Goal: Information Seeking & Learning: Learn about a topic

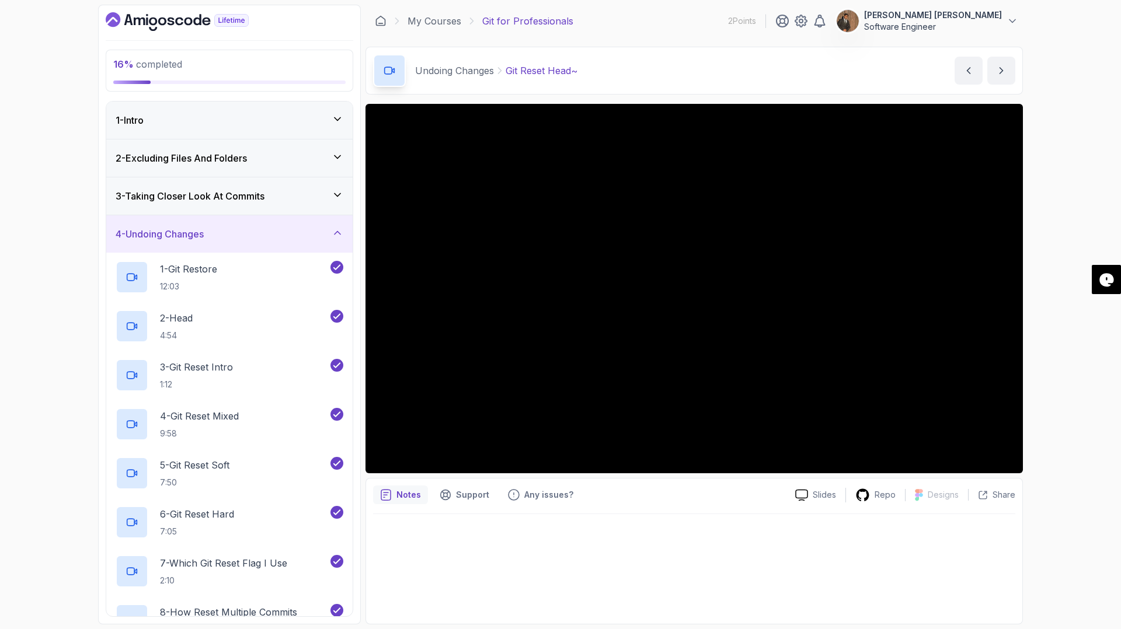
scroll to position [274, 0]
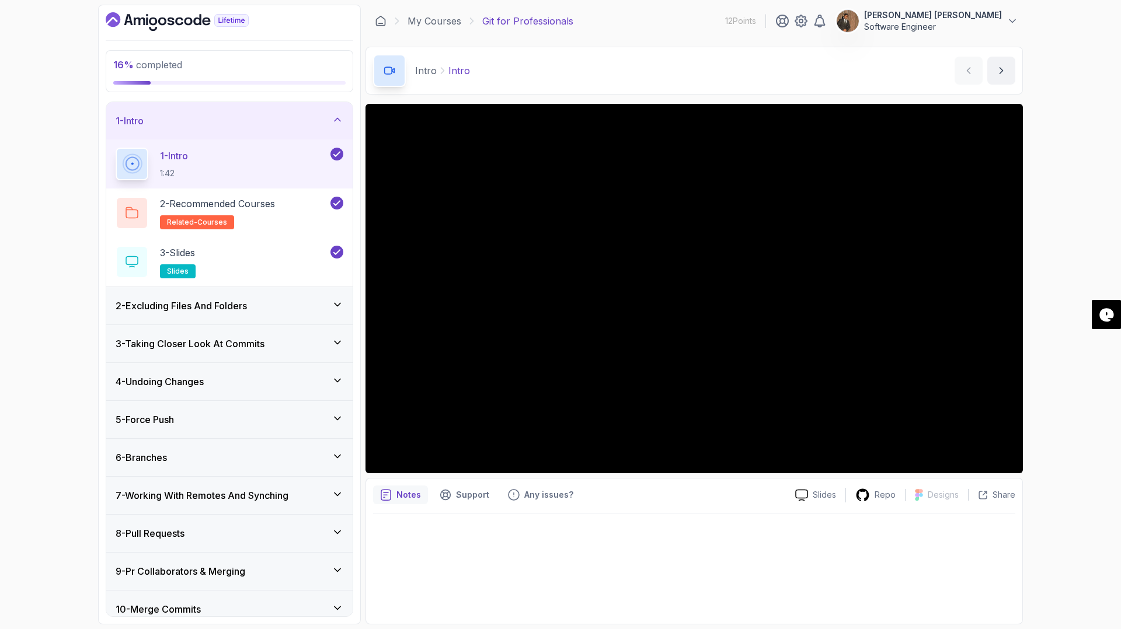
click at [336, 304] on icon at bounding box center [338, 305] width 12 height 12
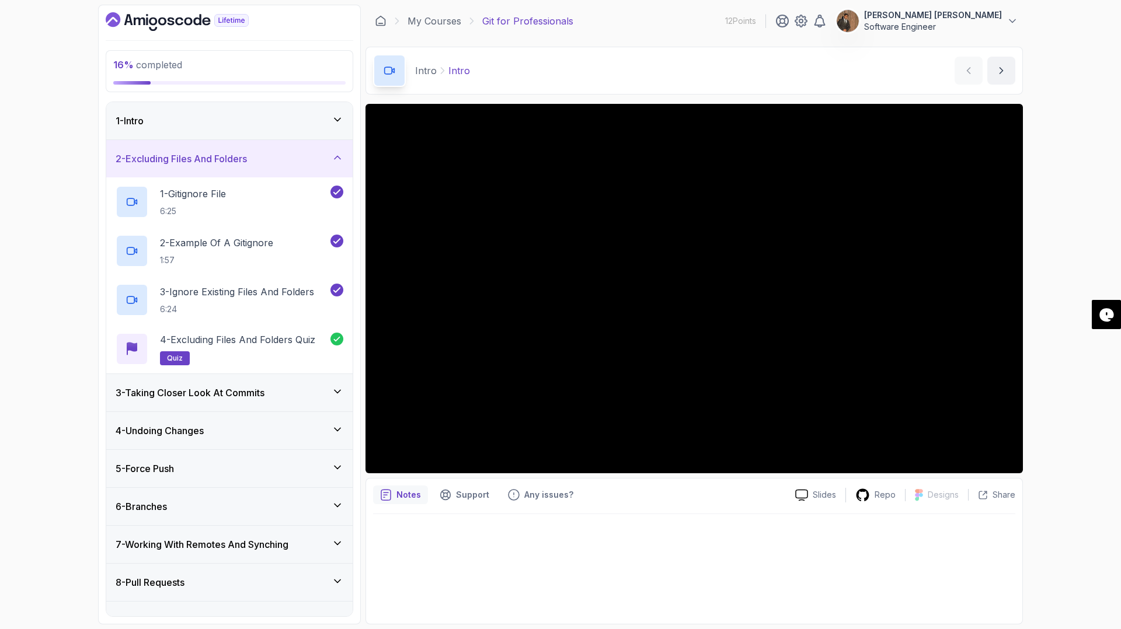
click at [336, 389] on icon at bounding box center [338, 392] width 12 height 12
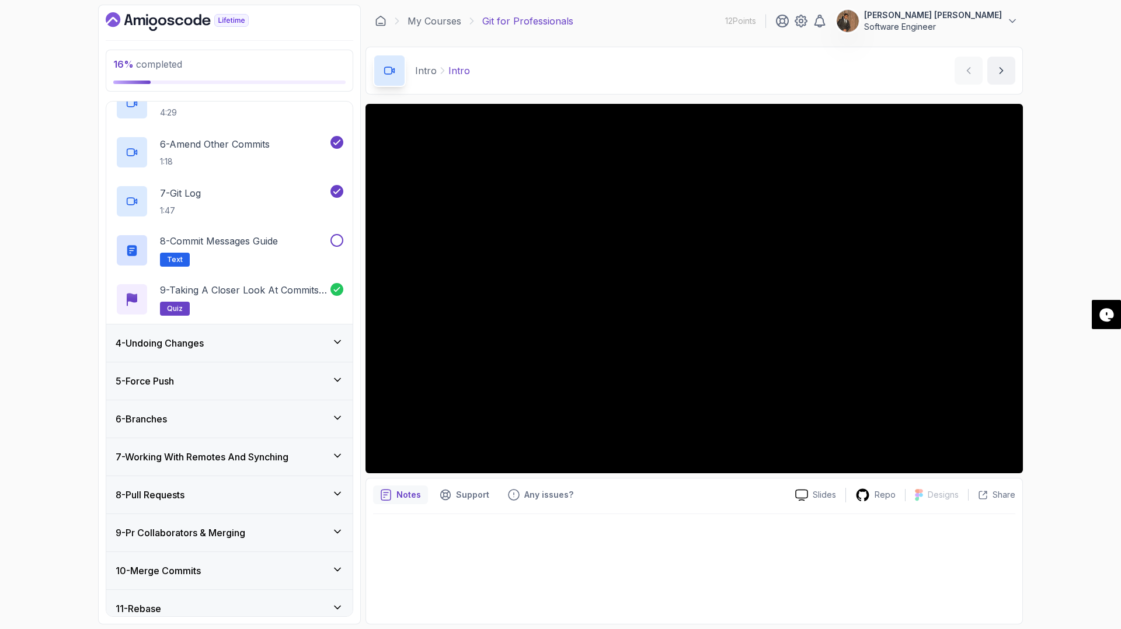
scroll to position [249, 0]
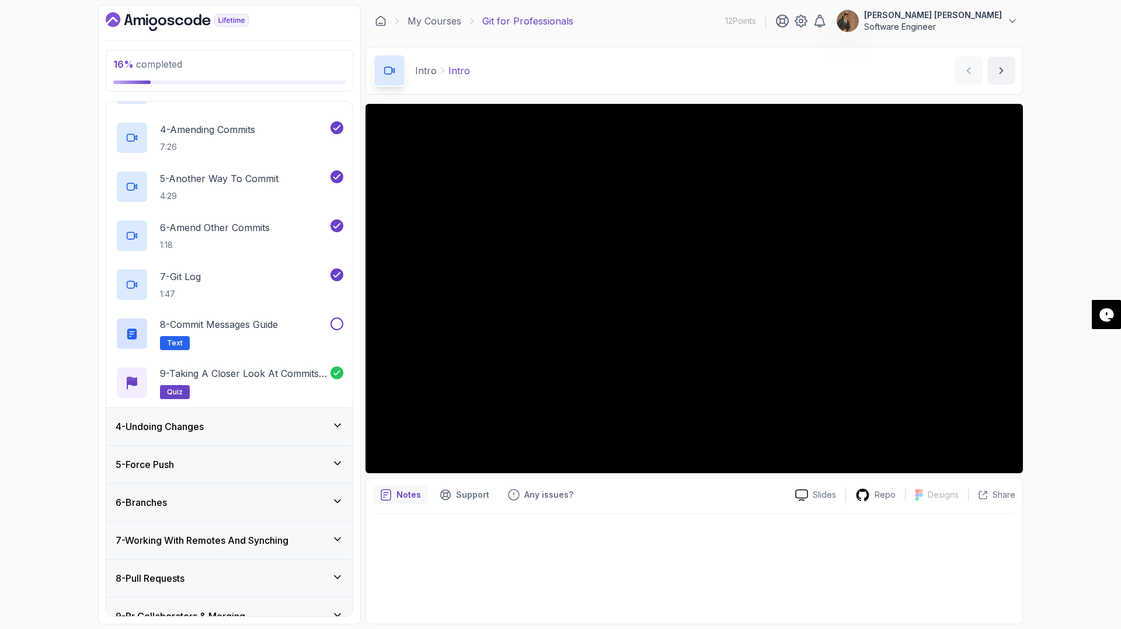
click at [337, 423] on icon at bounding box center [338, 426] width 12 height 12
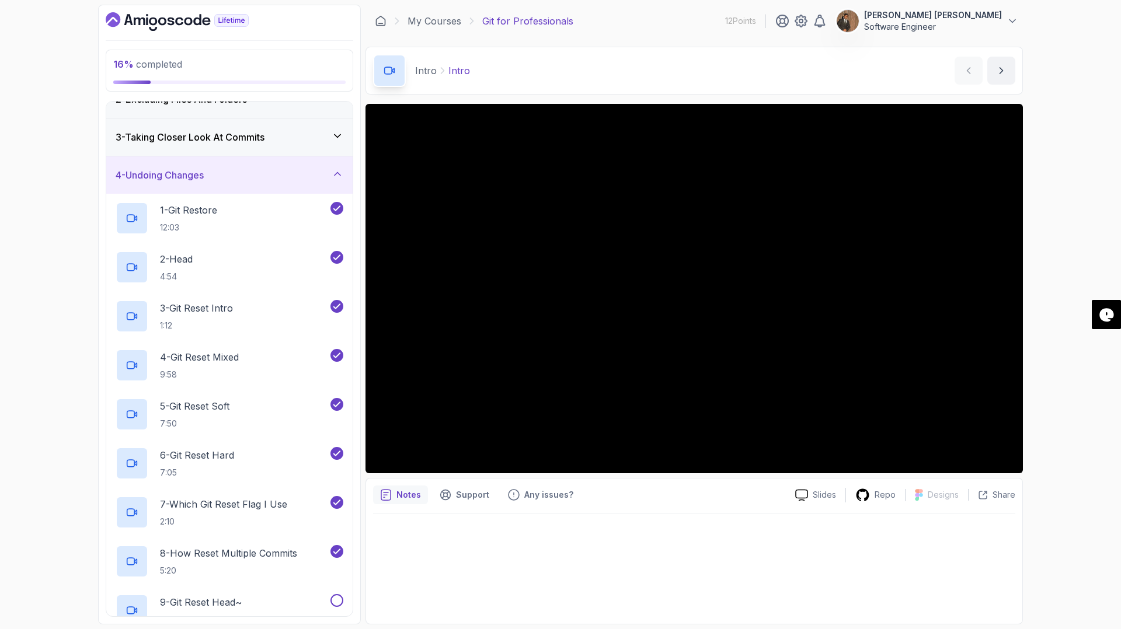
scroll to position [26, 0]
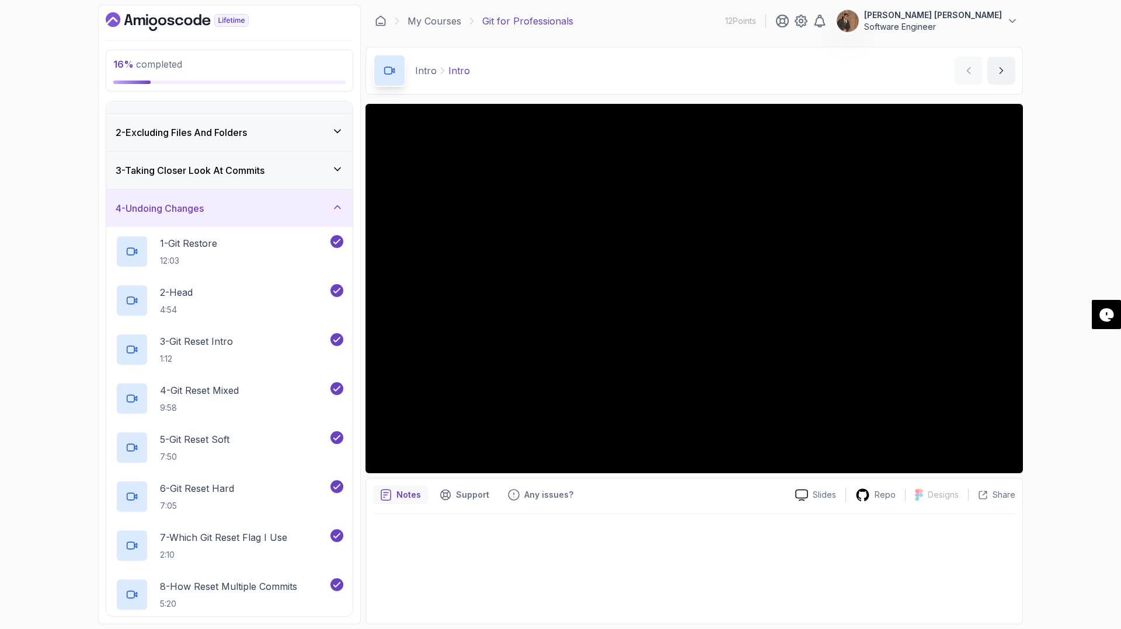
click at [341, 165] on icon at bounding box center [338, 169] width 12 height 12
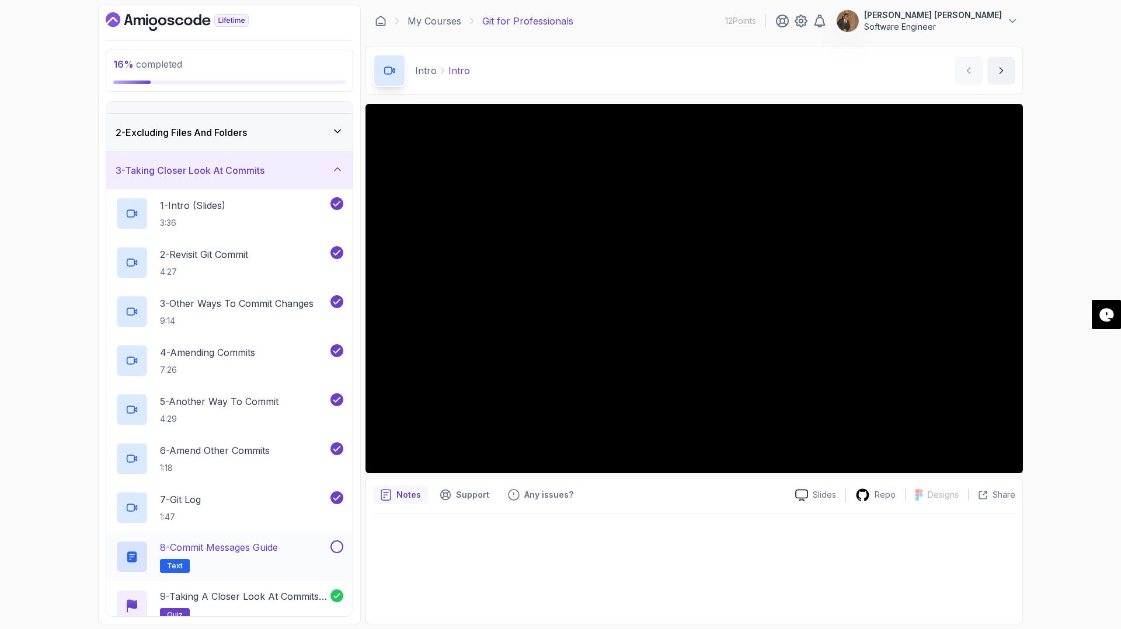
click at [233, 555] on p "8 - Commit Messages Guide" at bounding box center [219, 548] width 118 height 14
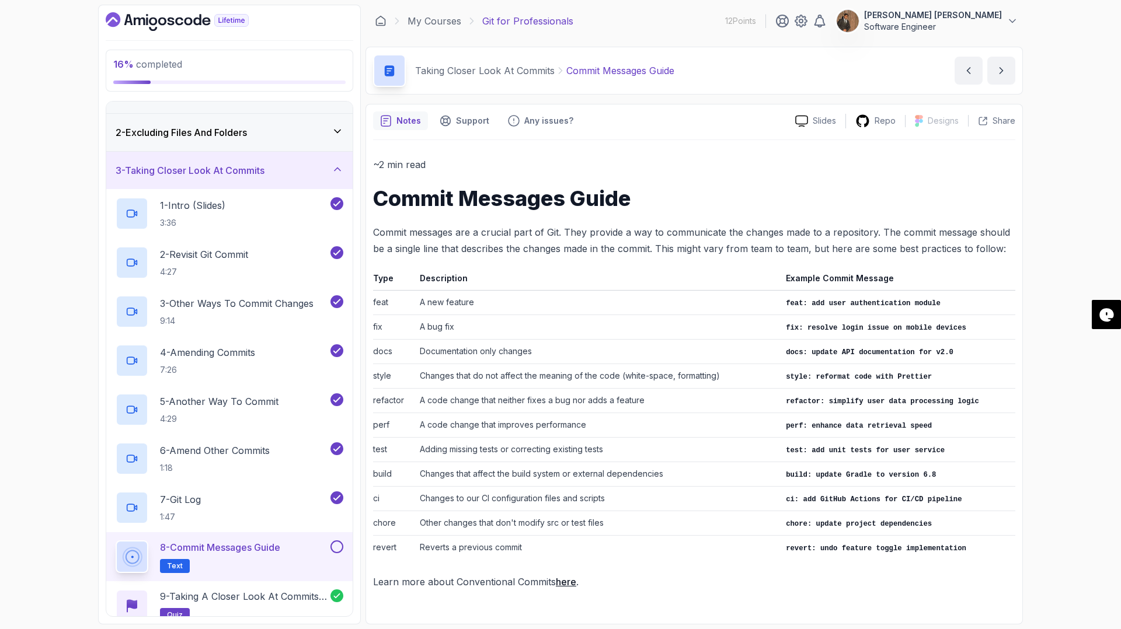
click at [658, 574] on p "Learn more about Conventional Commits here ." at bounding box center [694, 582] width 642 height 16
click at [996, 81] on button "next content" at bounding box center [1001, 71] width 28 height 28
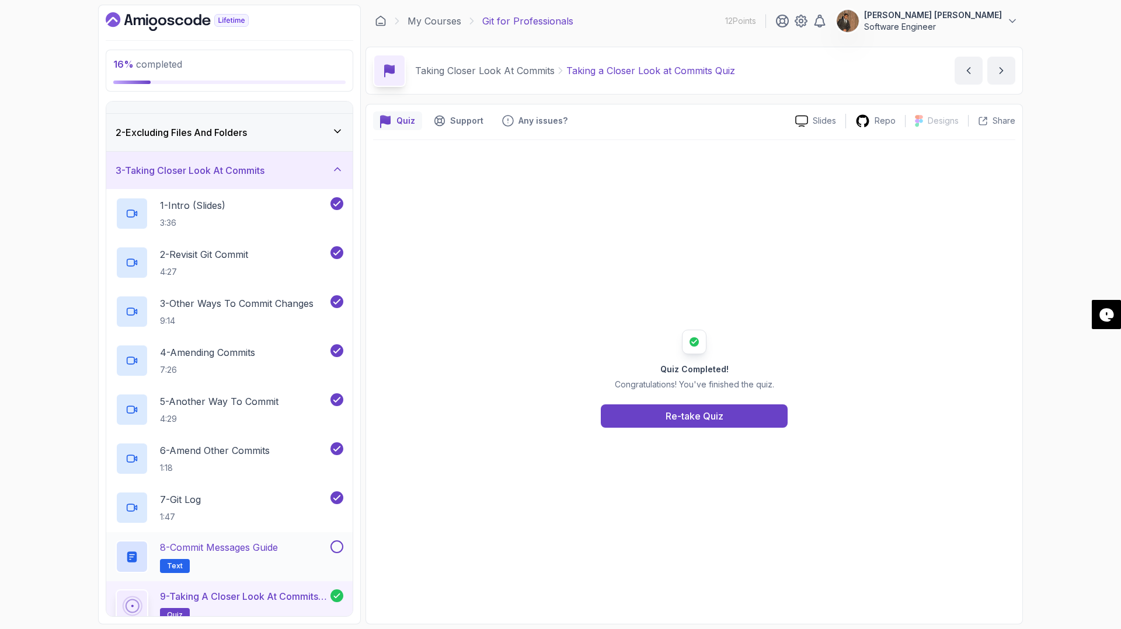
click at [339, 543] on button at bounding box center [336, 547] width 13 height 13
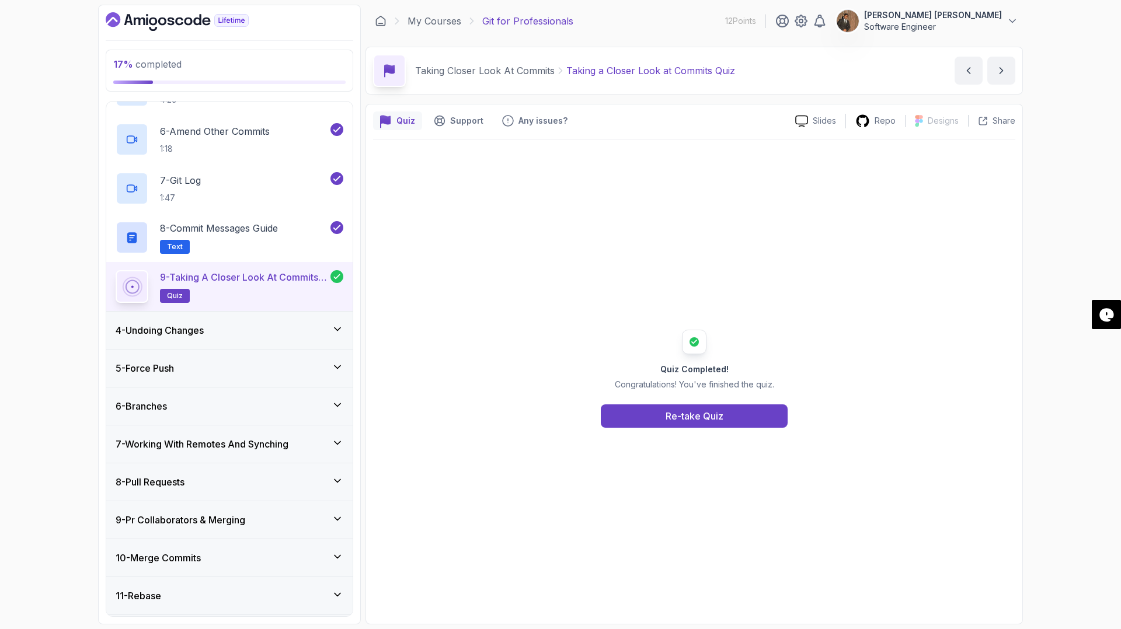
click at [338, 329] on icon at bounding box center [338, 329] width 12 height 12
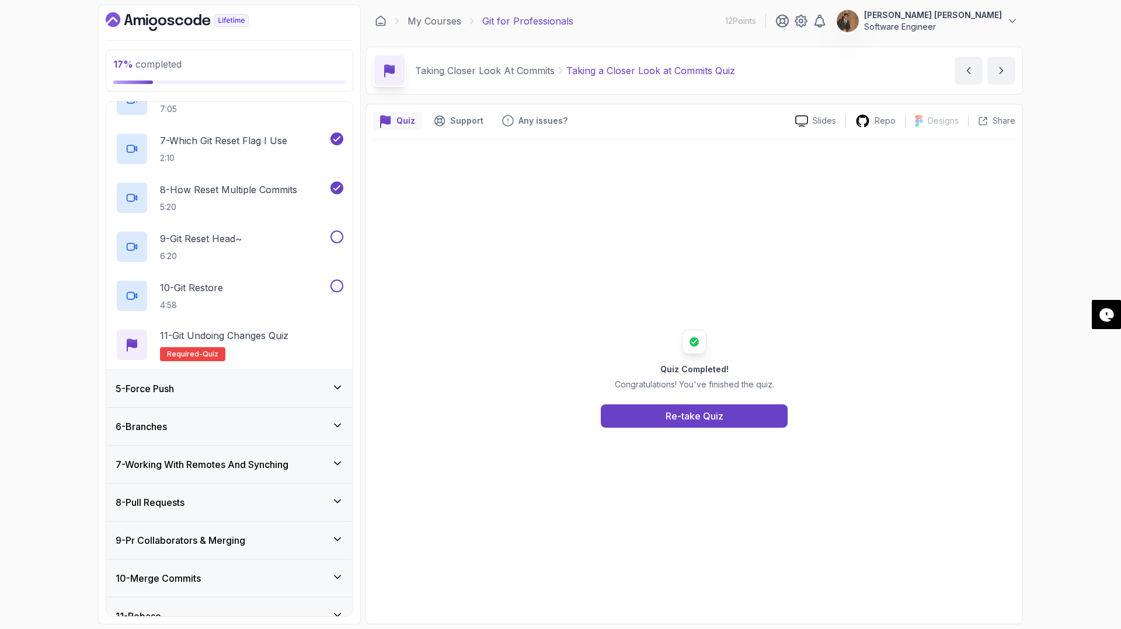
scroll to position [357, 0]
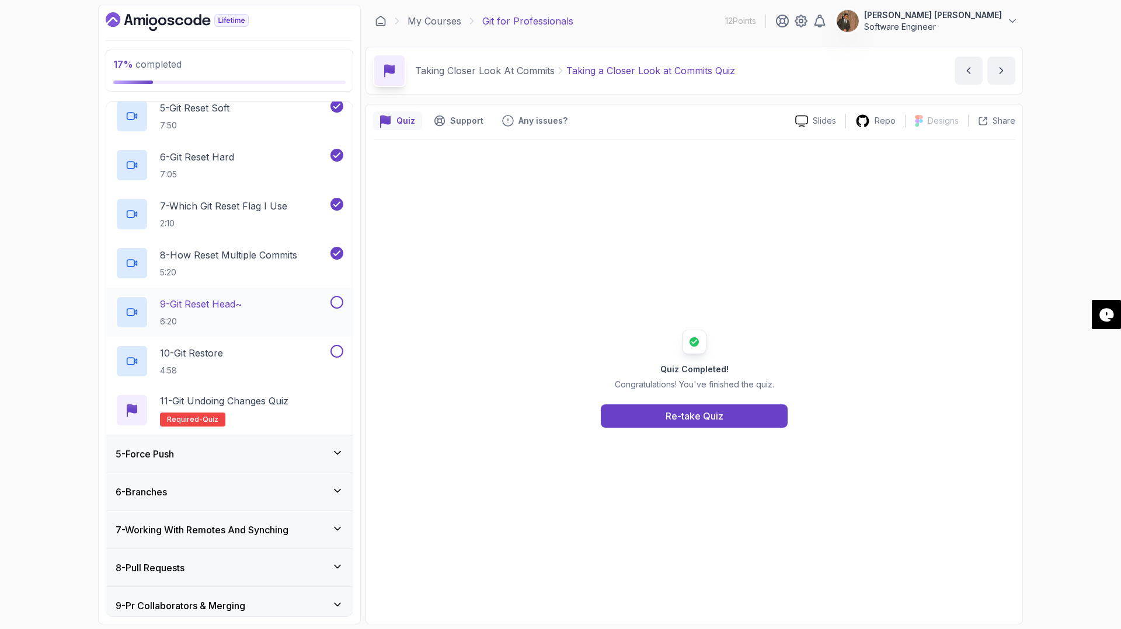
click at [259, 306] on div "9 - Git Reset Head~ 6:20" at bounding box center [222, 312] width 212 height 33
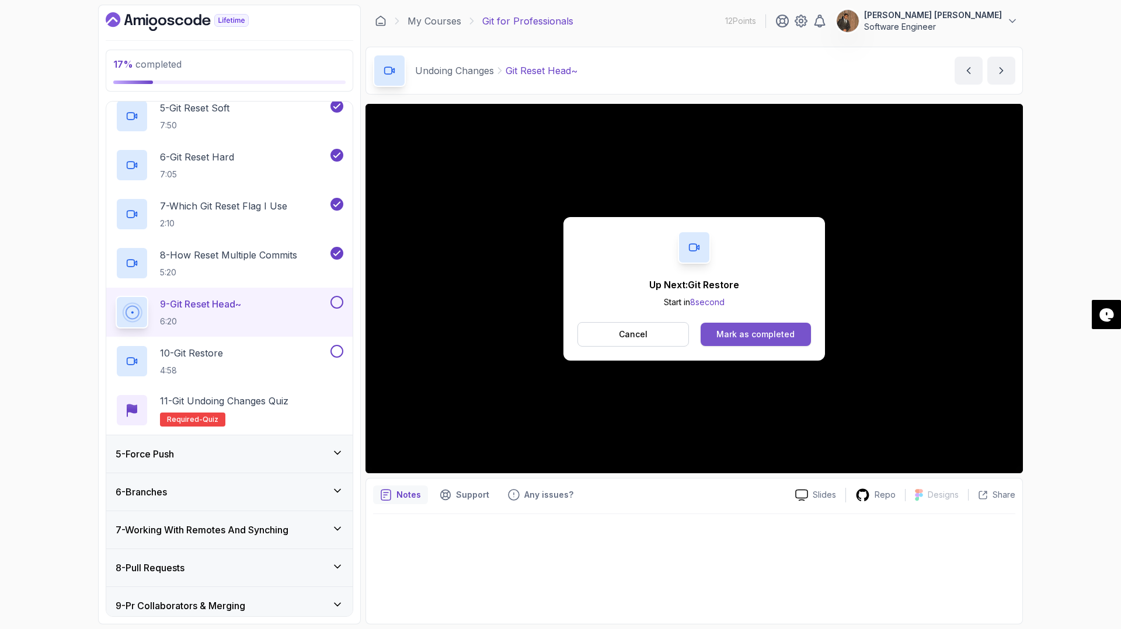
click at [757, 336] on div "Mark as completed" at bounding box center [755, 335] width 78 height 12
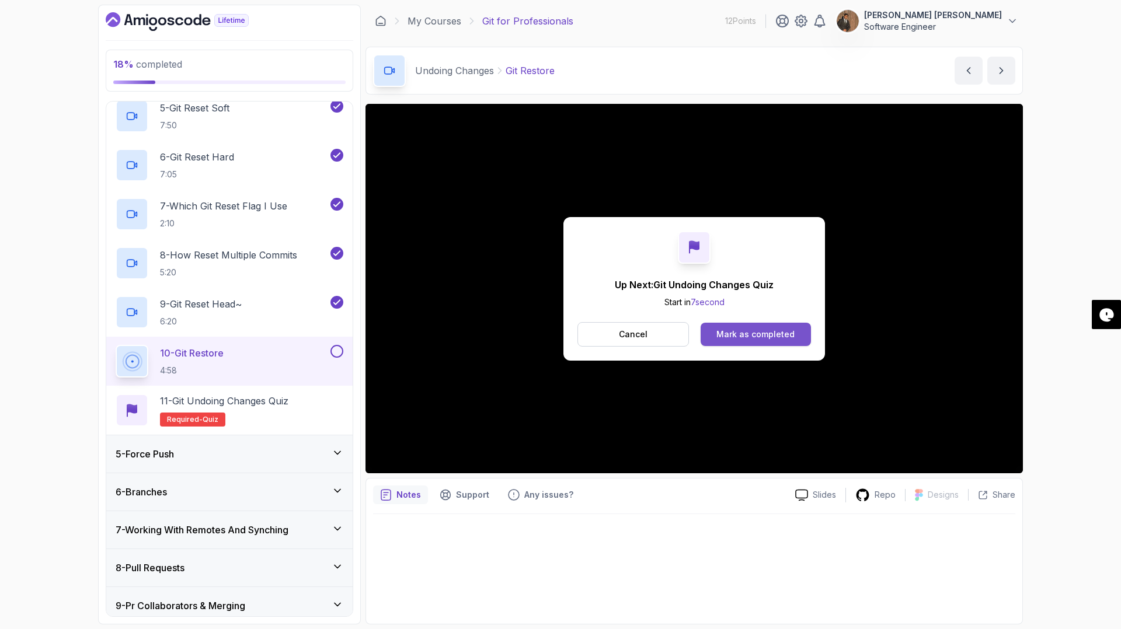
click at [744, 332] on div "Mark as completed" at bounding box center [755, 335] width 78 height 12
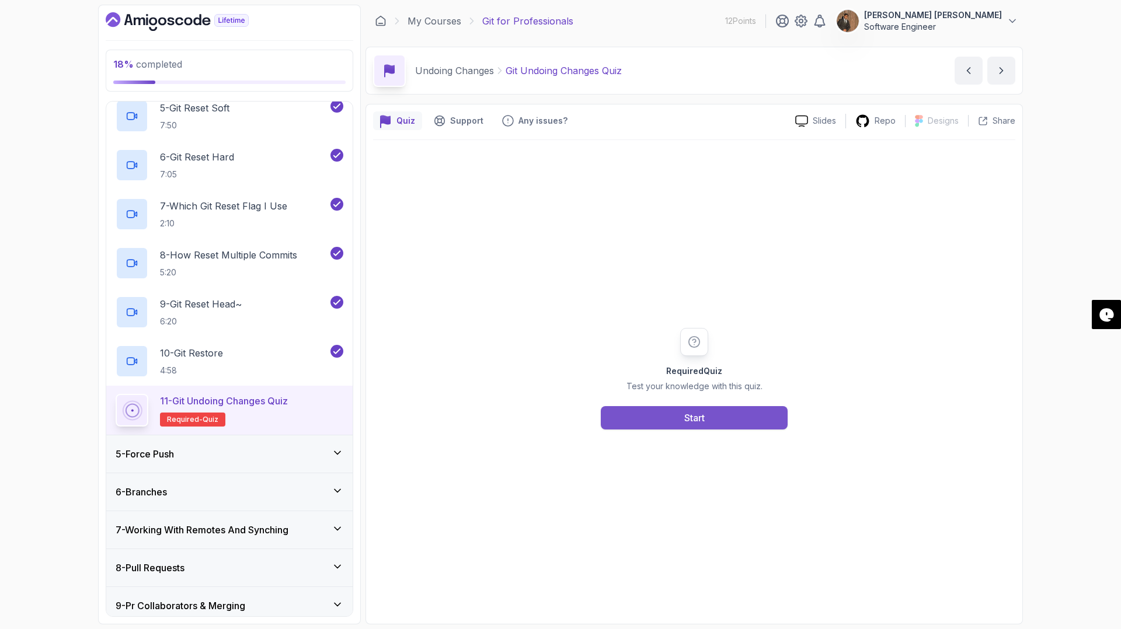
click at [713, 417] on button "Start" at bounding box center [694, 417] width 187 height 23
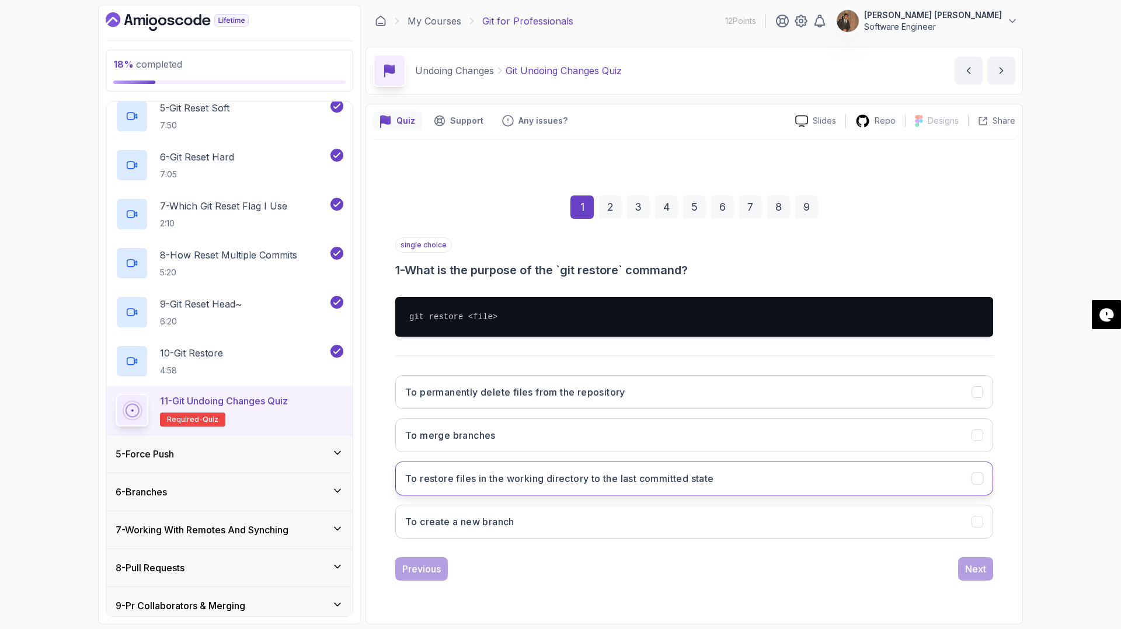
click at [527, 480] on h3 "To restore files in the working directory to the last committed state" at bounding box center [559, 479] width 309 height 14
click at [972, 574] on div "Next" at bounding box center [975, 569] width 21 height 14
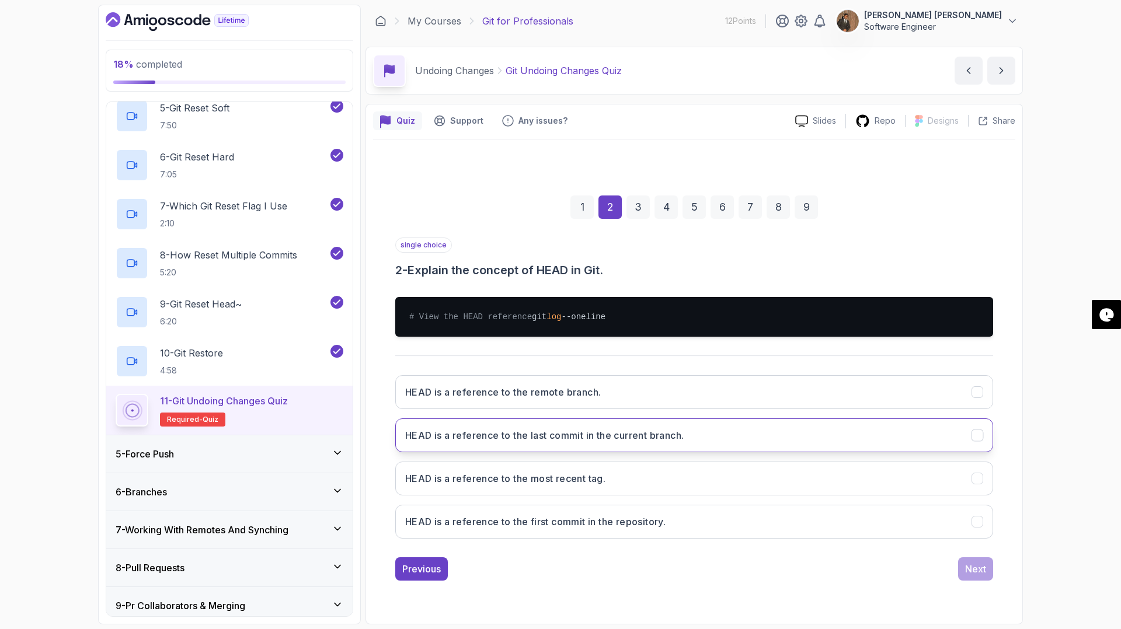
click at [554, 438] on h3 "HEAD is a reference to the last commit in the current branch." at bounding box center [544, 435] width 278 height 14
click at [984, 576] on div "Next" at bounding box center [975, 569] width 21 height 14
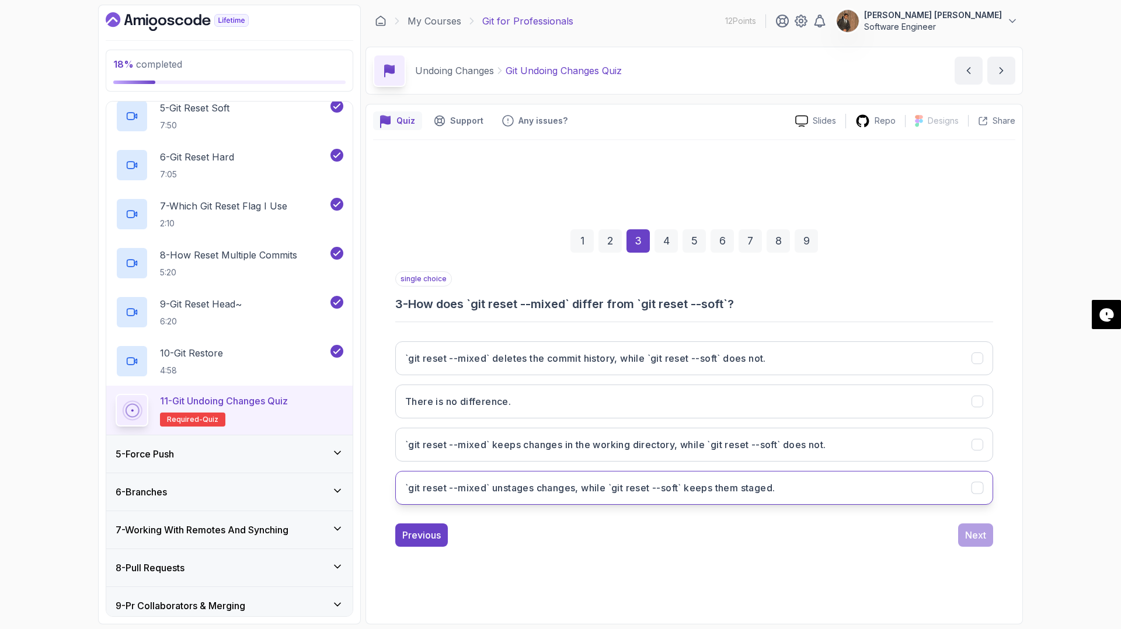
click at [982, 488] on icon "`git reset --mixed` unstages changes, while `git reset --soft` keeps them stage…" at bounding box center [977, 487] width 11 height 11
click at [988, 540] on button "Next" at bounding box center [975, 535] width 35 height 23
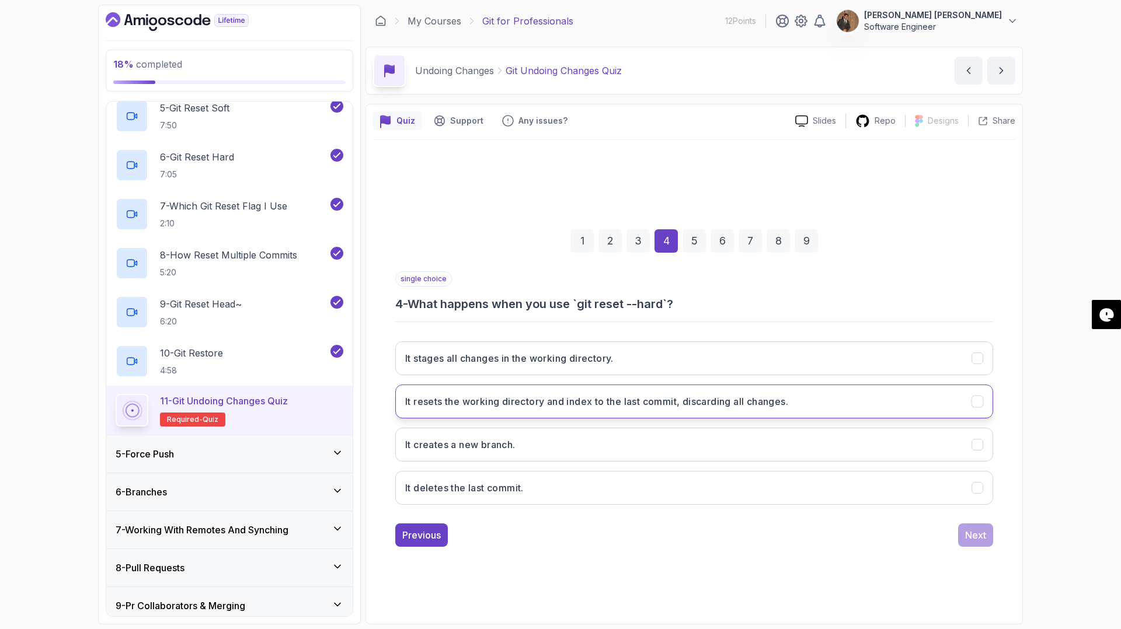
click at [570, 403] on h3 "It resets the working directory and index to the last commit, discarding all ch…" at bounding box center [596, 402] width 383 height 14
click at [974, 539] on div "Next" at bounding box center [975, 535] width 21 height 14
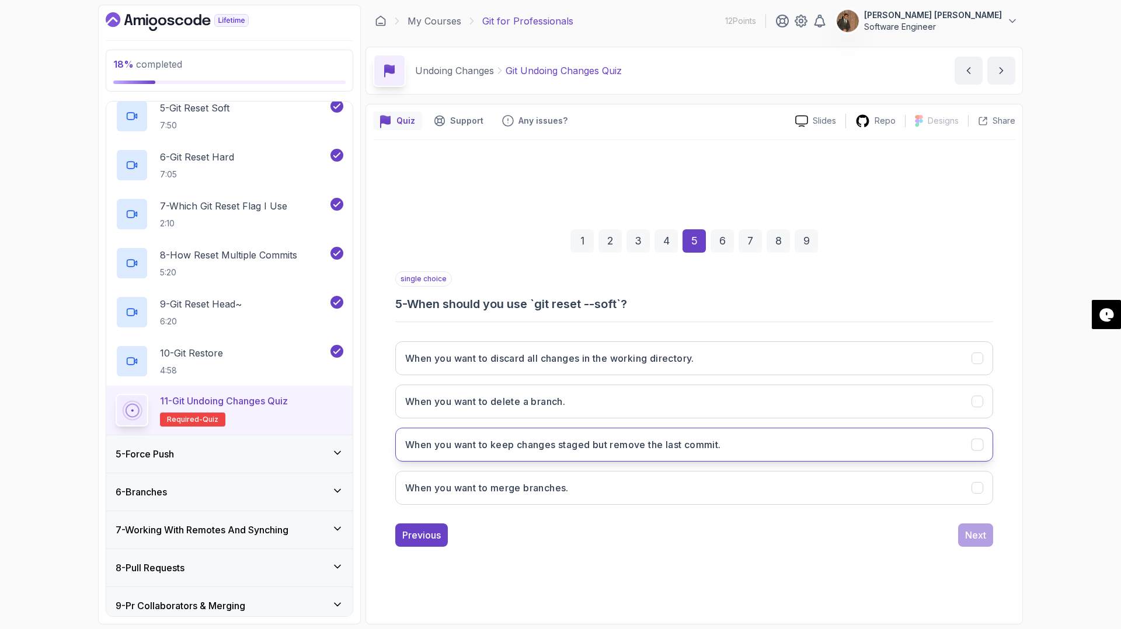
click at [565, 449] on h3 "When you want to keep changes staged but remove the last commit." at bounding box center [563, 445] width 316 height 14
click at [980, 542] on button "Next" at bounding box center [975, 535] width 35 height 23
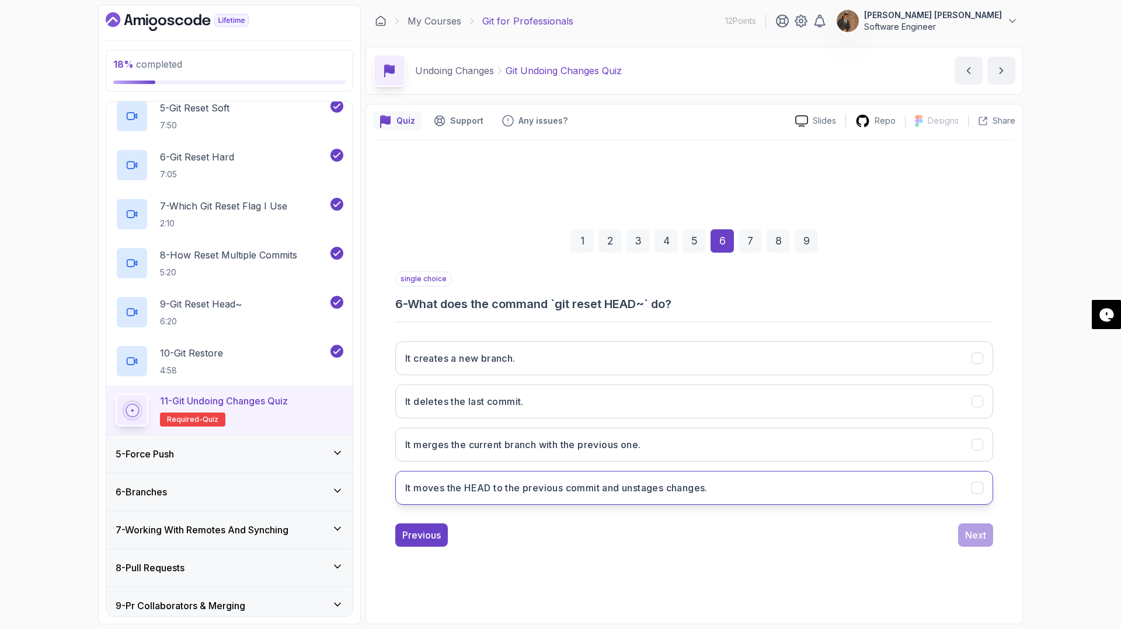
click at [590, 492] on h3 "It moves the HEAD to the previous commit and unstages changes." at bounding box center [556, 488] width 302 height 14
click at [968, 538] on div "Next" at bounding box center [975, 535] width 21 height 14
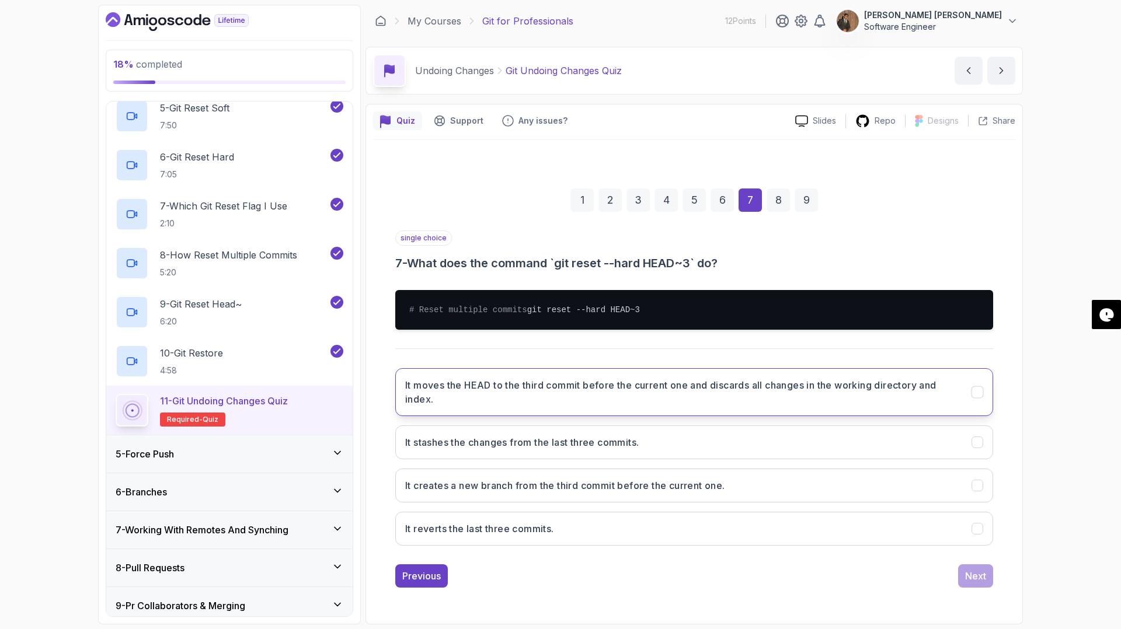
click at [984, 397] on button "It moves the HEAD to the third commit before the current one and discards all c…" at bounding box center [694, 392] width 598 height 48
click at [982, 583] on div "Next" at bounding box center [975, 576] width 21 height 14
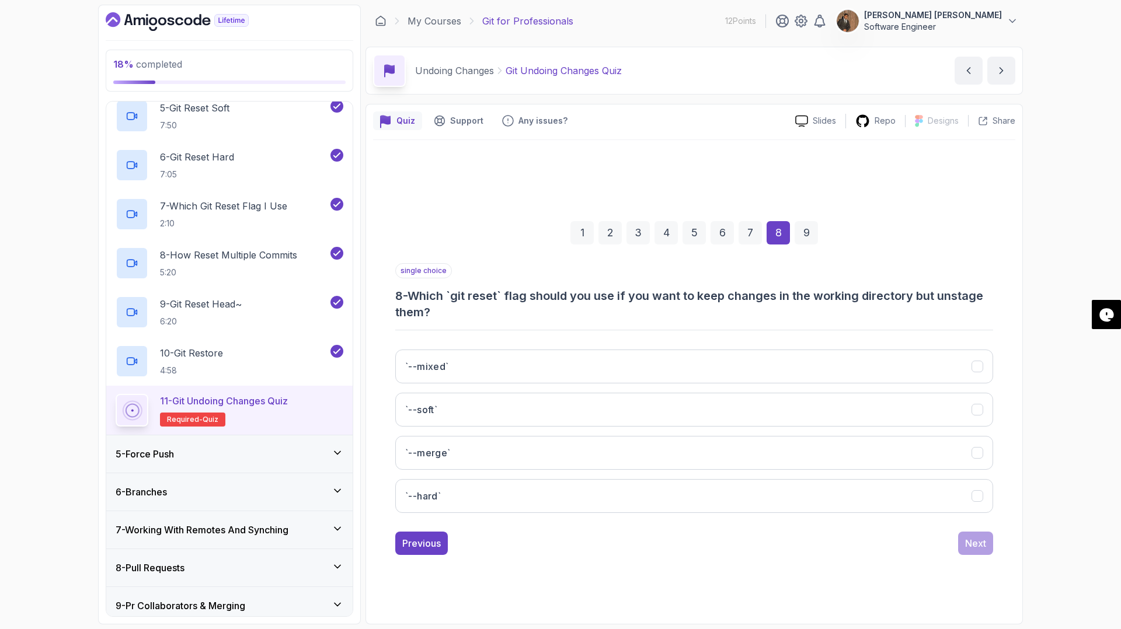
click at [810, 347] on div "`--mixed` `--soft` `--merge` `--hard`" at bounding box center [694, 431] width 598 height 182
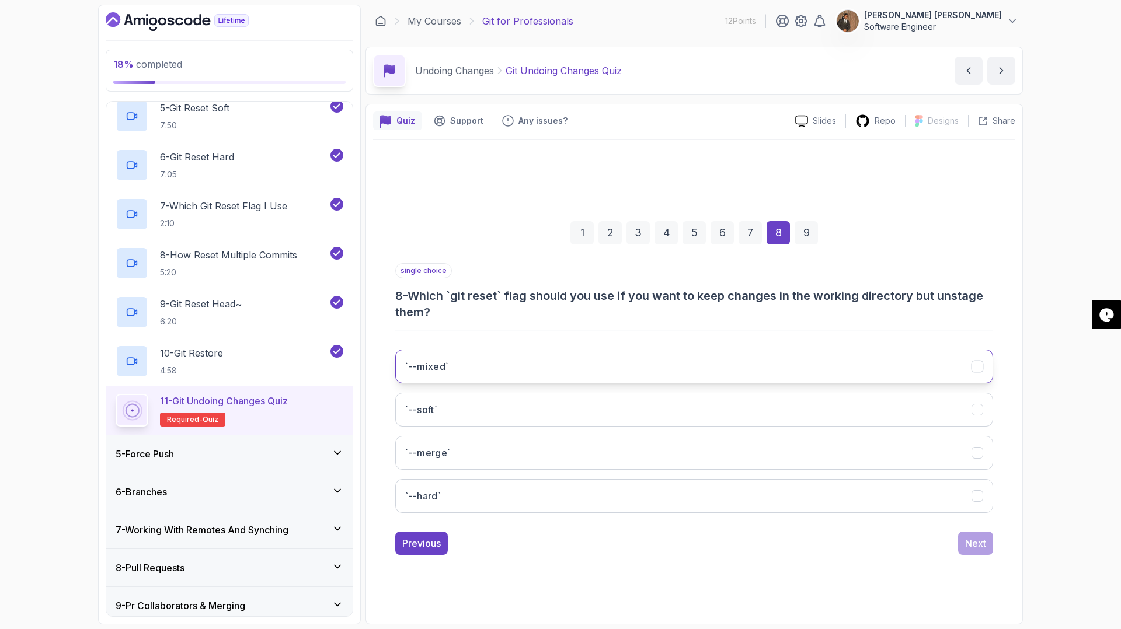
click at [810, 364] on button "`--mixed`" at bounding box center [694, 367] width 598 height 34
click at [972, 544] on div "Next" at bounding box center [975, 543] width 21 height 14
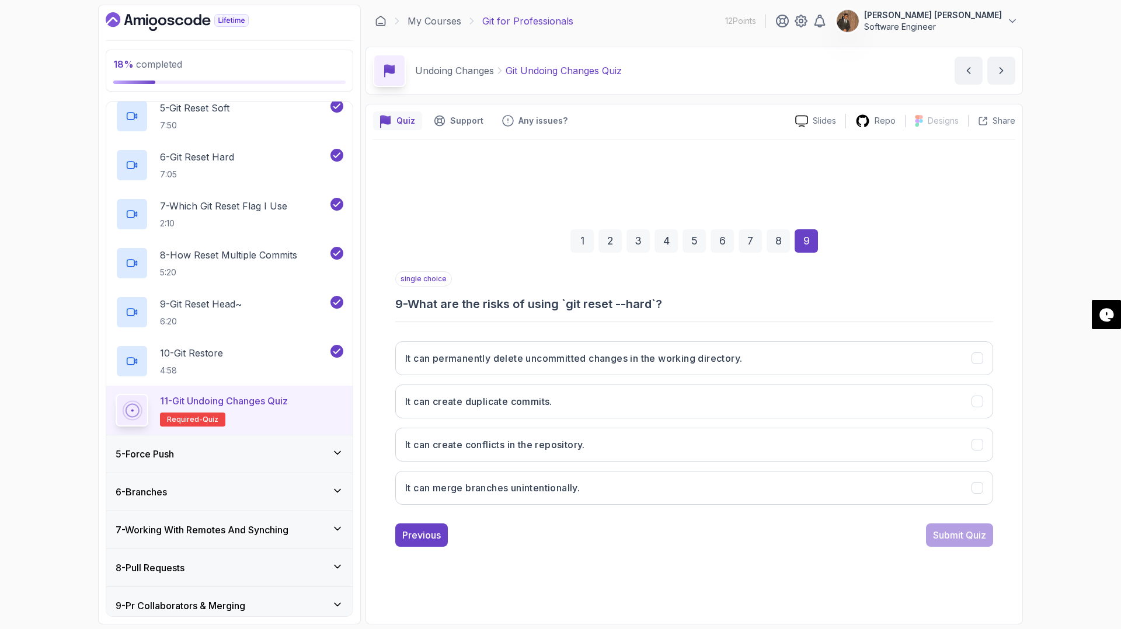
click at [993, 360] on div "1 2 3 4 5 6 7 8 9 single choice 9 - What are the risks of using `git reset --ha…" at bounding box center [694, 378] width 642 height 355
click at [978, 360] on icon "It can permanently delete uncommitted changes in the working directory." at bounding box center [977, 358] width 11 height 11
click at [968, 536] on div "Submit Quiz" at bounding box center [959, 535] width 53 height 14
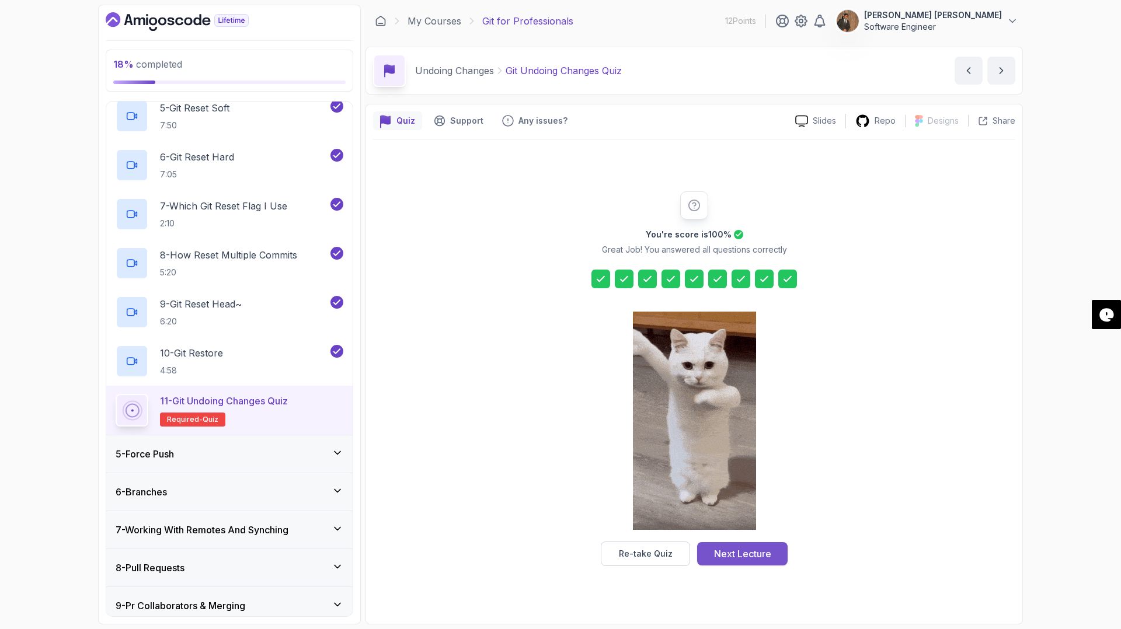
click at [738, 556] on div "Next Lecture" at bounding box center [742, 554] width 57 height 14
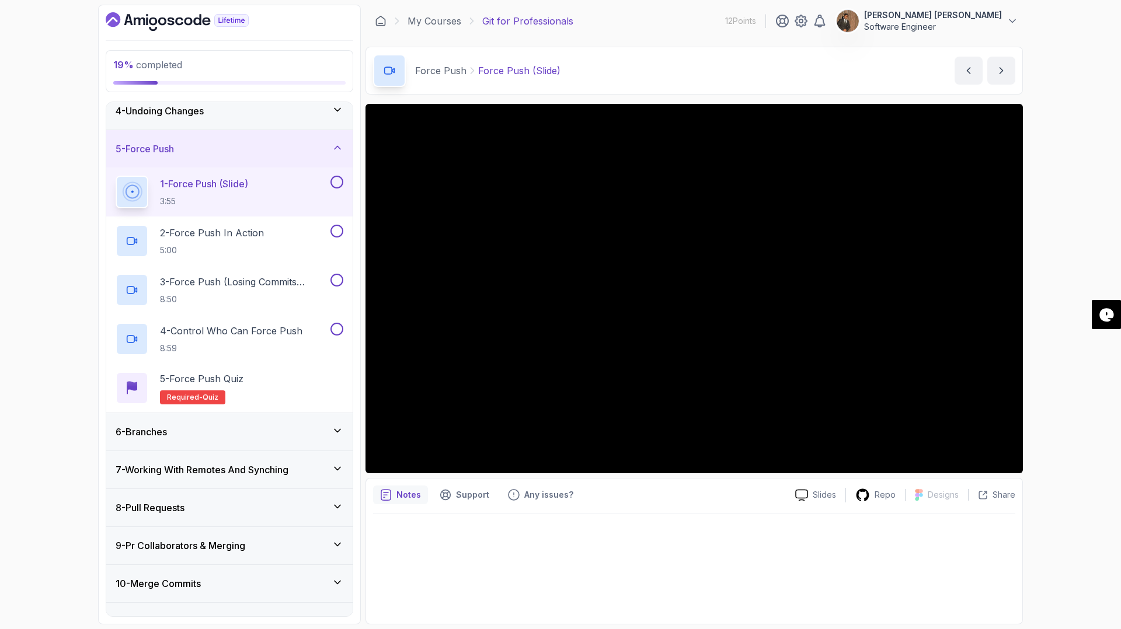
scroll to position [27, 0]
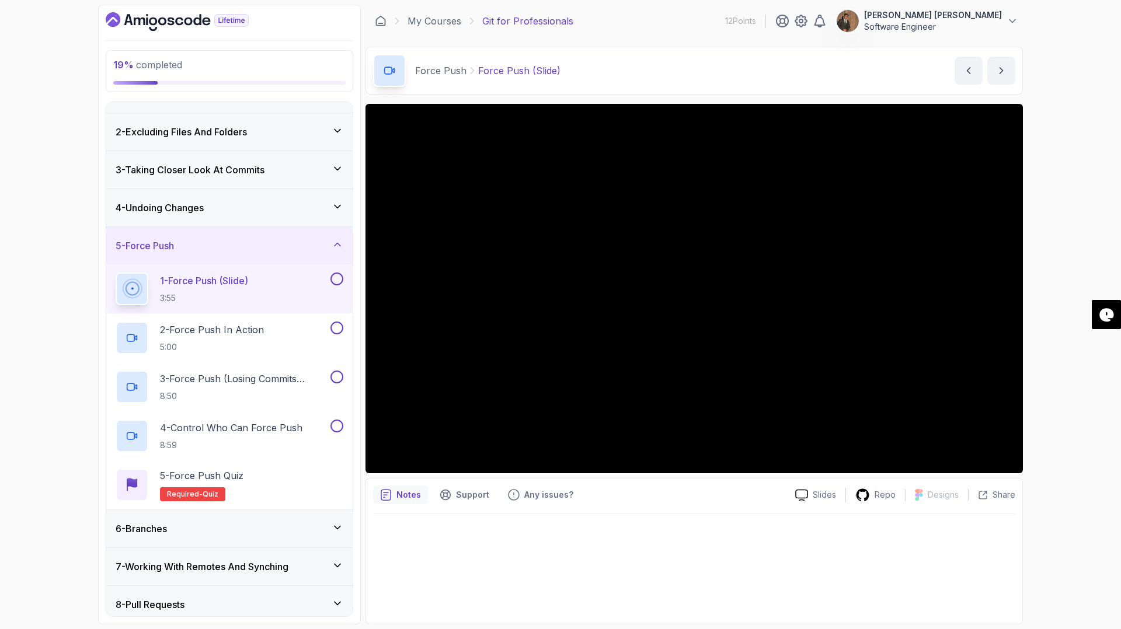
click at [703, 516] on div at bounding box center [694, 565] width 642 height 103
click at [670, 504] on div "Notes Support Any issues?" at bounding box center [579, 495] width 413 height 19
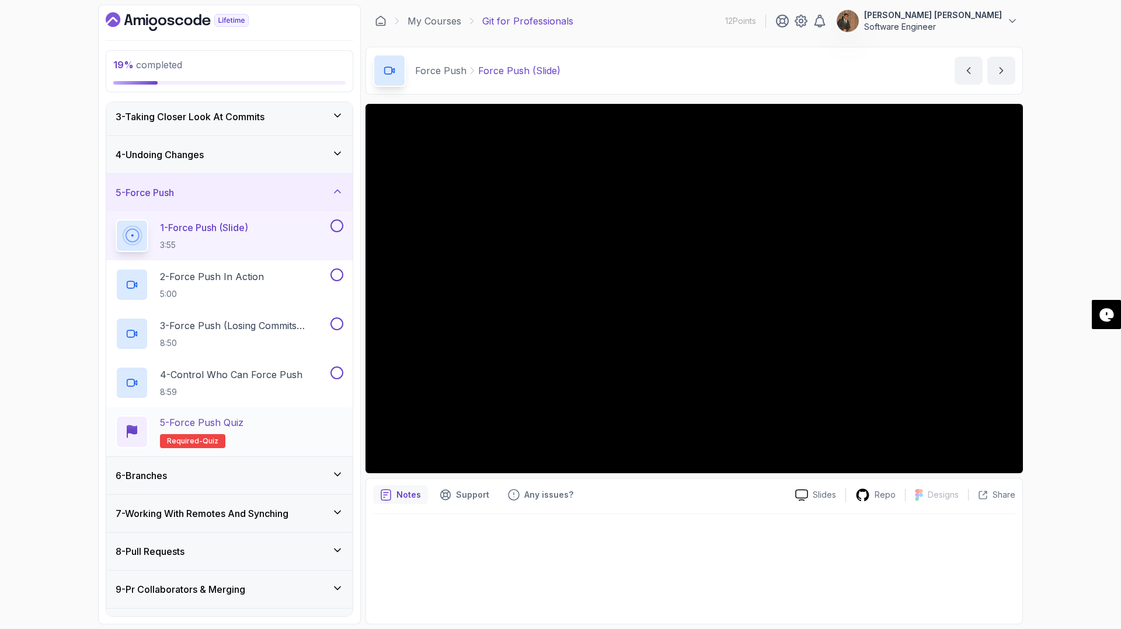
scroll to position [145, 0]
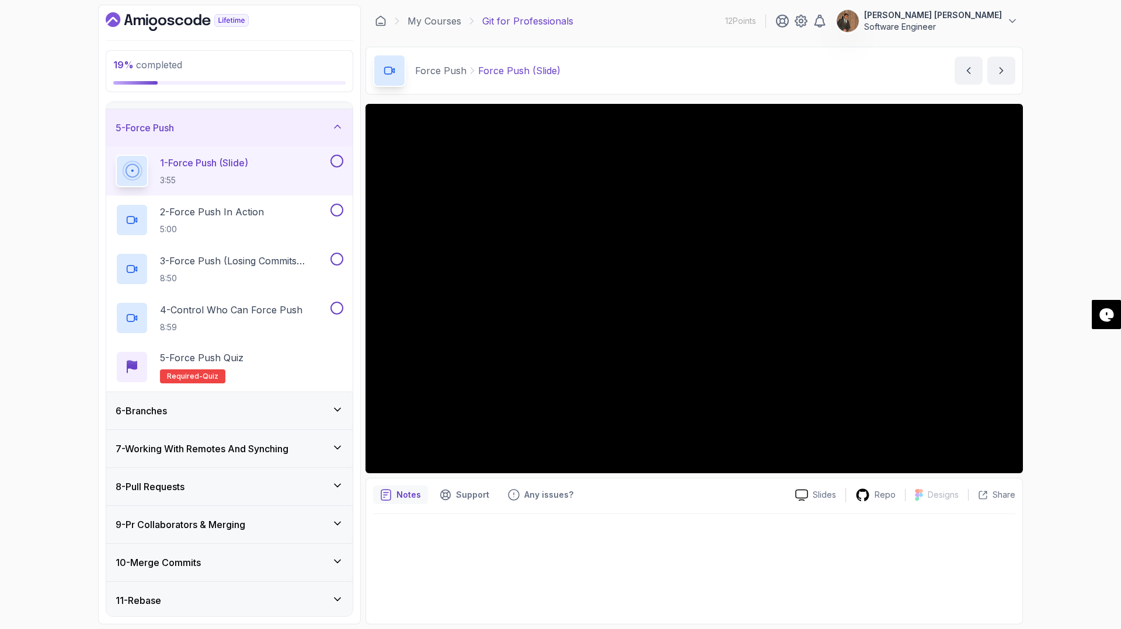
click at [332, 410] on icon at bounding box center [338, 410] width 12 height 12
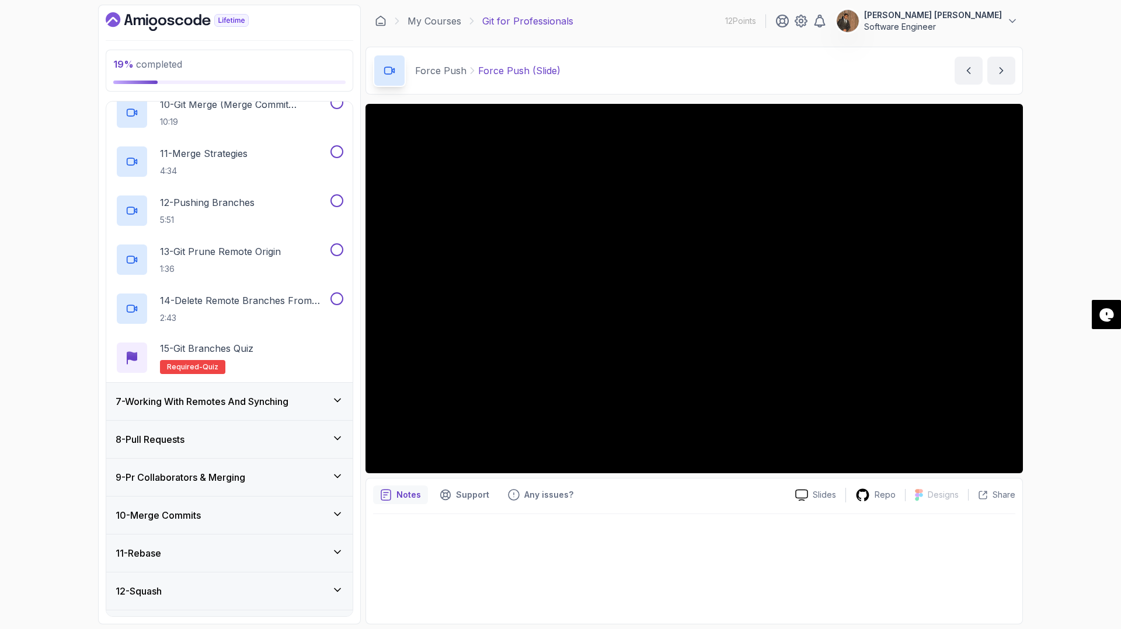
scroll to position [726, 0]
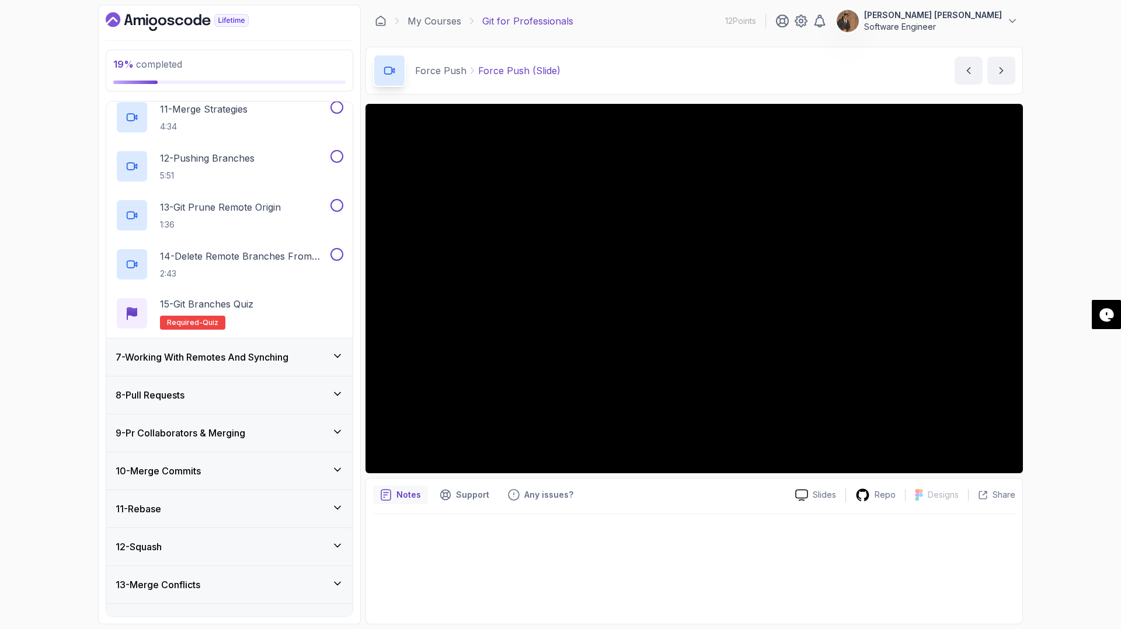
click at [342, 465] on icon at bounding box center [338, 470] width 12 height 12
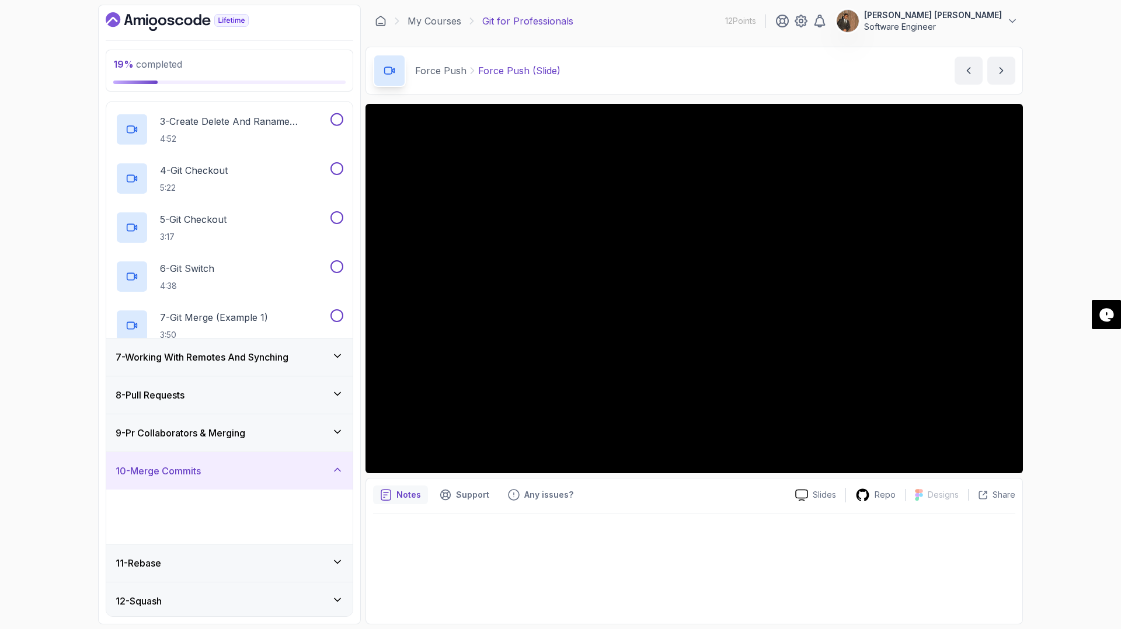
scroll to position [244, 0]
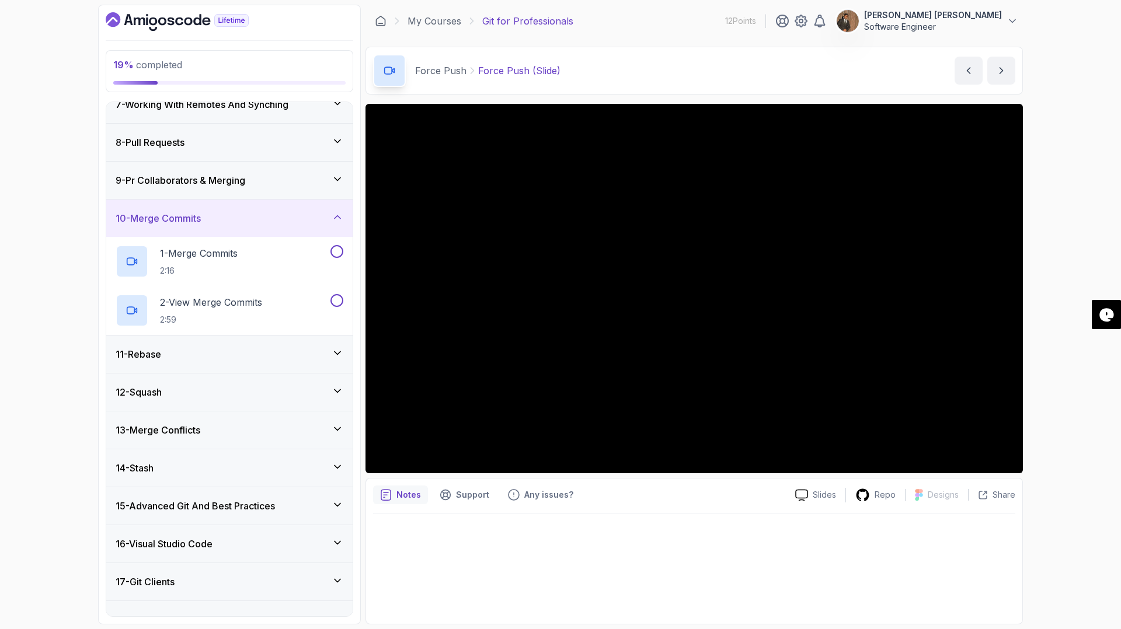
click at [323, 353] on div "11 - Rebase" at bounding box center [230, 354] width 228 height 14
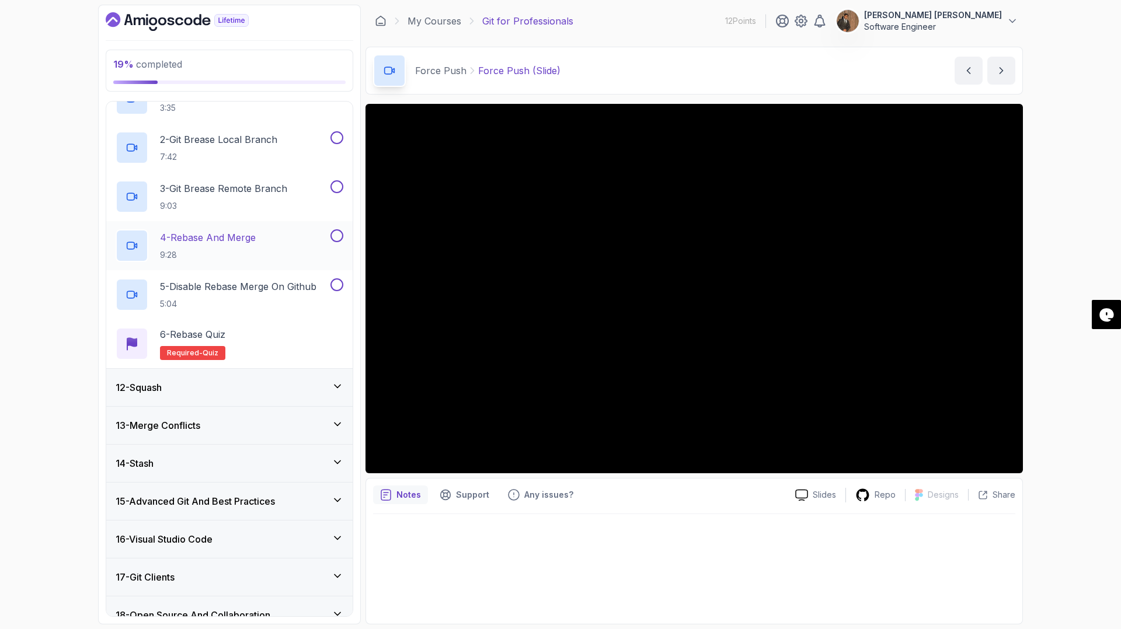
scroll to position [449, 0]
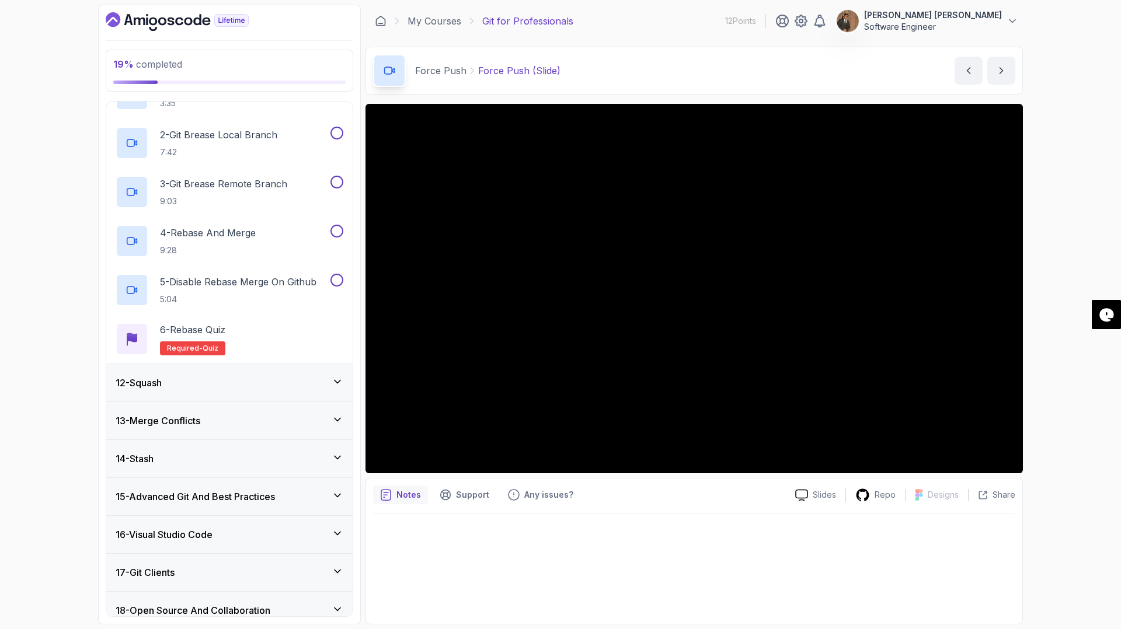
click at [334, 385] on icon at bounding box center [338, 382] width 12 height 12
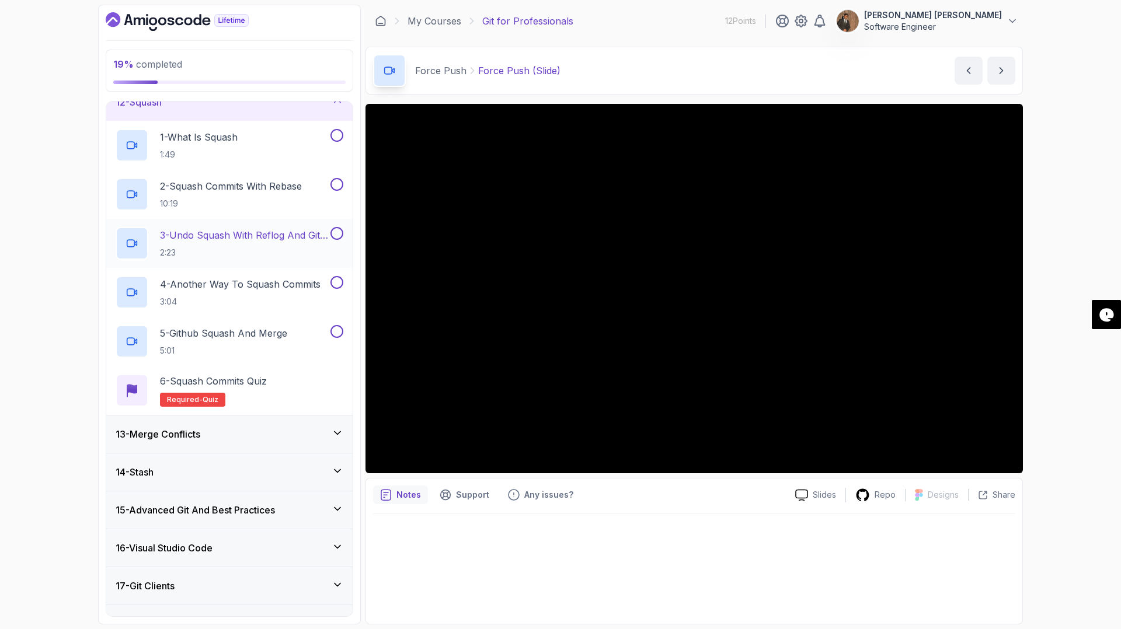
scroll to position [538, 0]
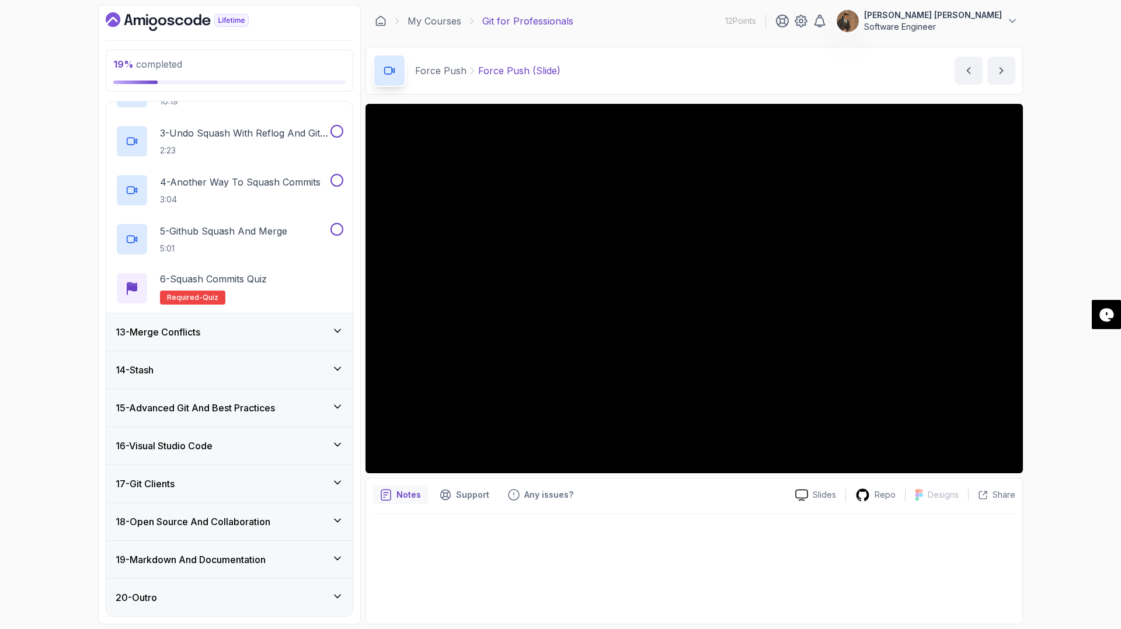
click at [327, 330] on div "13 - Merge Conflicts" at bounding box center [230, 332] width 228 height 14
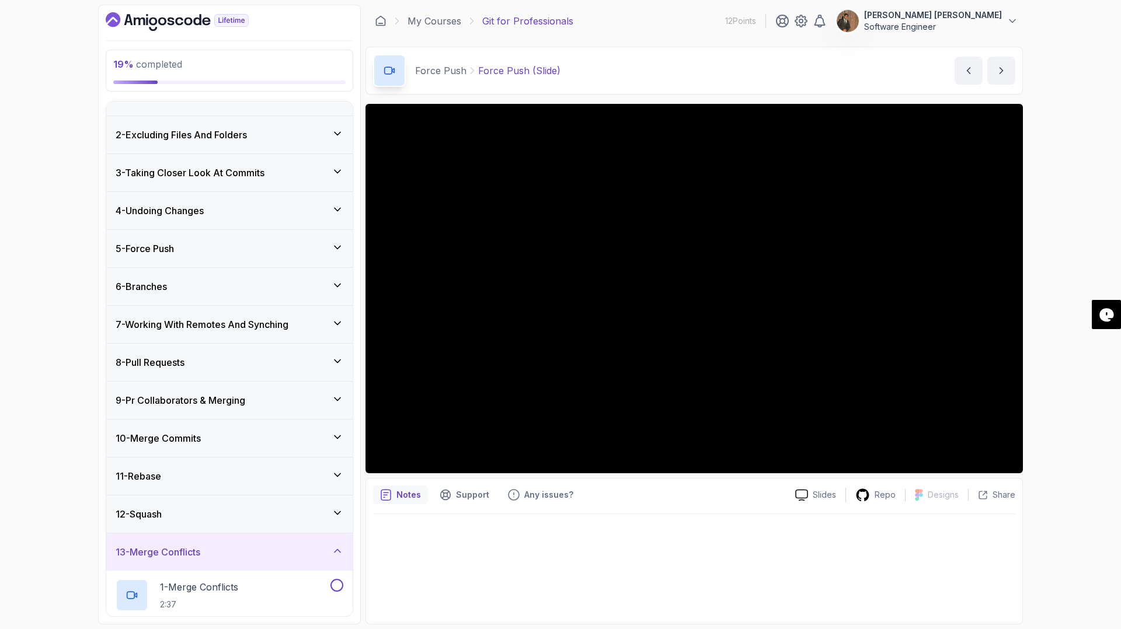
scroll to position [0, 0]
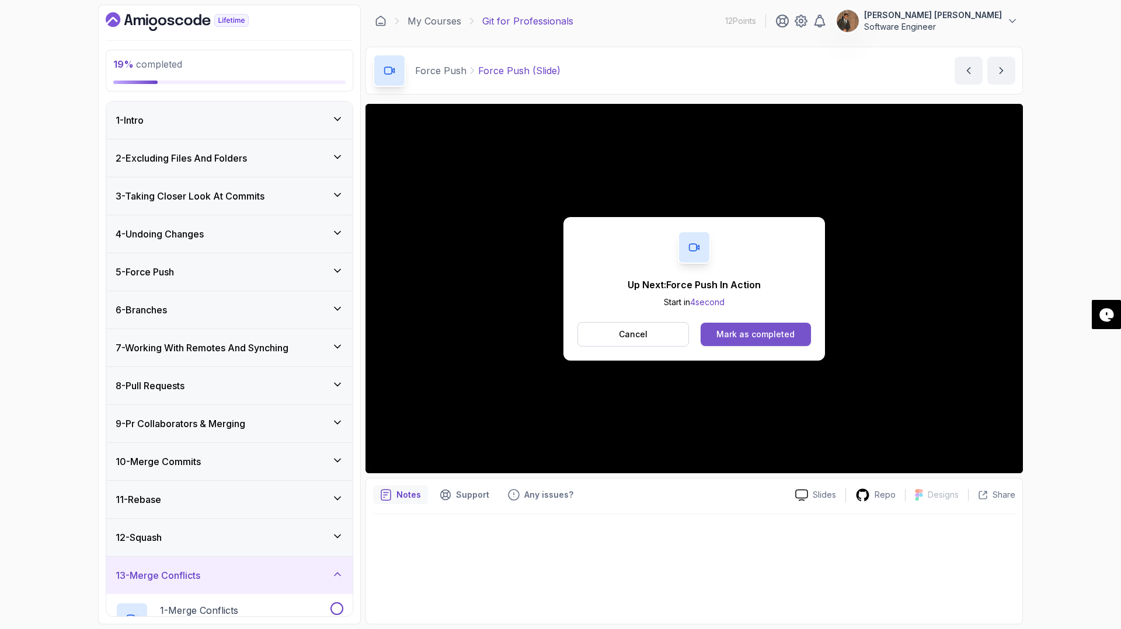
click at [762, 333] on div "Mark as completed" at bounding box center [755, 335] width 78 height 12
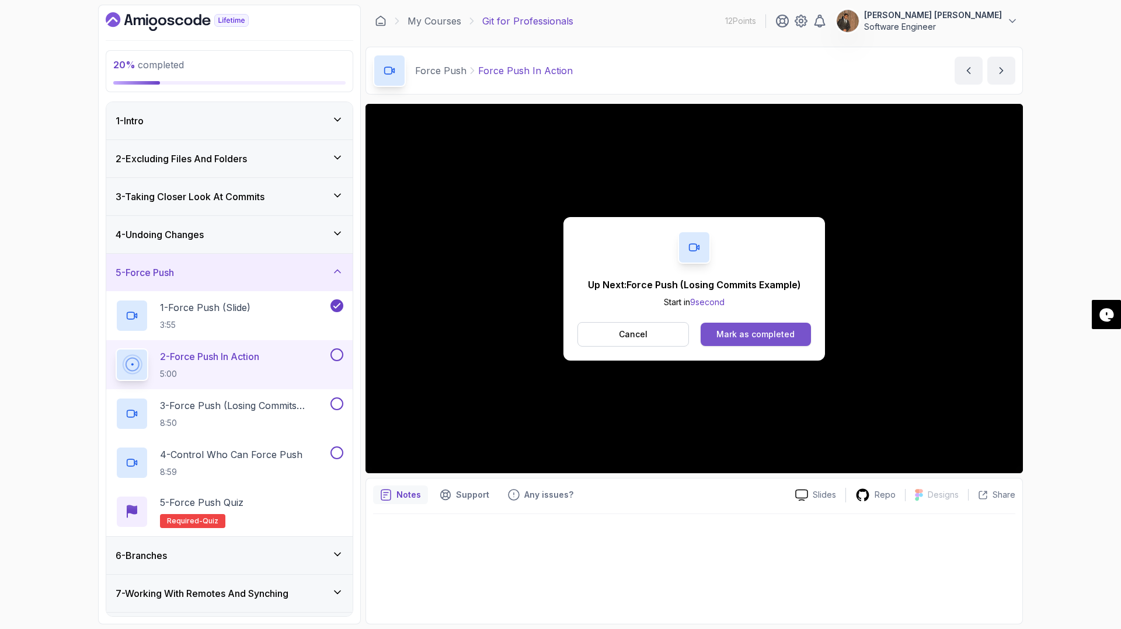
click at [769, 335] on div "Mark as completed" at bounding box center [755, 335] width 78 height 12
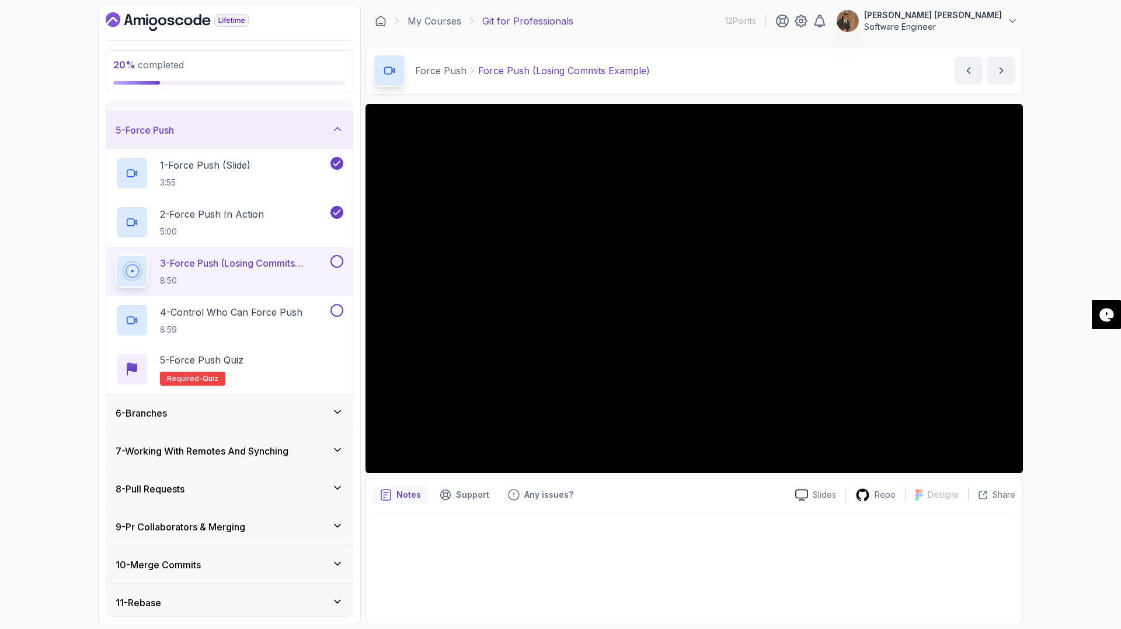
scroll to position [88, 0]
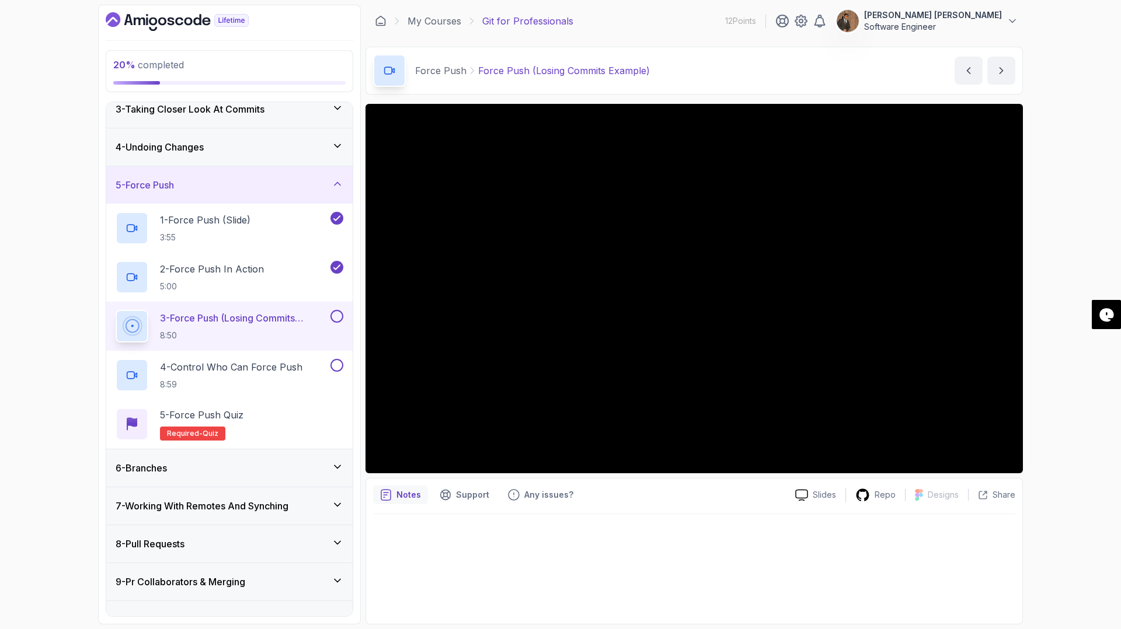
click at [642, 498] on div "Notes Support Any issues?" at bounding box center [579, 495] width 413 height 19
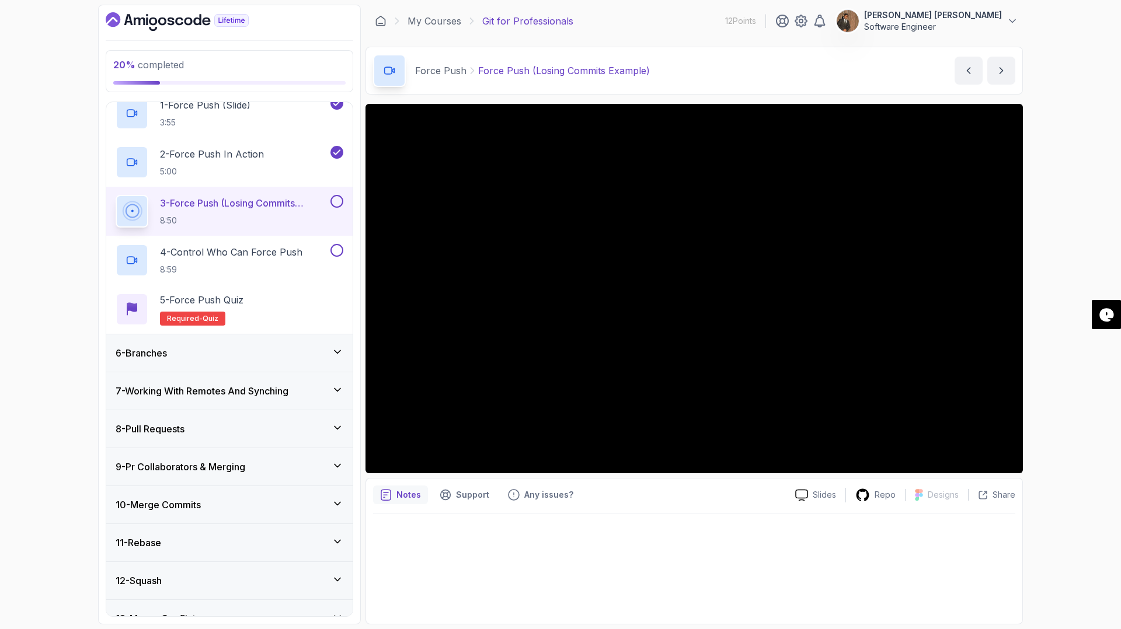
scroll to position [247, 0]
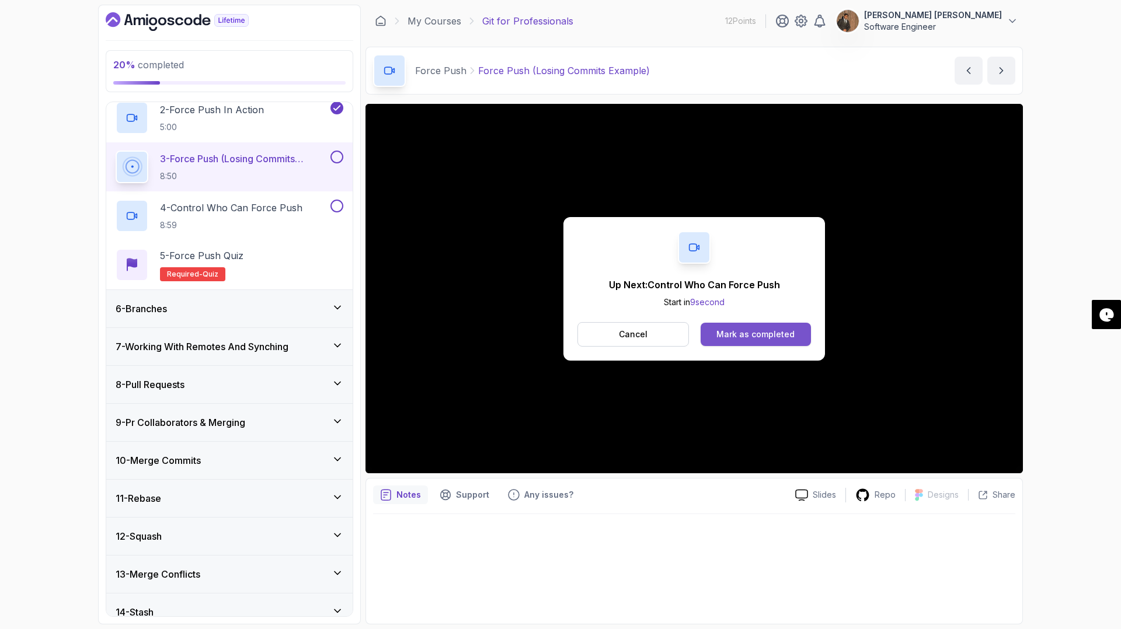
click at [793, 327] on button "Mark as completed" at bounding box center [755, 334] width 110 height 23
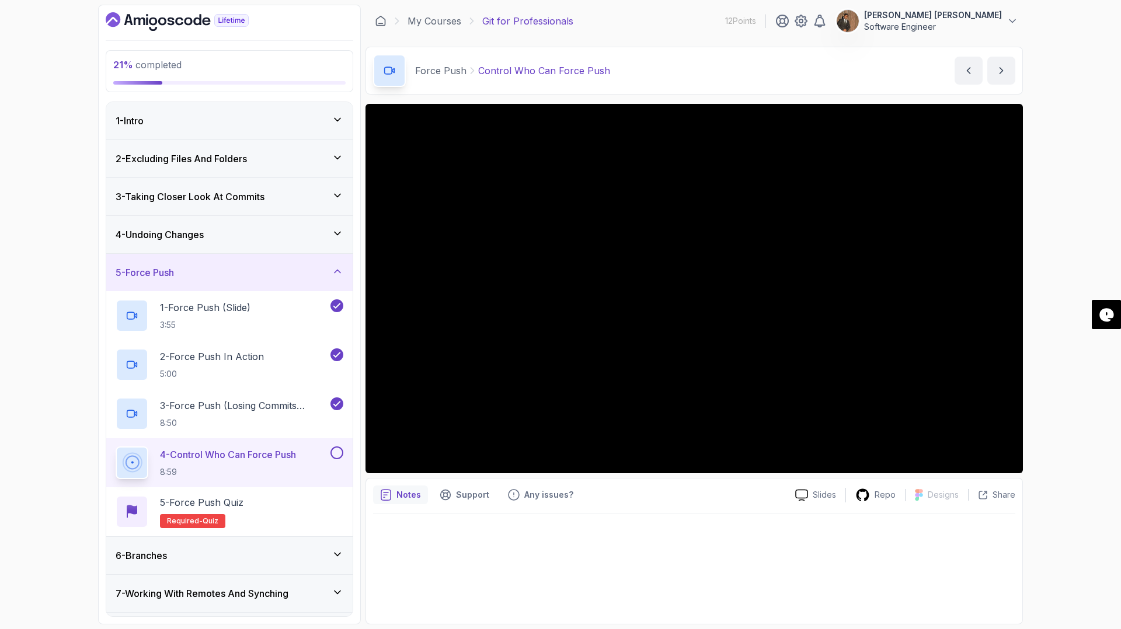
click at [305, 209] on div "3 - Taking Closer Look At Commits" at bounding box center [229, 196] width 246 height 37
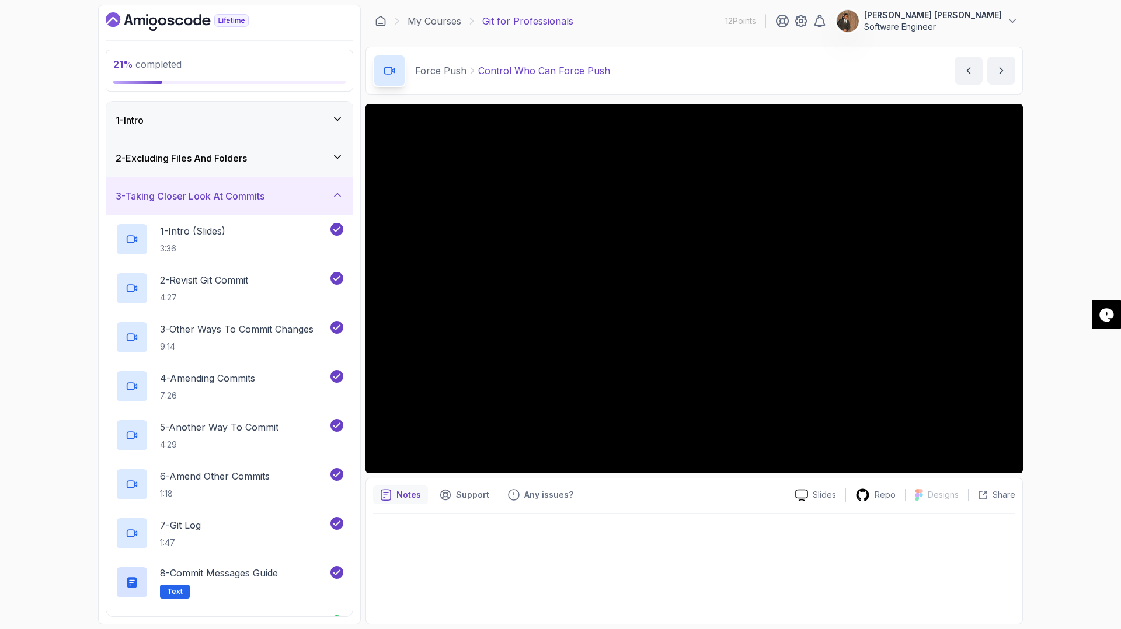
click at [336, 194] on icon at bounding box center [337, 195] width 6 height 3
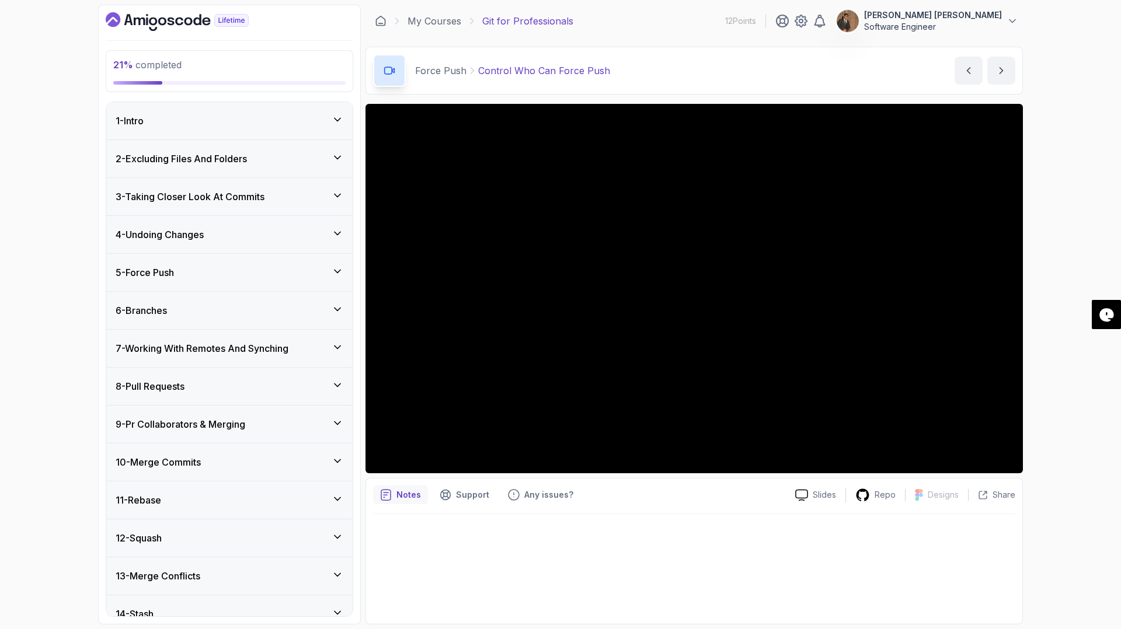
click at [339, 233] on icon at bounding box center [337, 233] width 6 height 3
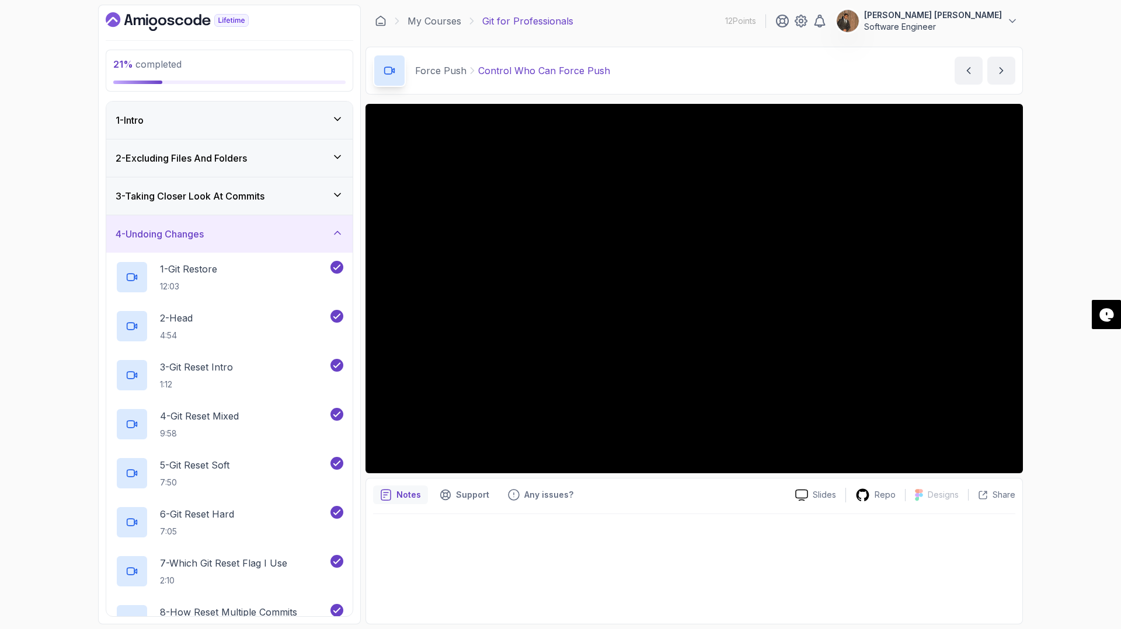
click at [334, 235] on icon at bounding box center [338, 233] width 12 height 12
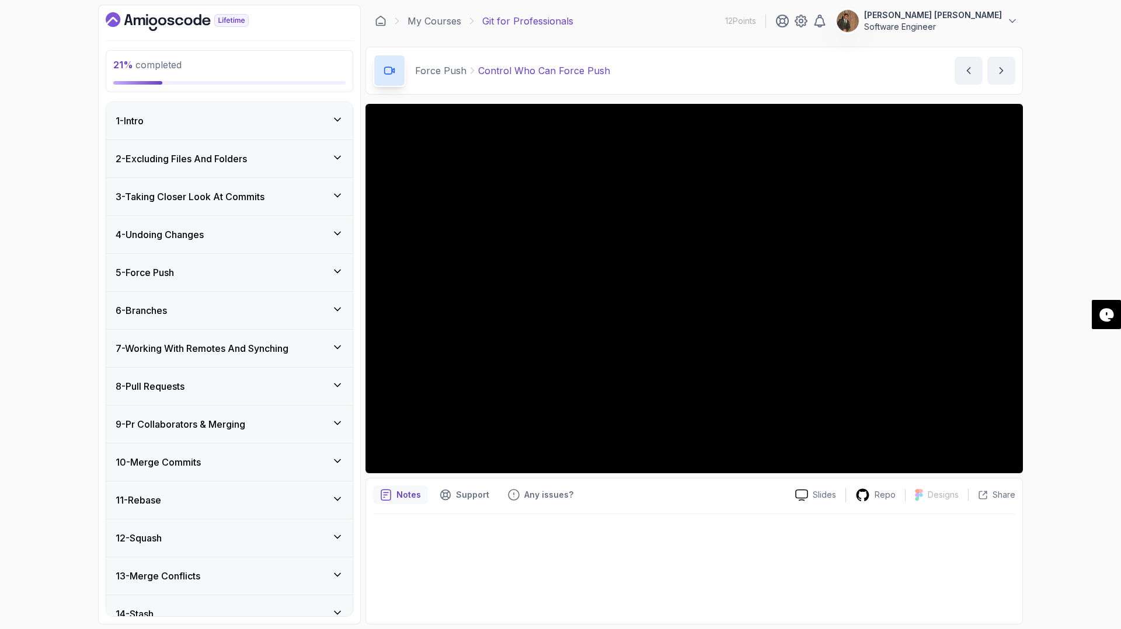
click at [339, 271] on icon at bounding box center [337, 271] width 6 height 3
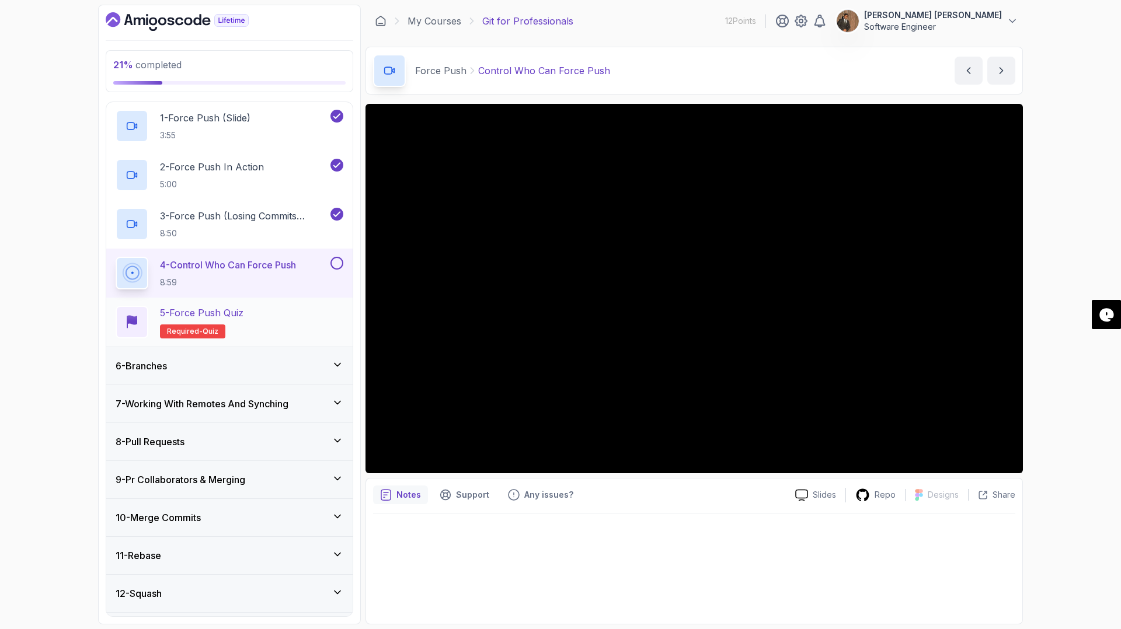
scroll to position [232, 0]
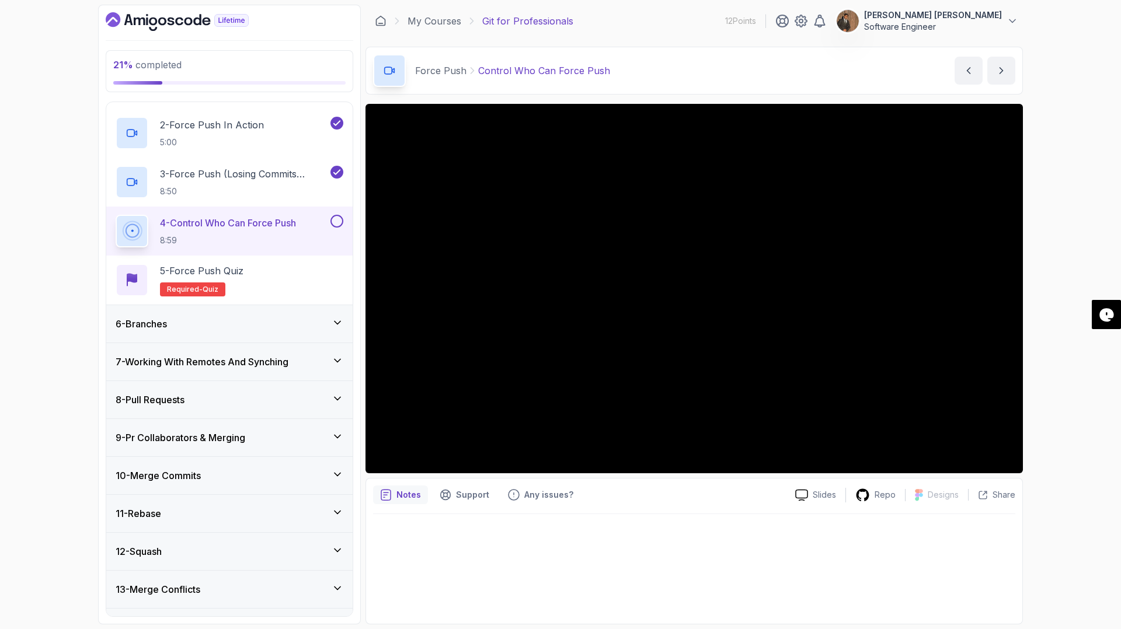
click at [340, 321] on icon at bounding box center [337, 322] width 6 height 3
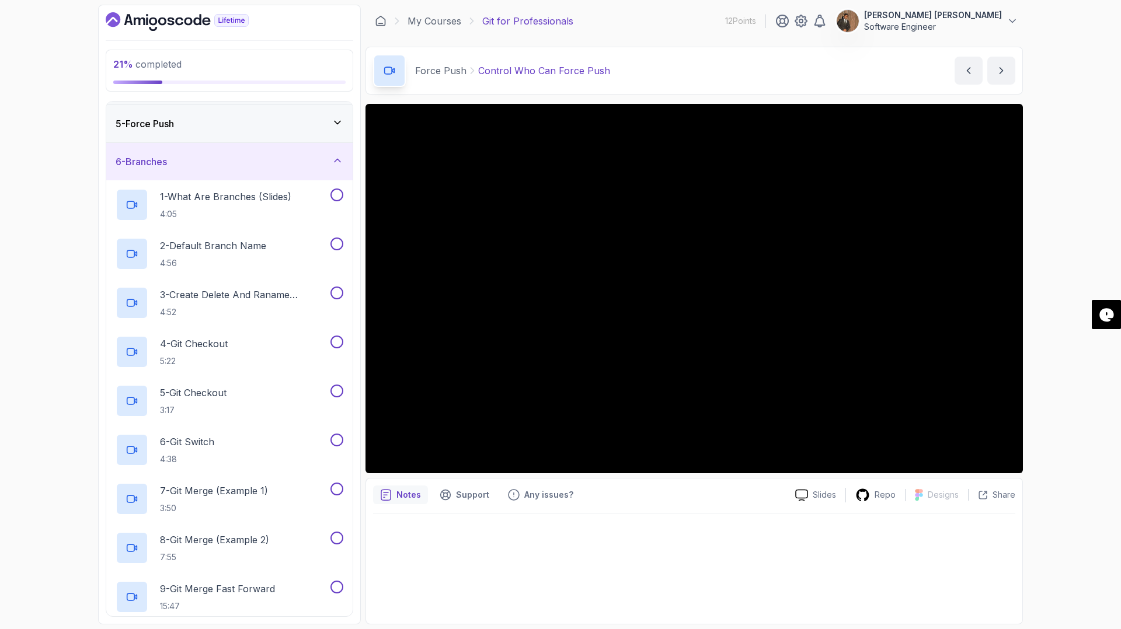
scroll to position [0, 0]
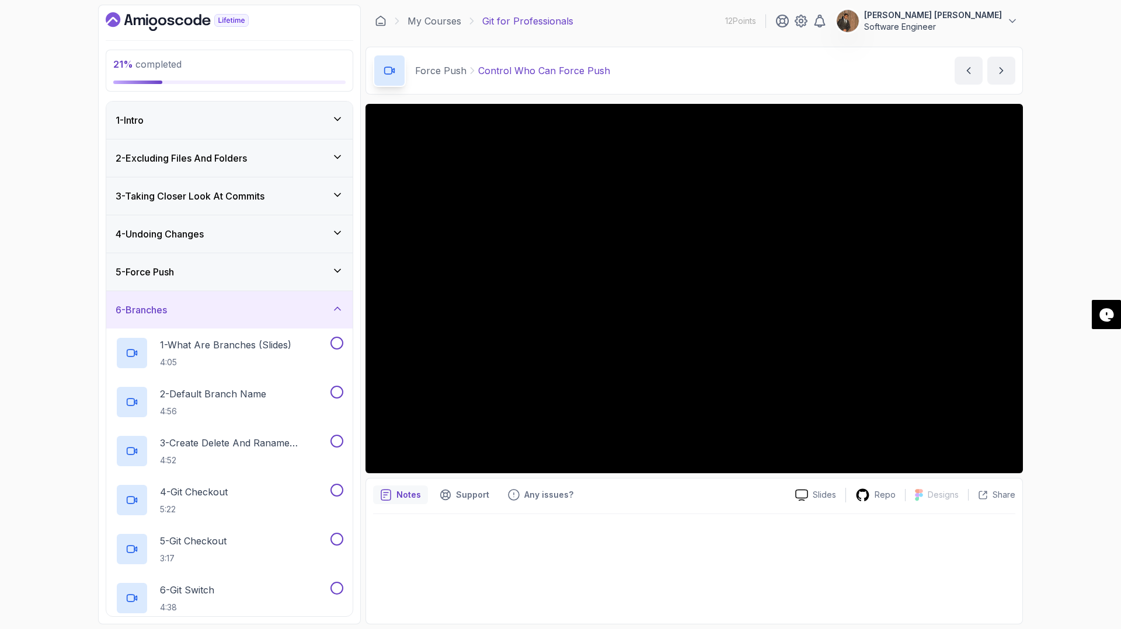
click at [341, 271] on icon at bounding box center [338, 271] width 12 height 12
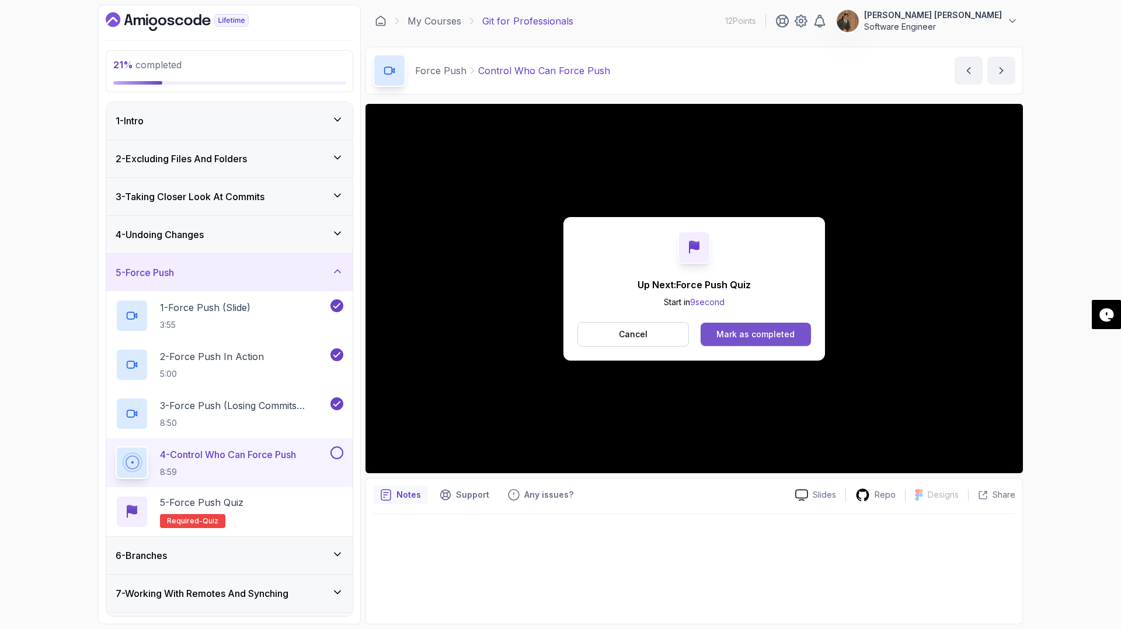
click at [765, 339] on div "Mark as completed" at bounding box center [755, 335] width 78 height 12
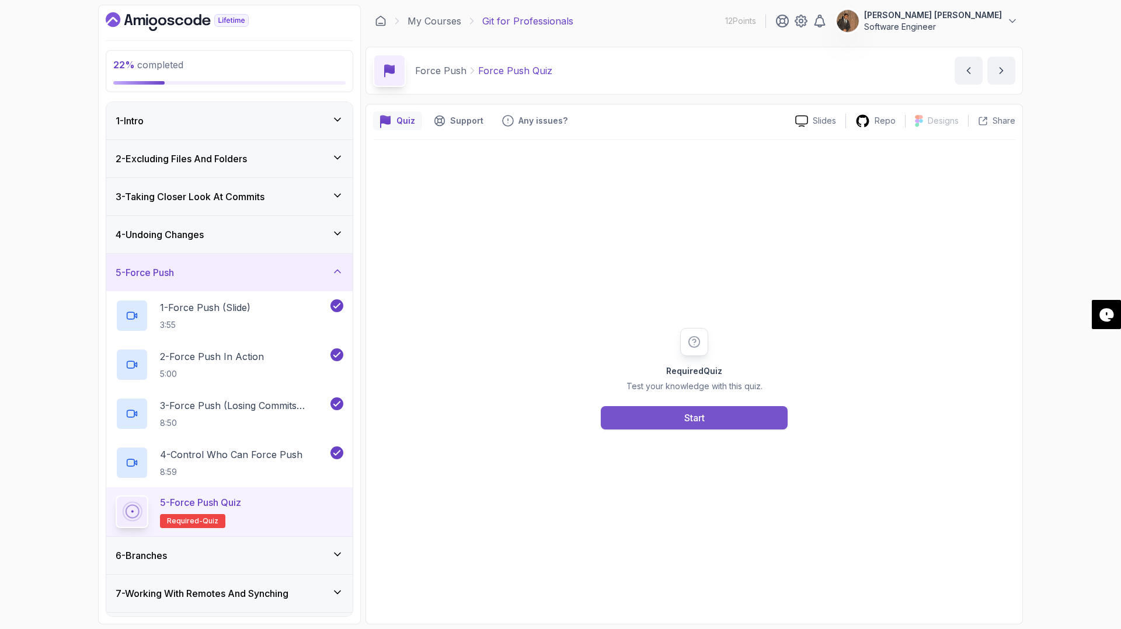
click at [691, 417] on div "Start" at bounding box center [694, 418] width 20 height 14
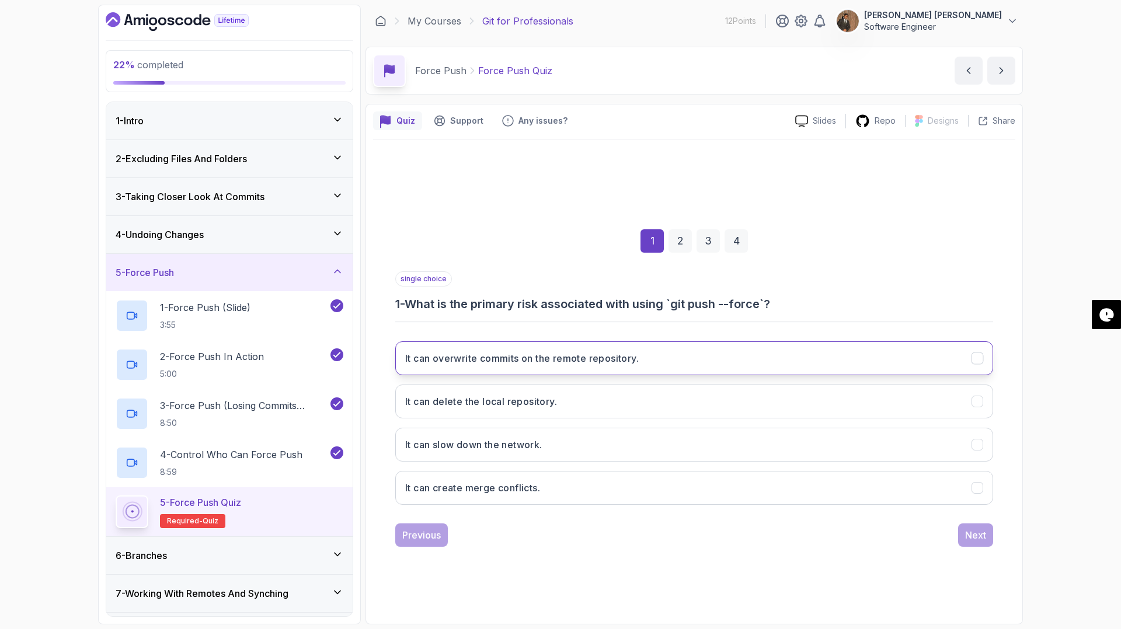
click at [611, 366] on button "It can overwrite commits on the remote repository." at bounding box center [694, 358] width 598 height 34
click at [980, 532] on div "Next" at bounding box center [975, 535] width 21 height 14
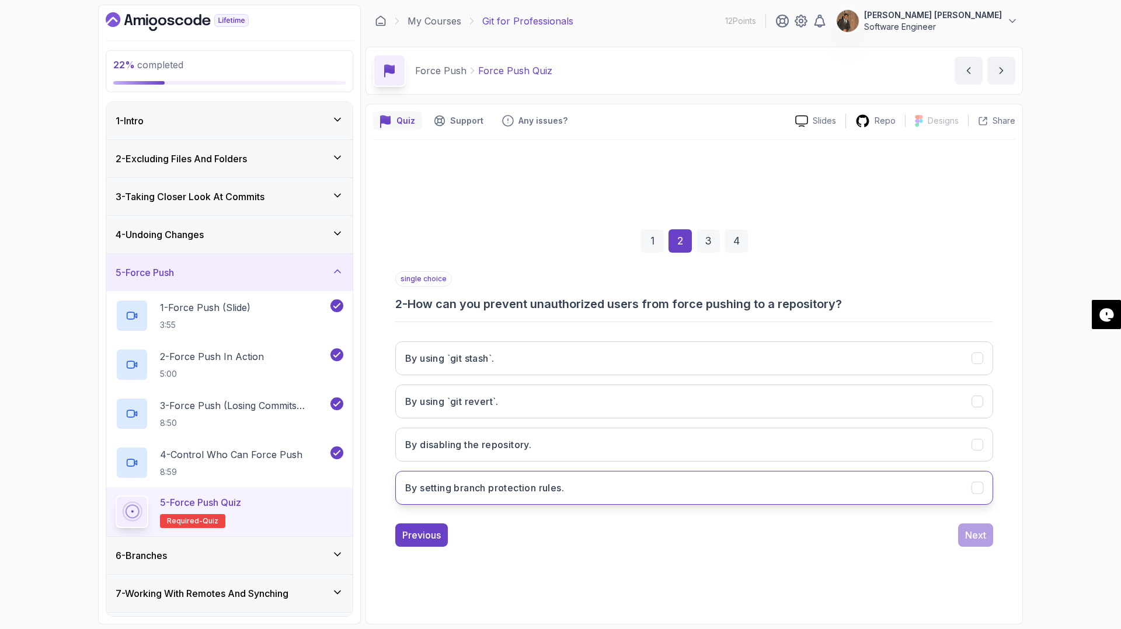
click at [680, 487] on button "By setting branch protection rules." at bounding box center [694, 488] width 598 height 34
click at [970, 532] on div "Next" at bounding box center [975, 535] width 21 height 14
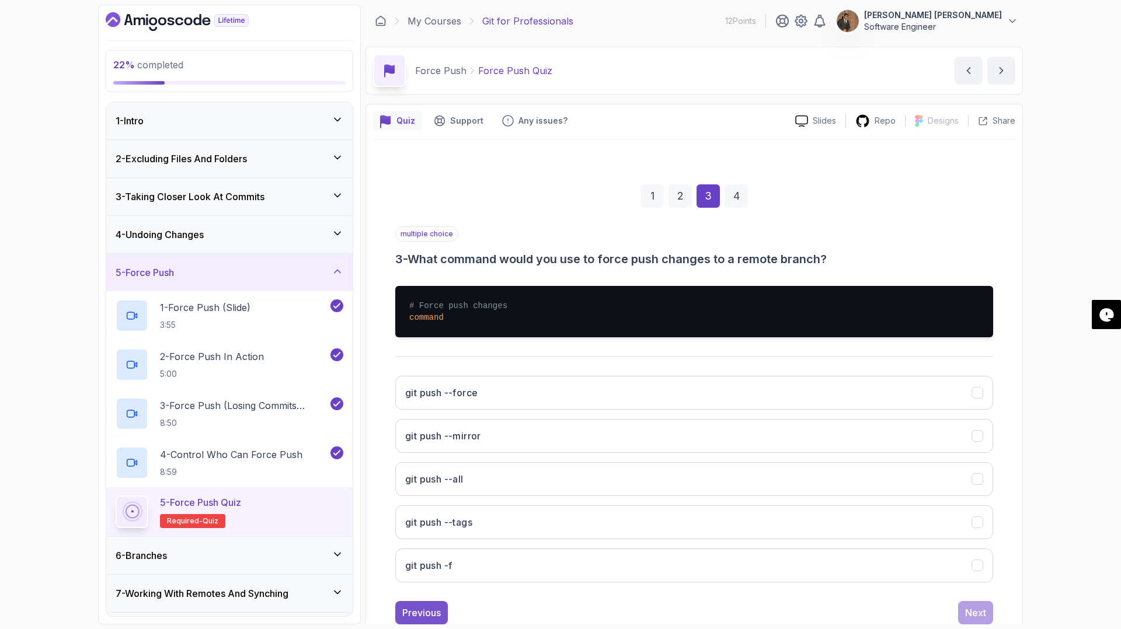
click at [442, 610] on button "Previous" at bounding box center [421, 612] width 53 height 23
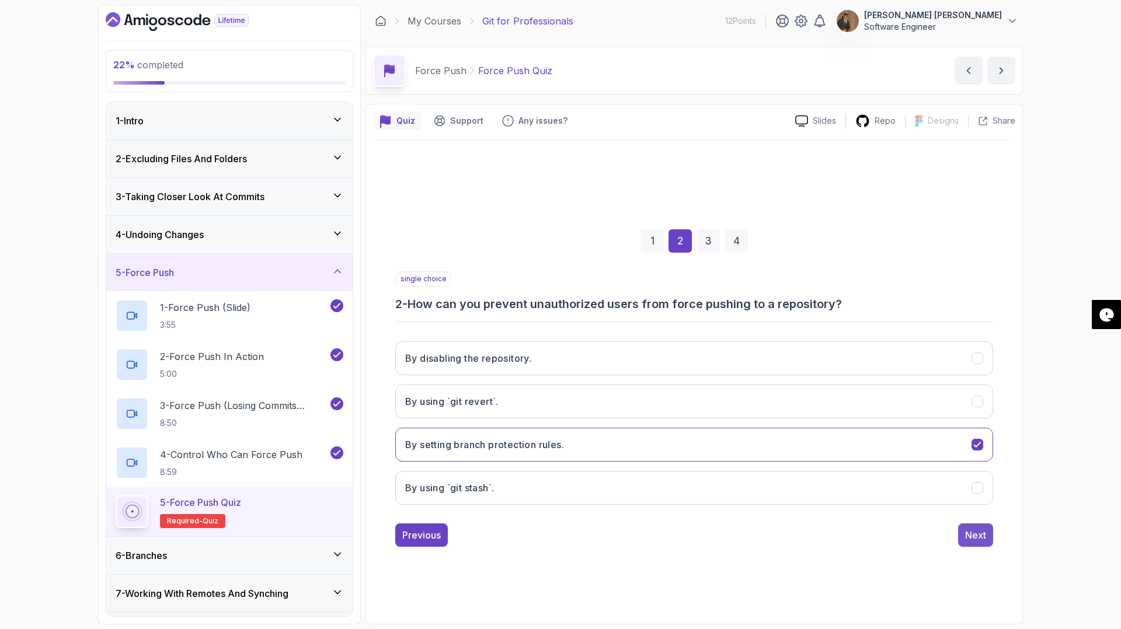
click at [970, 531] on div "Next" at bounding box center [975, 535] width 21 height 14
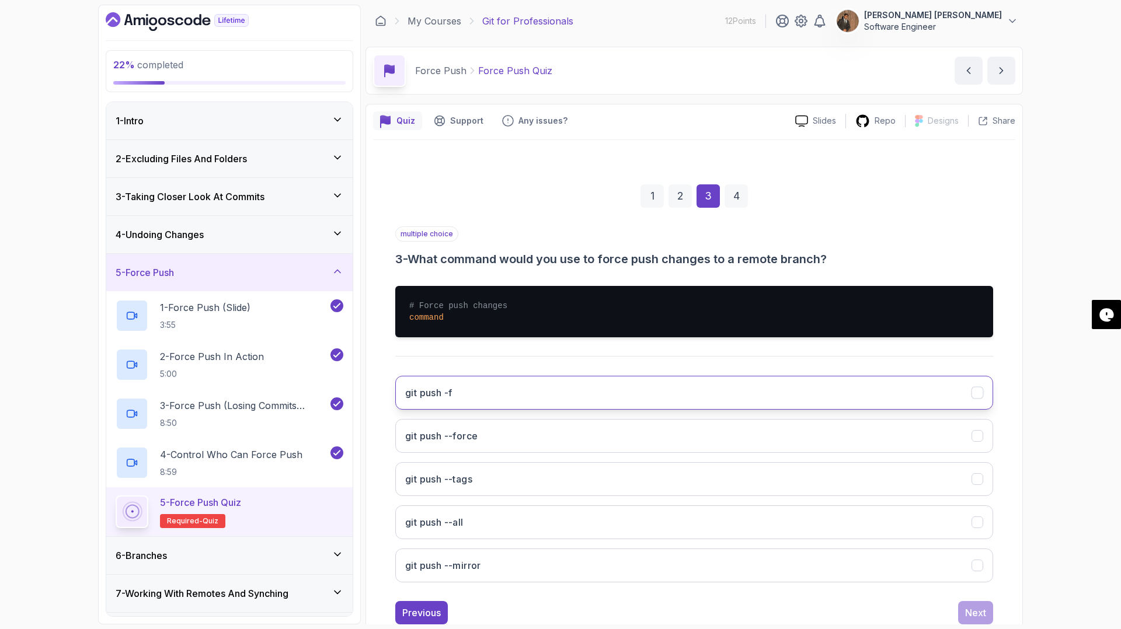
click at [615, 393] on button "git push -f" at bounding box center [694, 393] width 598 height 34
click at [600, 444] on button "git push --force" at bounding box center [694, 436] width 598 height 34
click at [984, 616] on div "Next" at bounding box center [975, 613] width 21 height 14
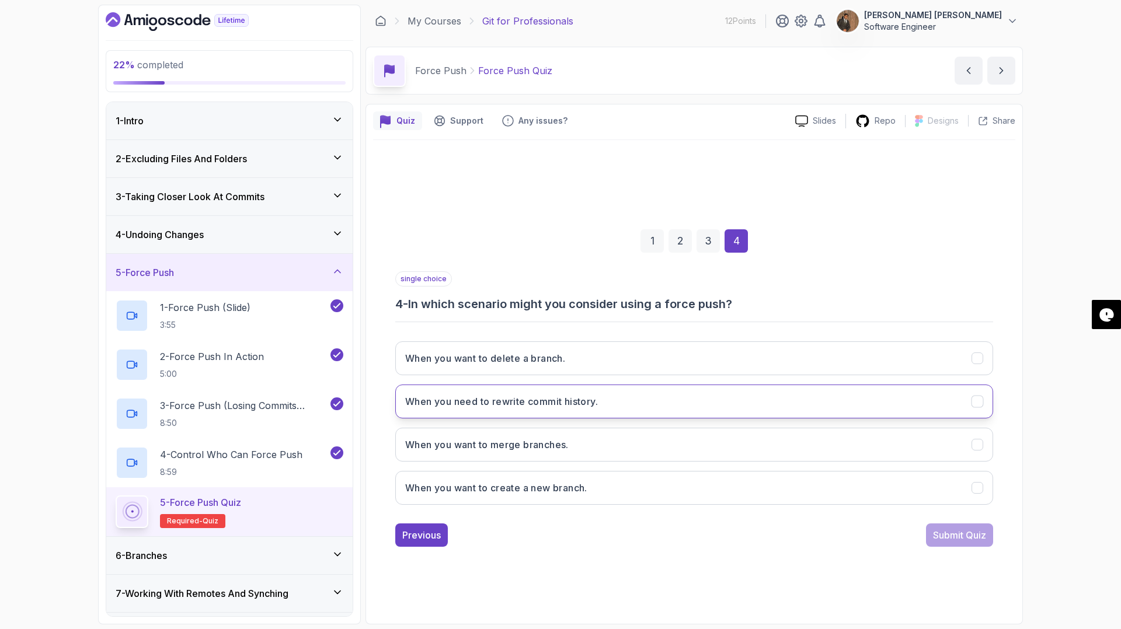
click at [650, 403] on button "When you need to rewrite commit history." at bounding box center [694, 402] width 598 height 34
click at [975, 532] on div "Submit Quiz" at bounding box center [959, 535] width 53 height 14
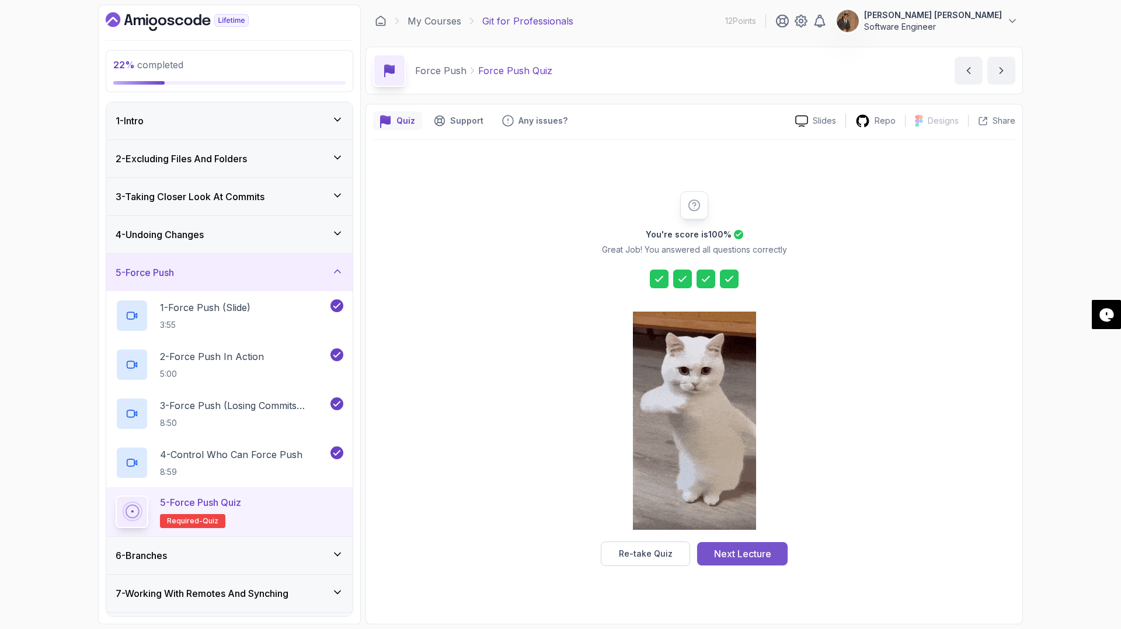
click at [730, 555] on div "Next Lecture" at bounding box center [742, 554] width 57 height 14
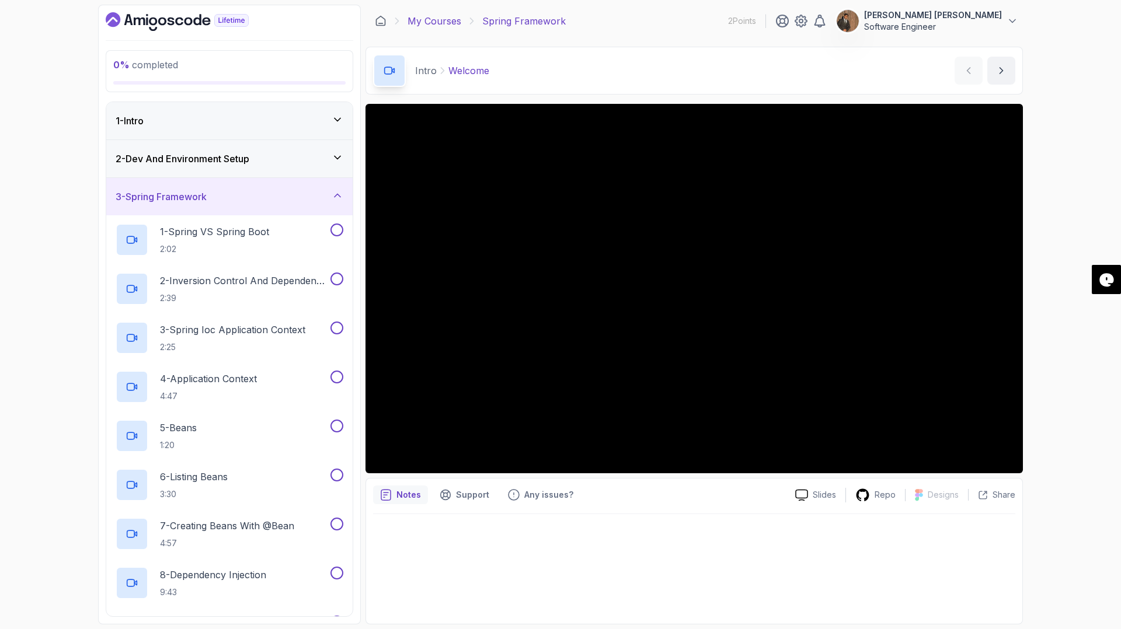
click at [430, 22] on link "My Courses" at bounding box center [434, 21] width 54 height 14
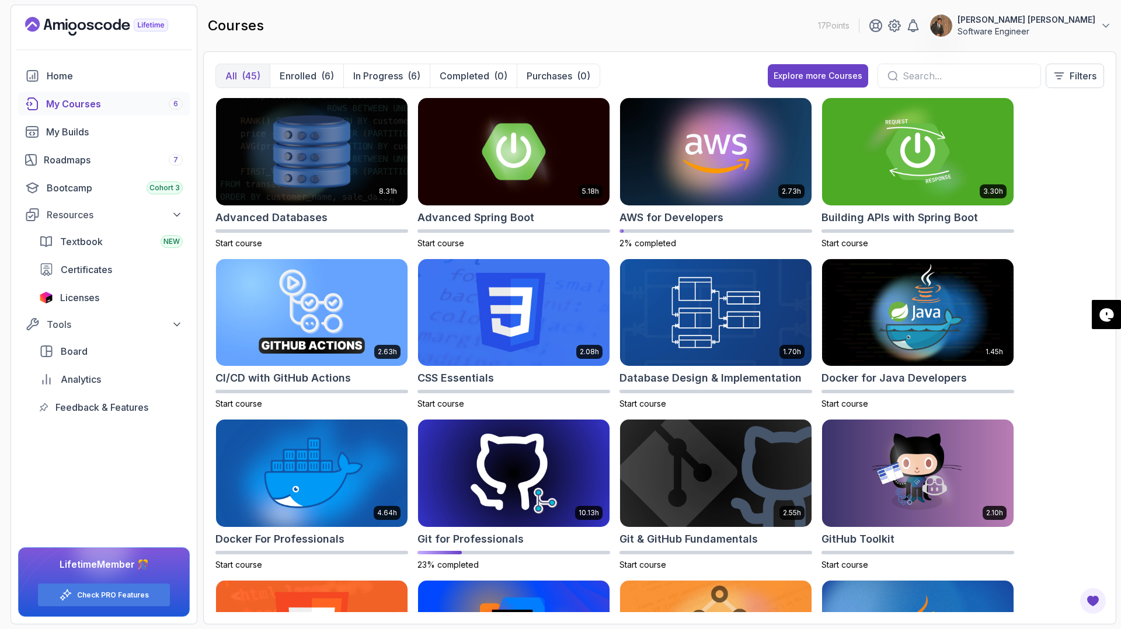
click at [938, 71] on input "text" at bounding box center [966, 76] width 128 height 14
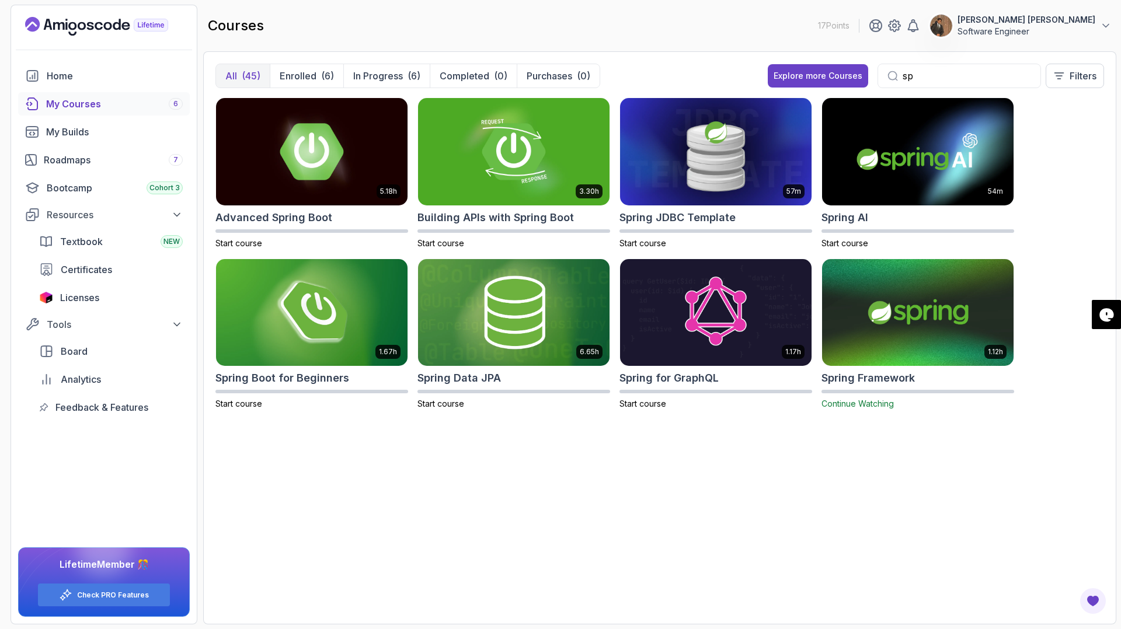
type input "s"
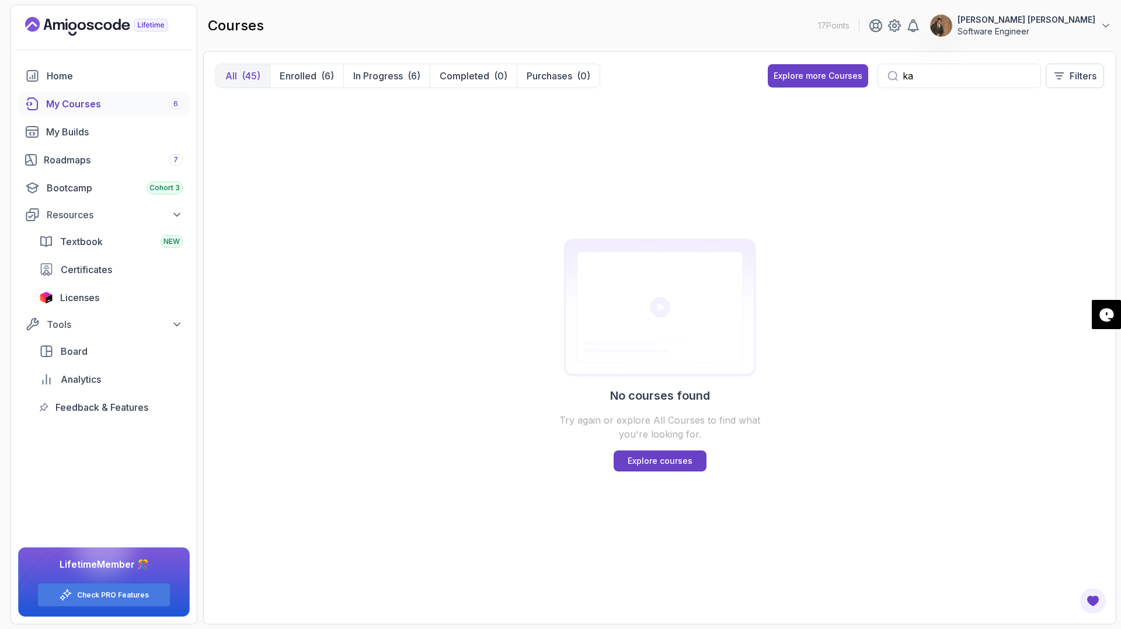
type input "k"
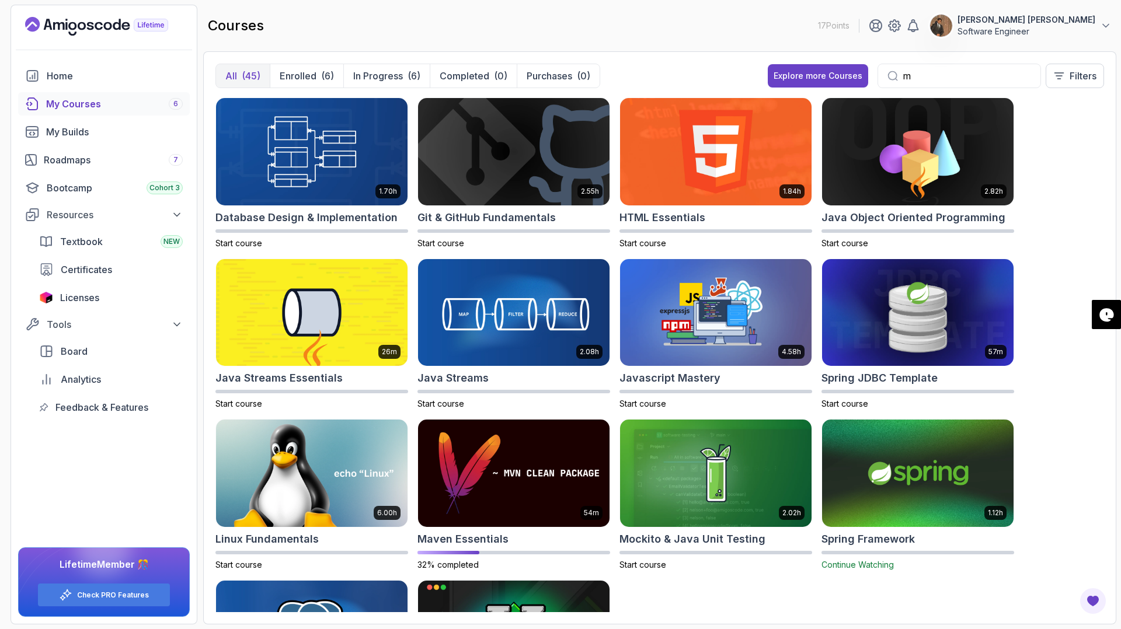
type input "m"
click at [238, 77] on button "All (45)" at bounding box center [243, 75] width 54 height 23
click at [844, 74] on div "Explore more Courses" at bounding box center [817, 76] width 89 height 12
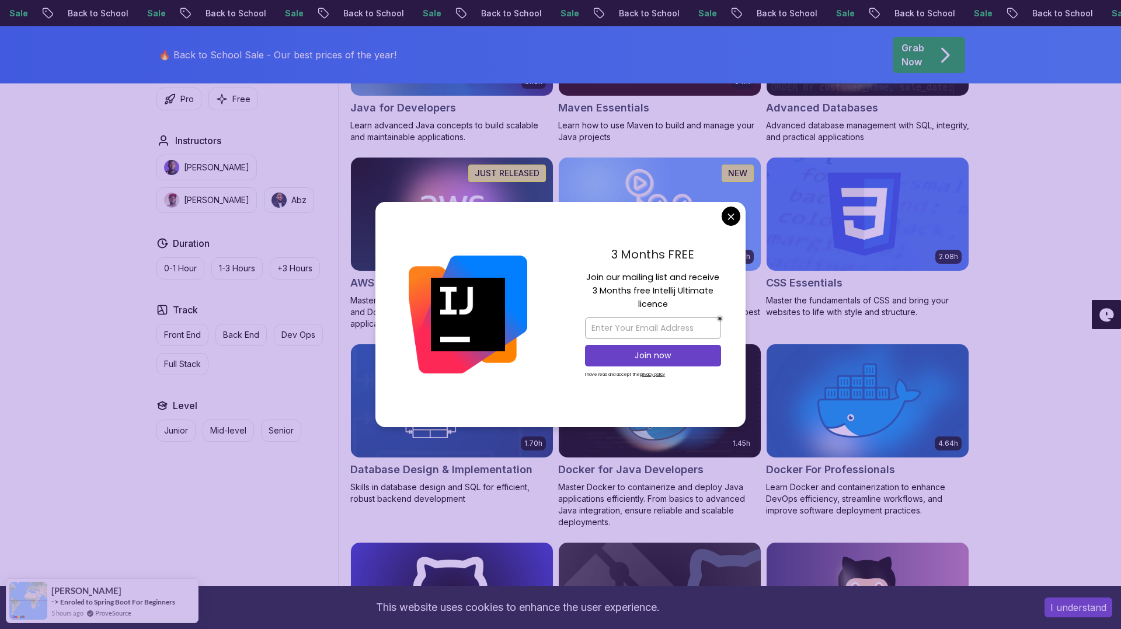
scroll to position [834, 0]
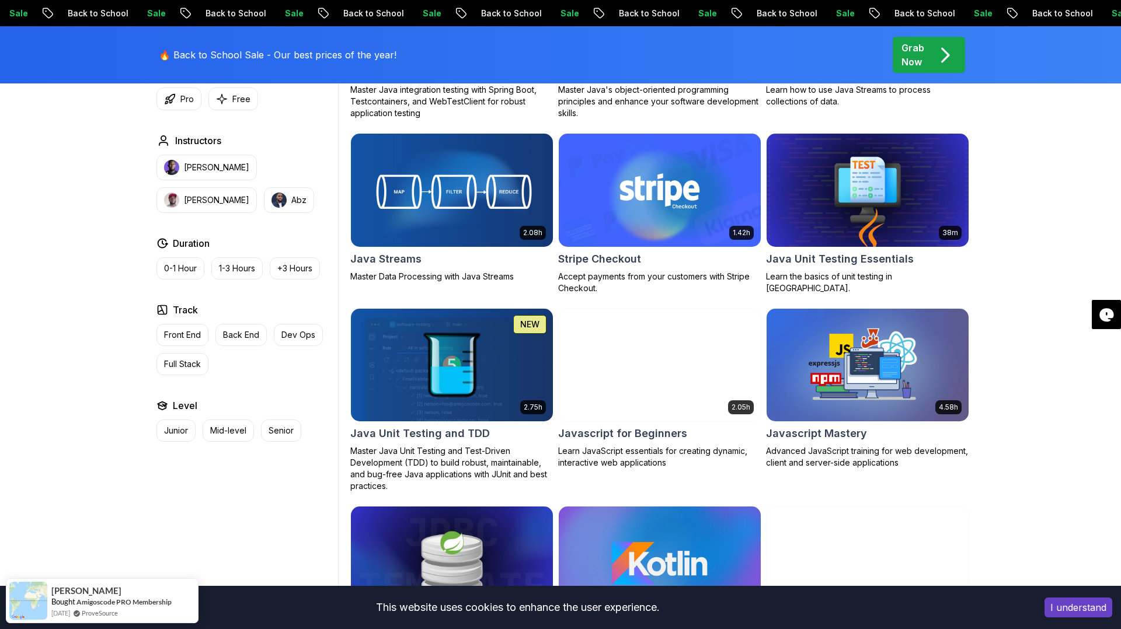
scroll to position [1839, 0]
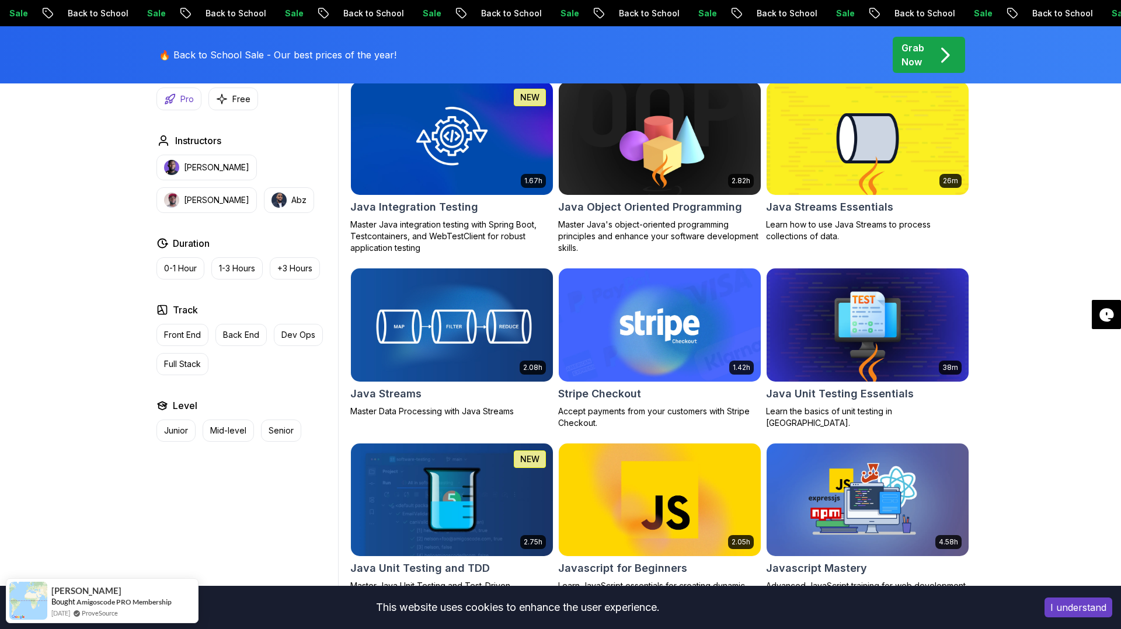
click at [181, 104] on p "Pro" at bounding box center [186, 99] width 13 height 12
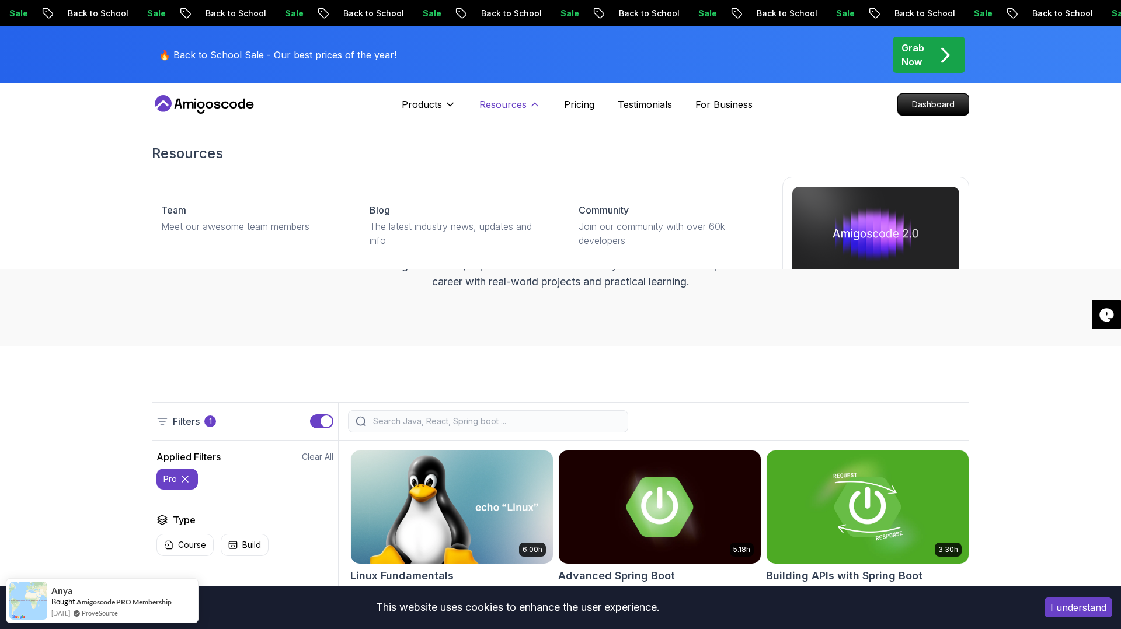
click at [534, 104] on icon at bounding box center [535, 105] width 12 height 12
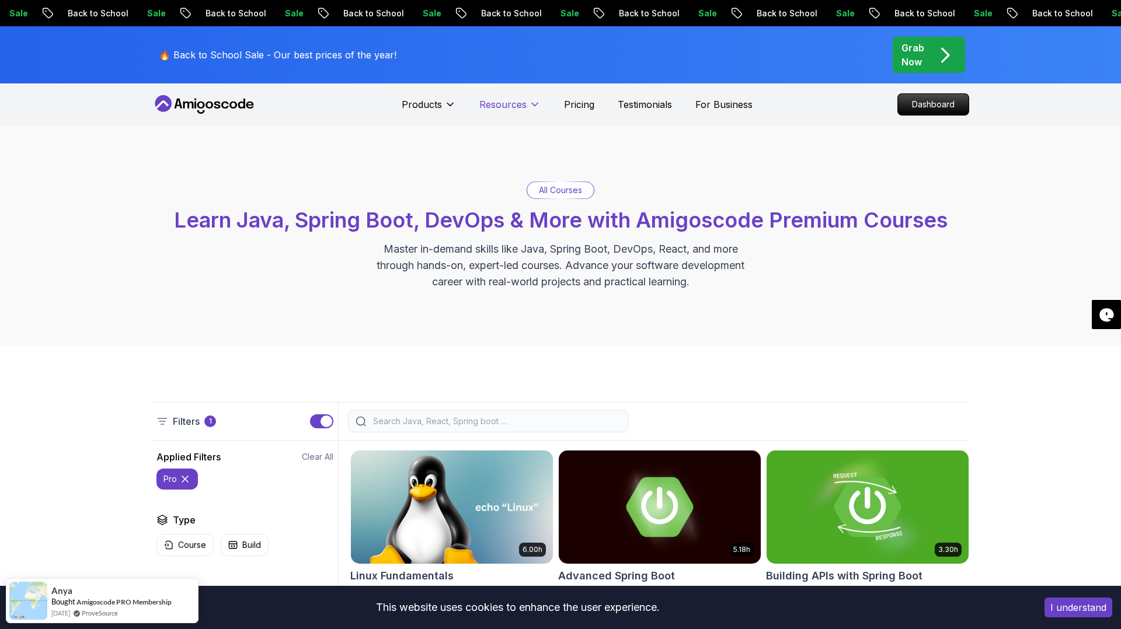
click at [534, 104] on icon at bounding box center [535, 105] width 12 height 12
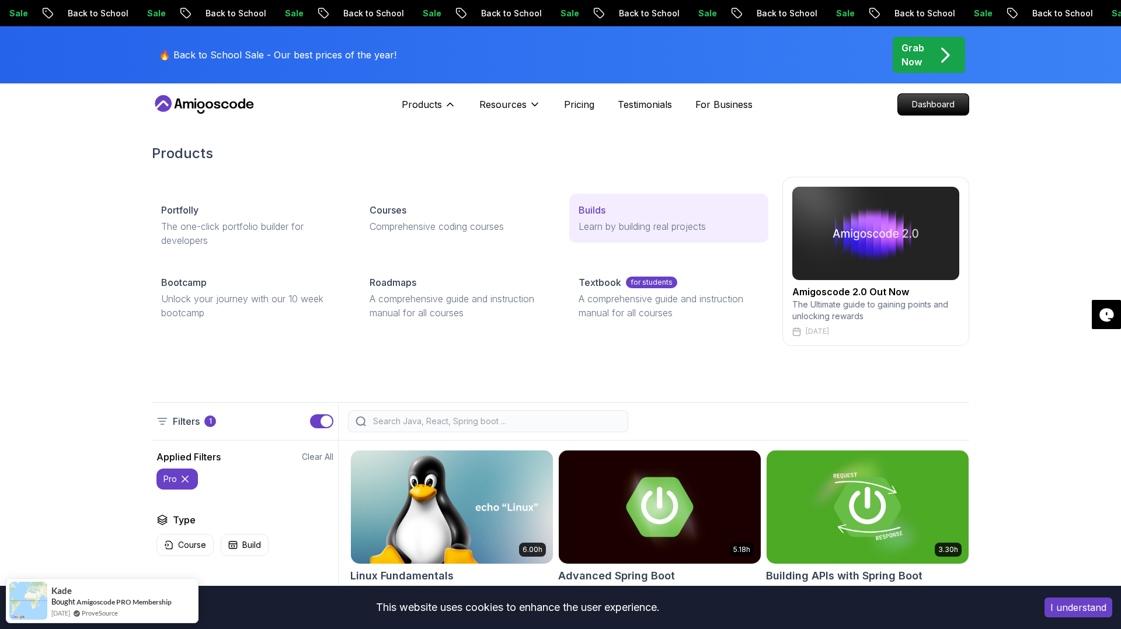
click at [601, 226] on p "Learn by building real projects" at bounding box center [668, 226] width 180 height 14
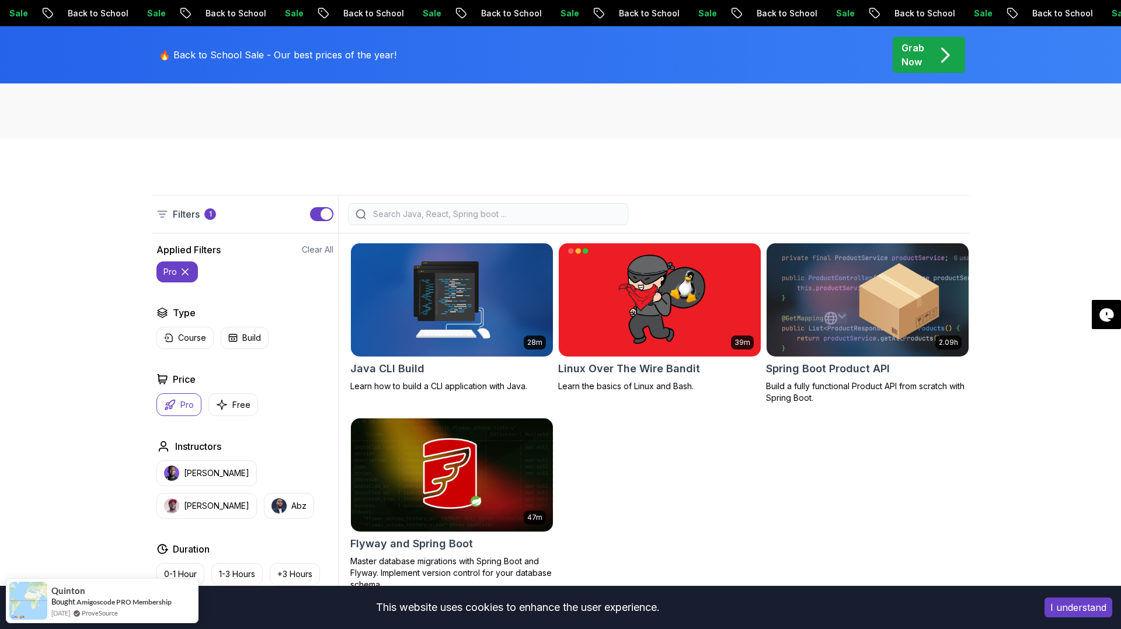
scroll to position [282, 0]
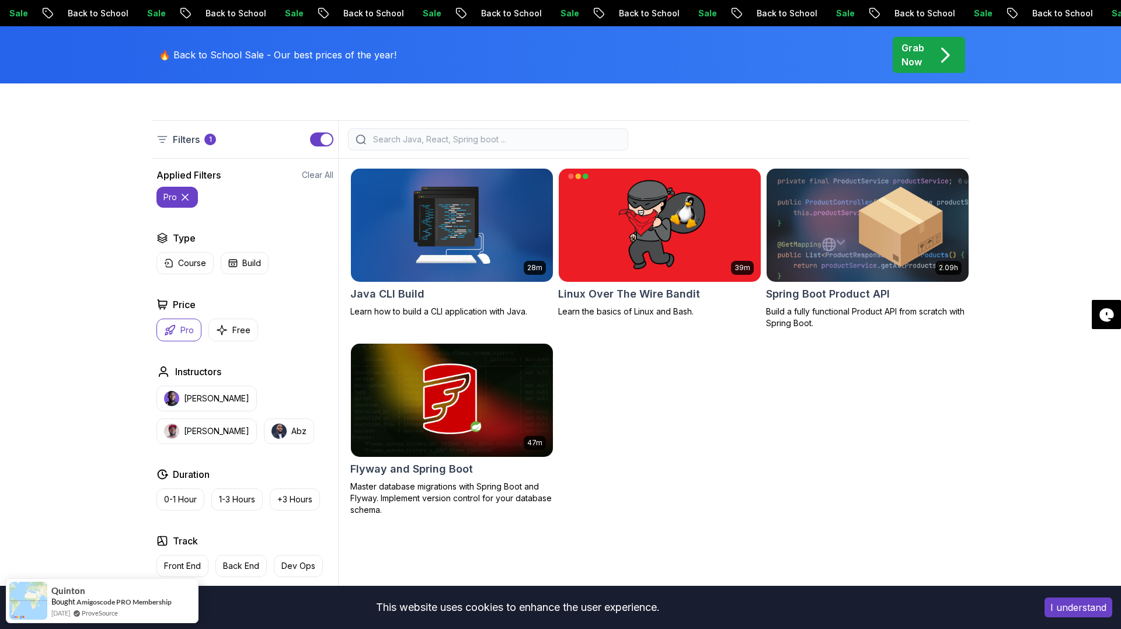
click at [822, 296] on h2 "Spring Boot Product API" at bounding box center [828, 294] width 124 height 16
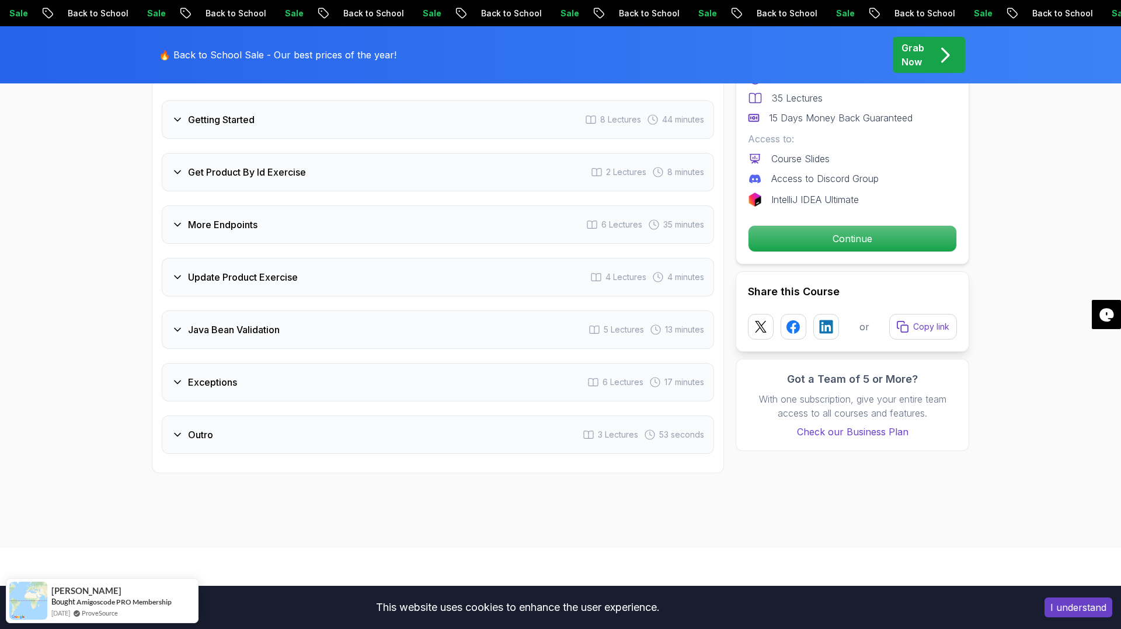
scroll to position [1607, 0]
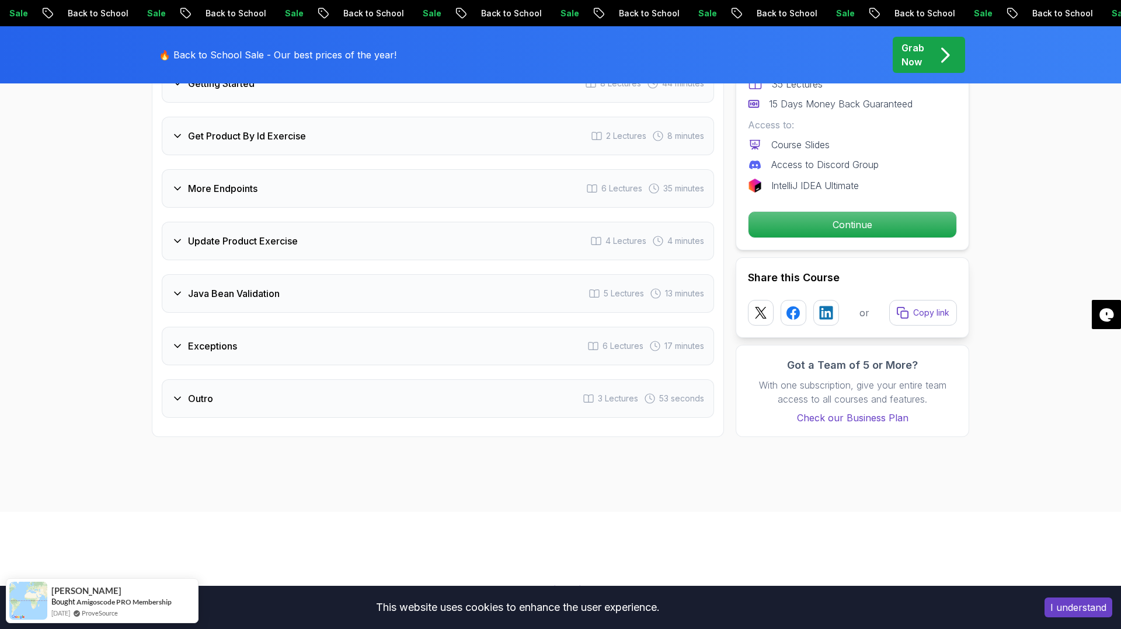
click at [177, 130] on icon at bounding box center [178, 136] width 12 height 12
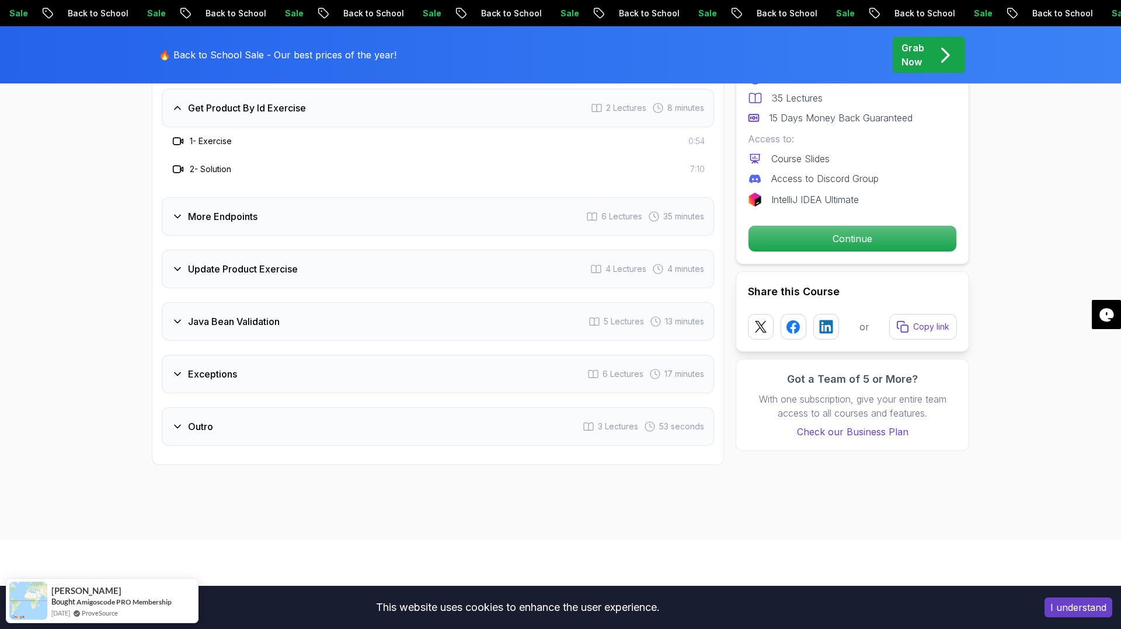
click at [177, 211] on icon at bounding box center [178, 217] width 12 height 12
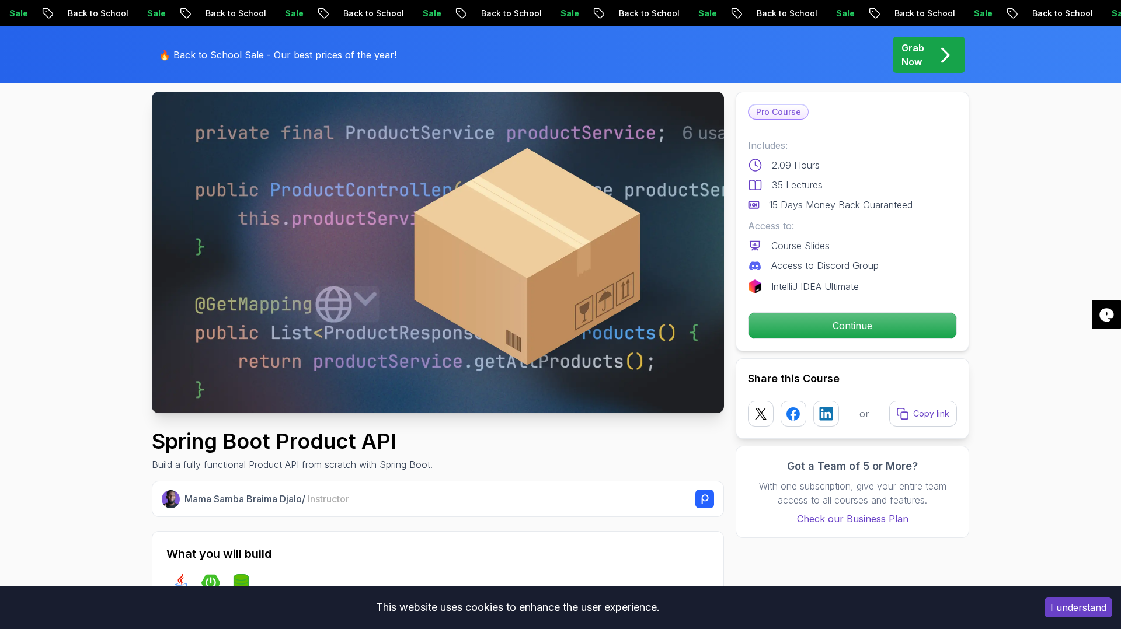
scroll to position [0, 0]
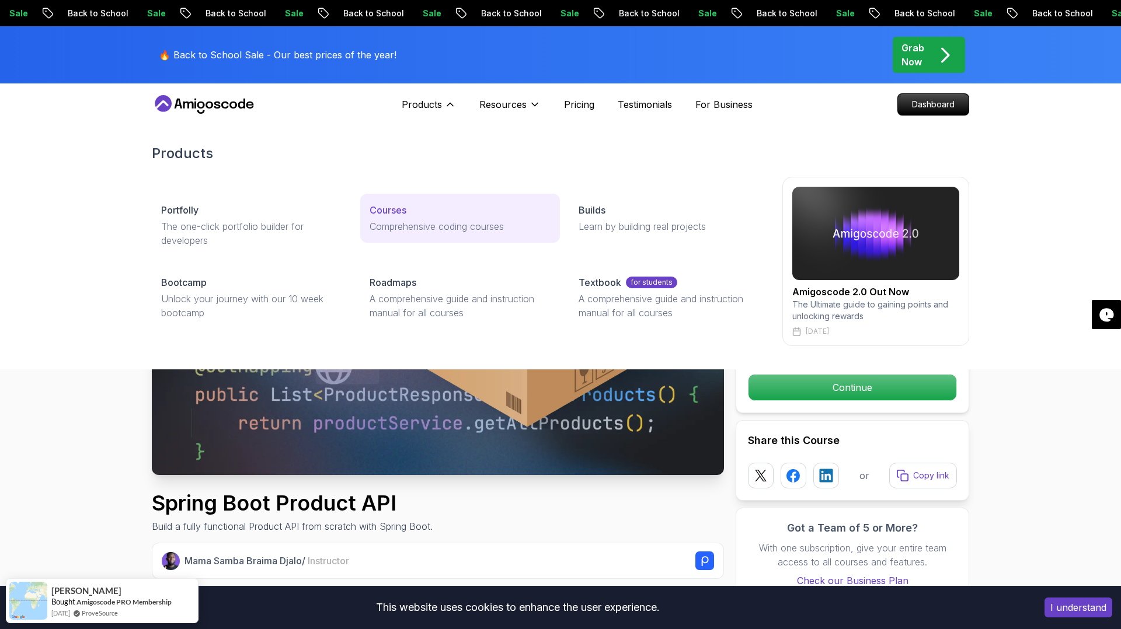
click at [398, 218] on link "Courses Comprehensive coding courses" at bounding box center [459, 218] width 199 height 49
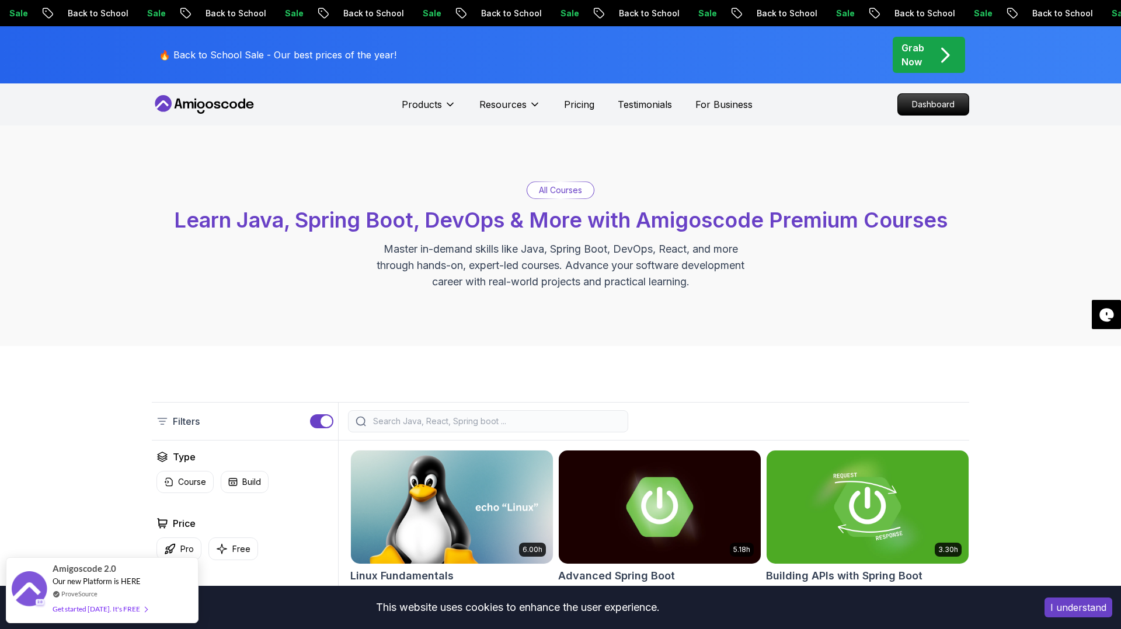
click at [936, 49] on icon "pre-order" at bounding box center [944, 55] width 23 height 23
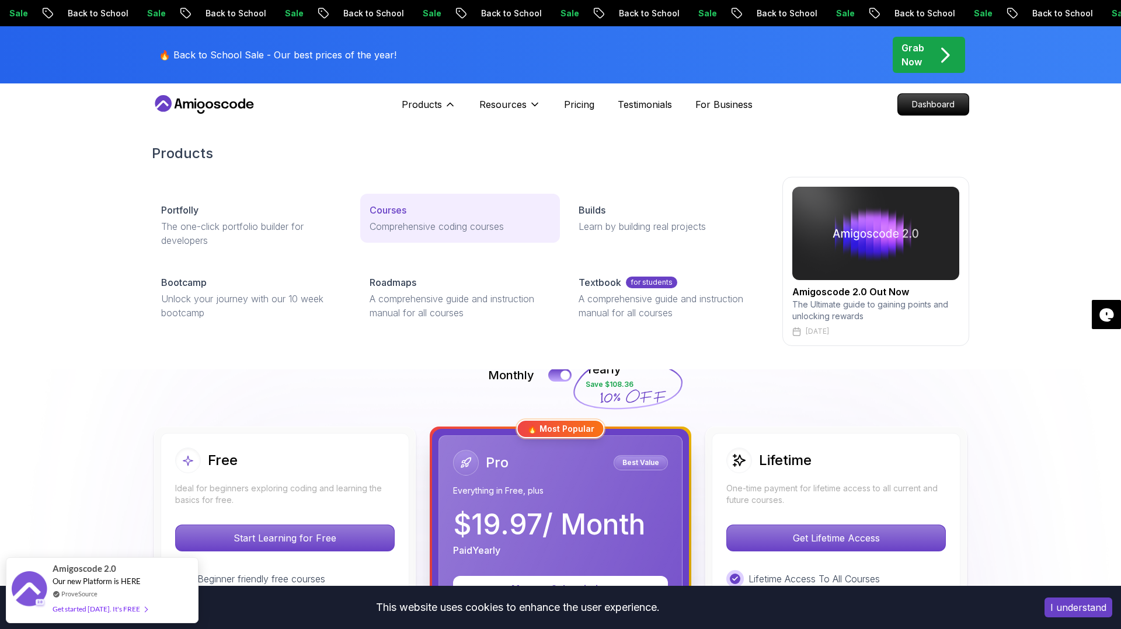
click at [403, 211] on p "Courses" at bounding box center [388, 210] width 37 height 14
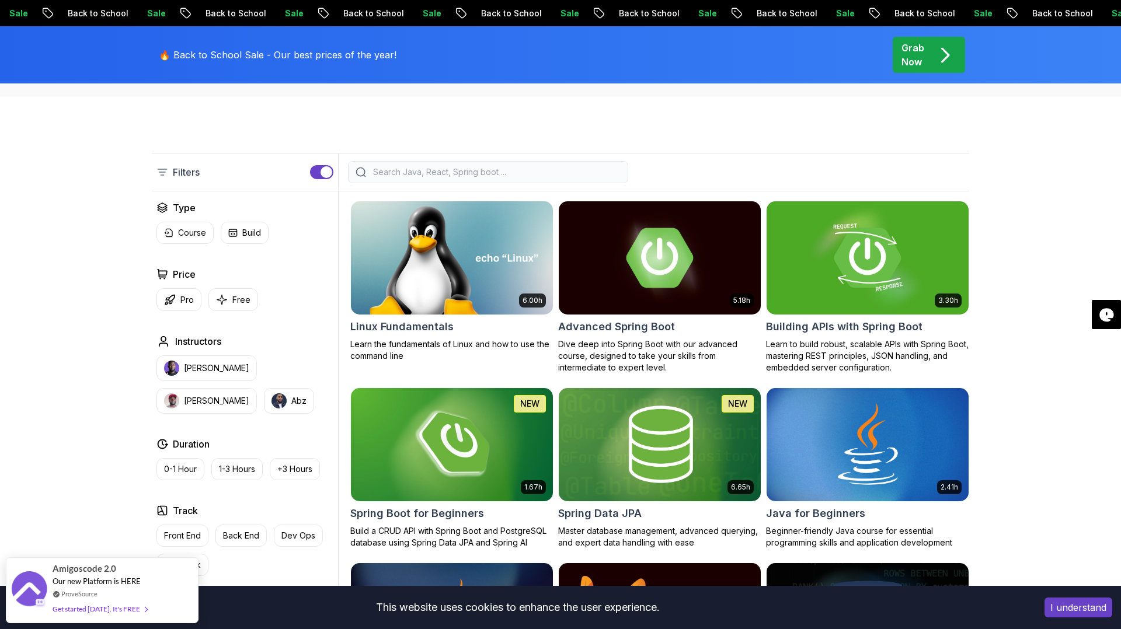
scroll to position [281, 0]
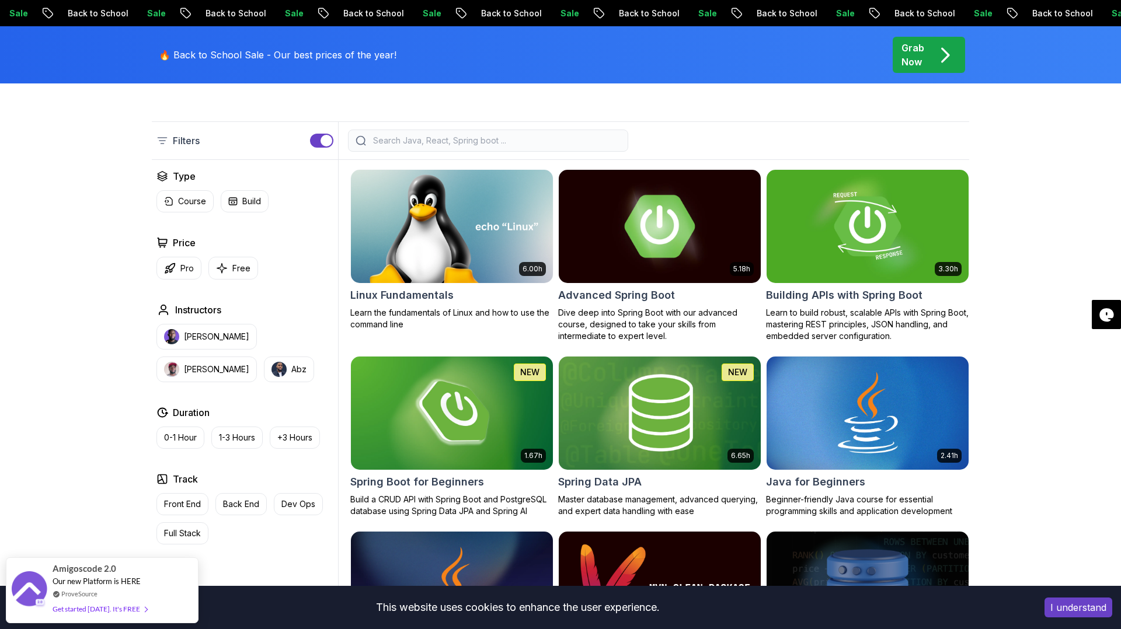
click at [620, 290] on h2 "Advanced Spring Boot" at bounding box center [616, 295] width 117 height 16
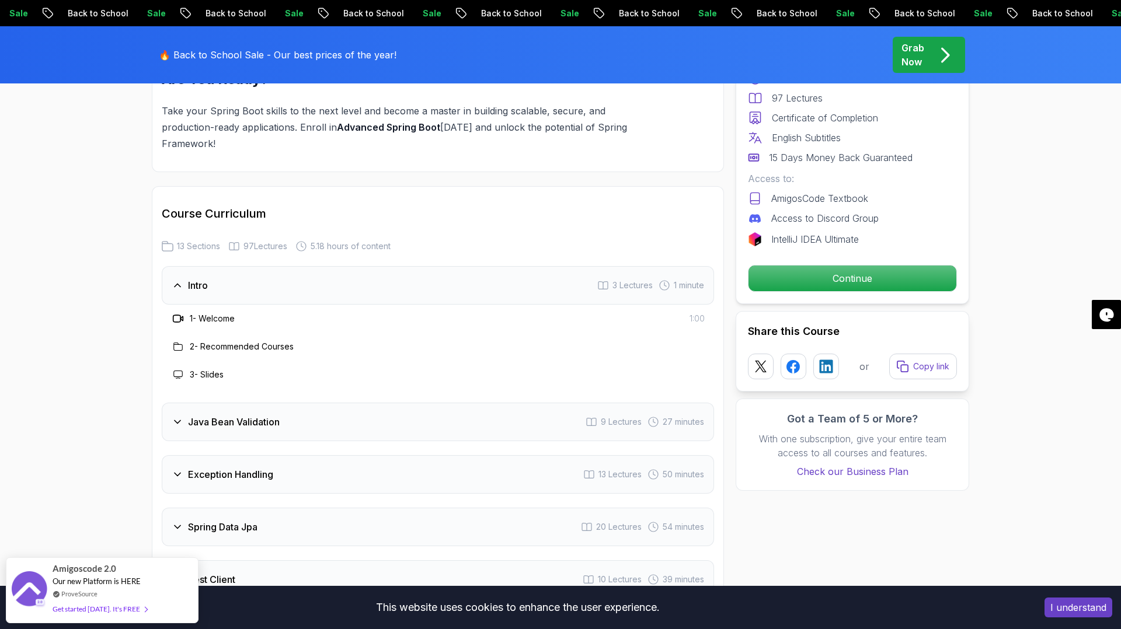
scroll to position [1610, 0]
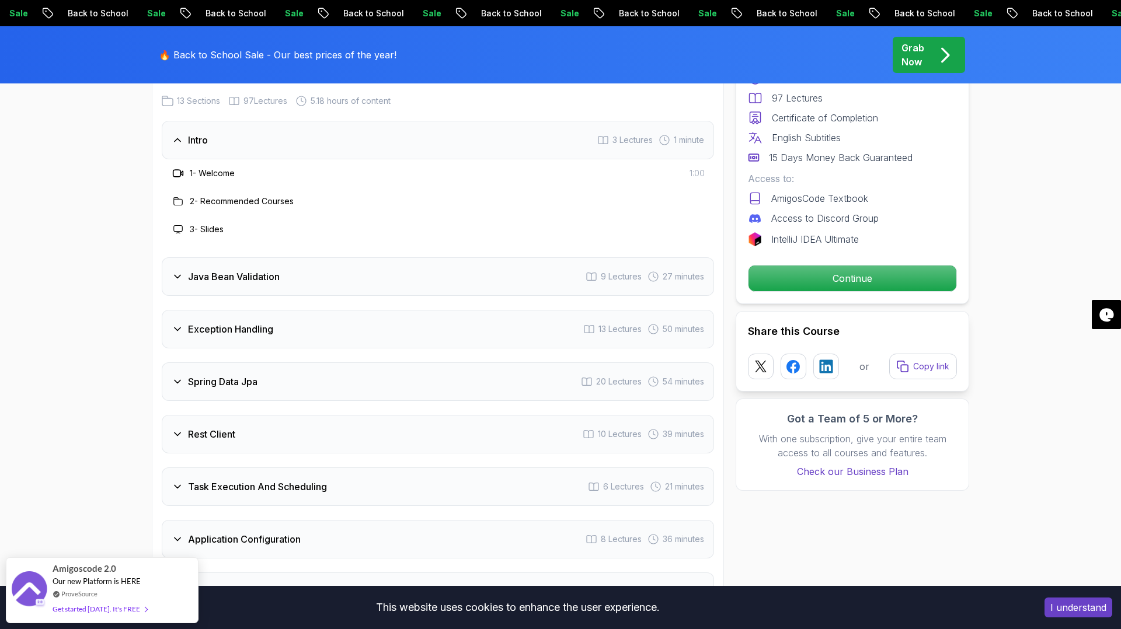
click at [178, 271] on icon at bounding box center [178, 277] width 12 height 12
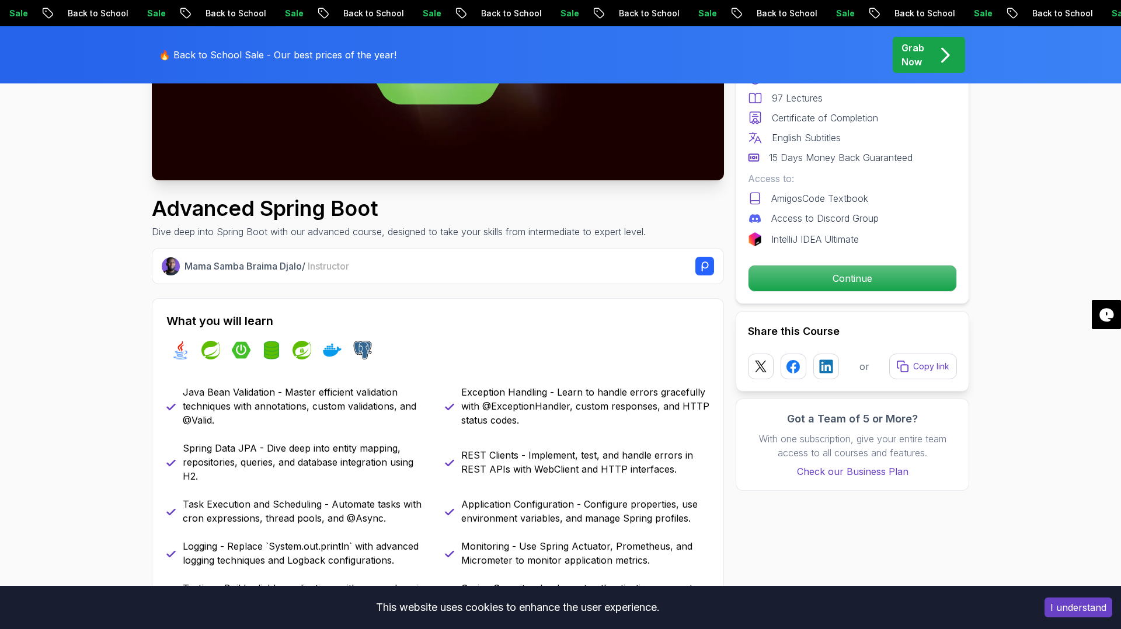
scroll to position [0, 0]
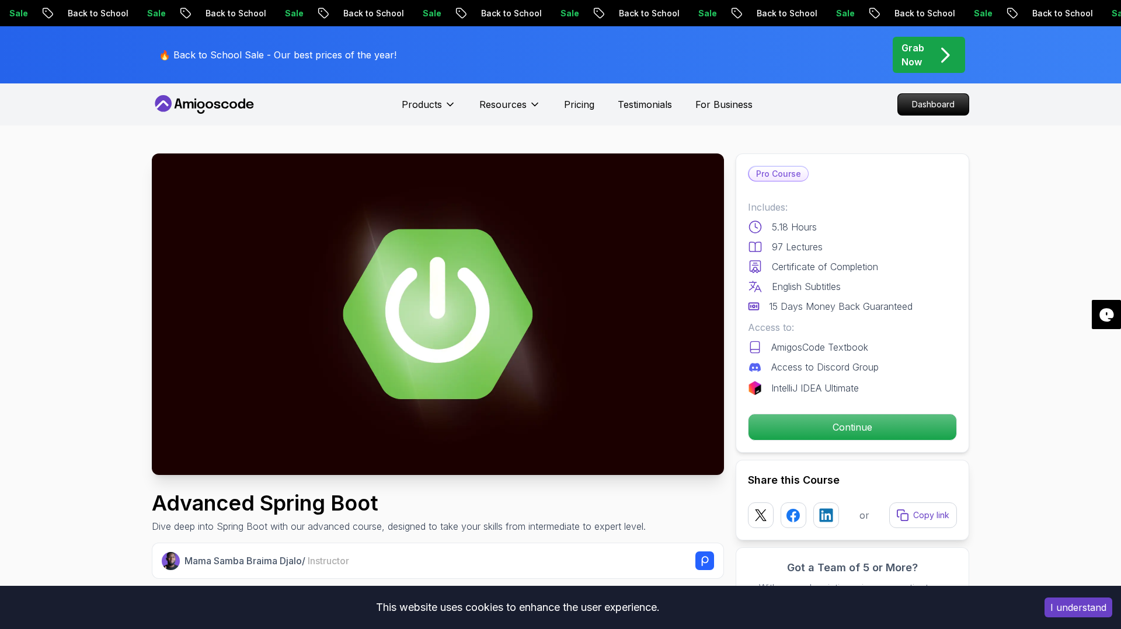
click at [193, 100] on icon at bounding box center [204, 104] width 105 height 19
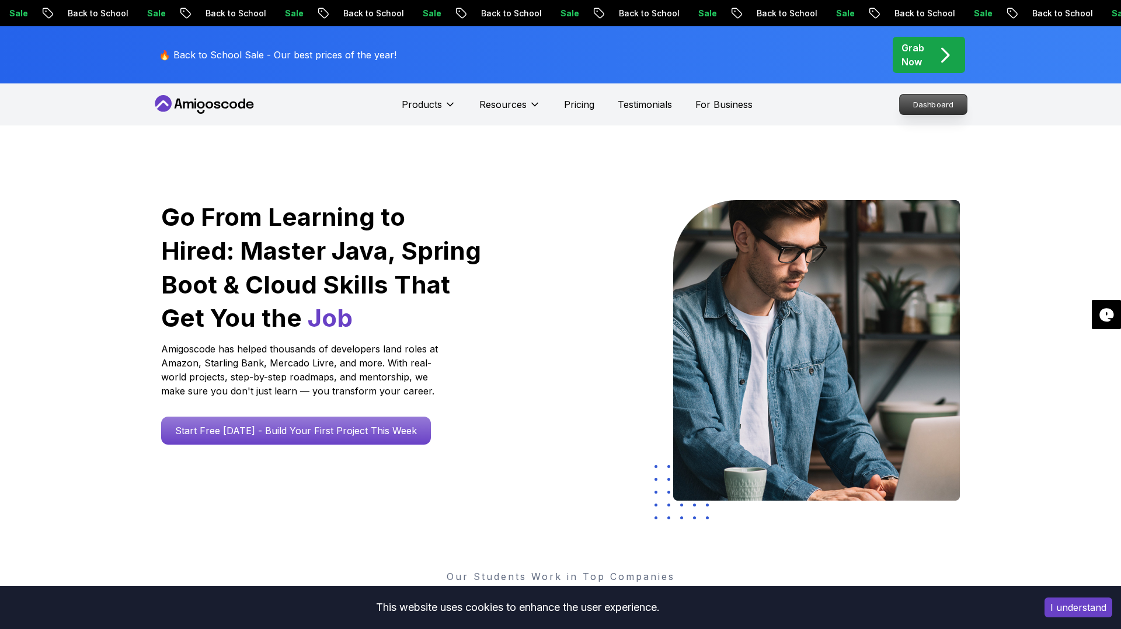
click at [923, 104] on p "Dashboard" at bounding box center [933, 105] width 67 height 20
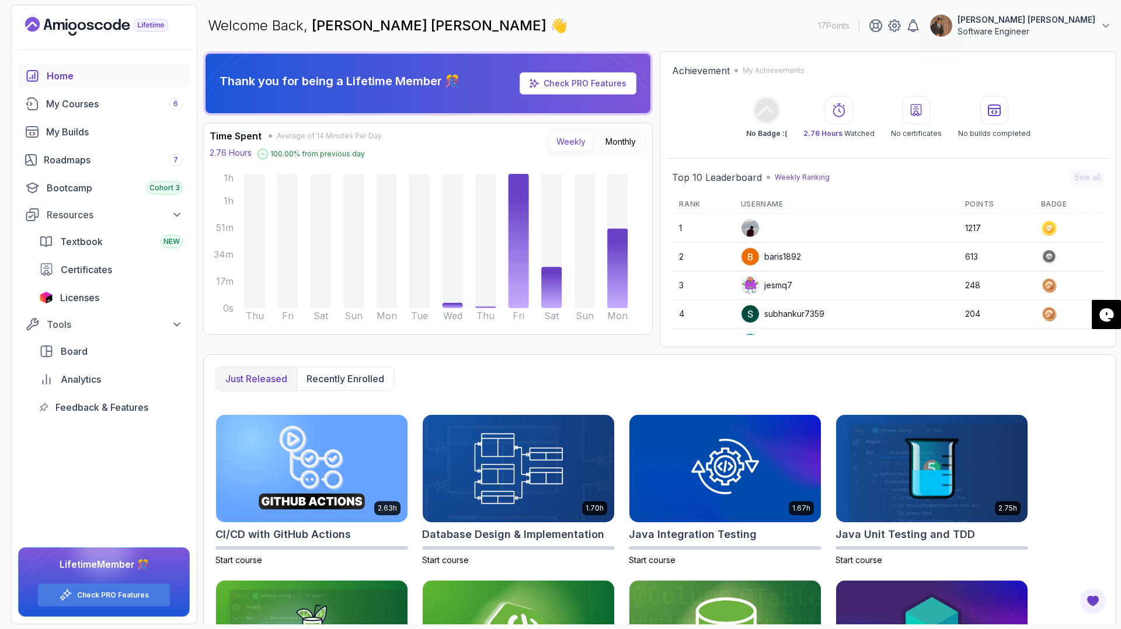
click at [831, 68] on div "Achievement My Achievements" at bounding box center [888, 71] width 432 height 14
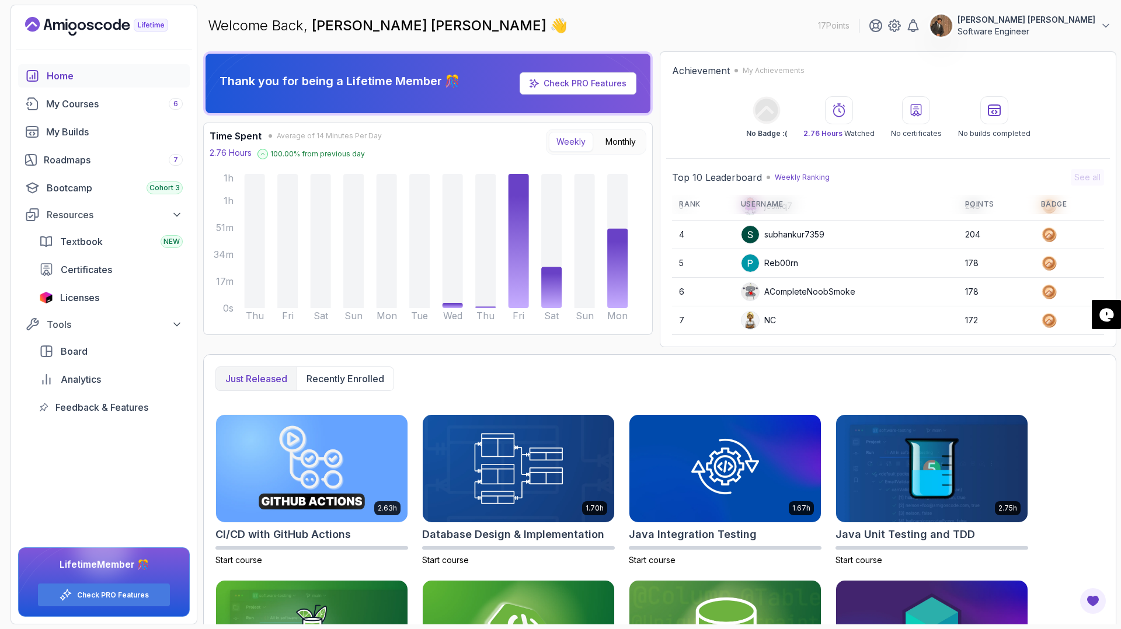
scroll to position [165, 0]
click at [68, 156] on div "Roadmaps 7" at bounding box center [113, 160] width 139 height 14
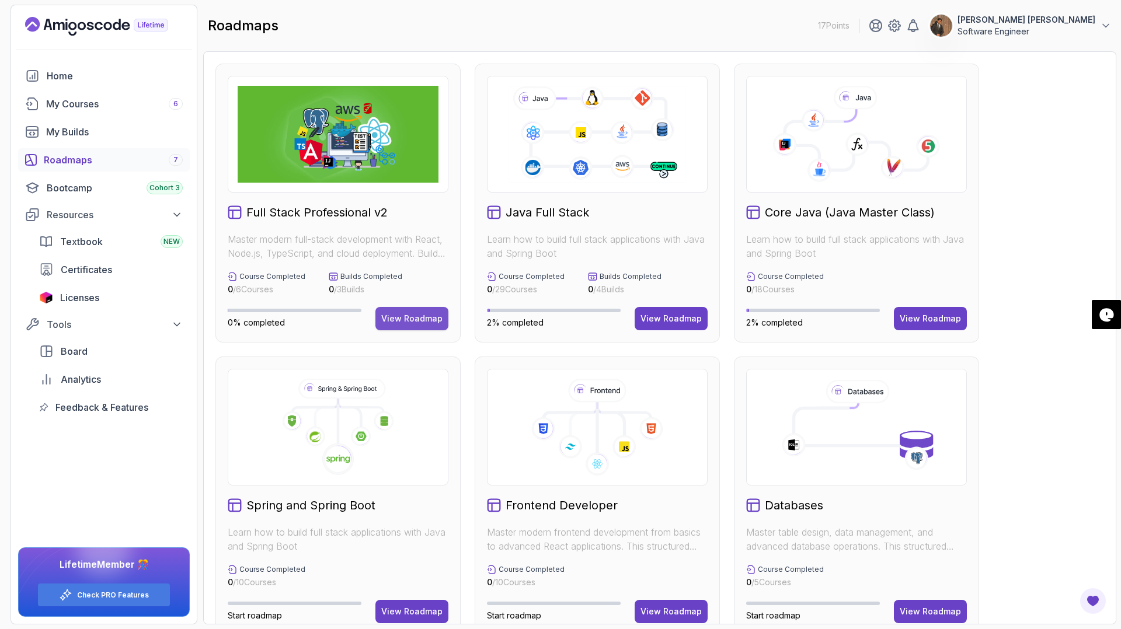
click at [422, 318] on div "View Roadmap" at bounding box center [411, 319] width 61 height 12
click at [671, 321] on div "View Roadmap" at bounding box center [670, 319] width 61 height 12
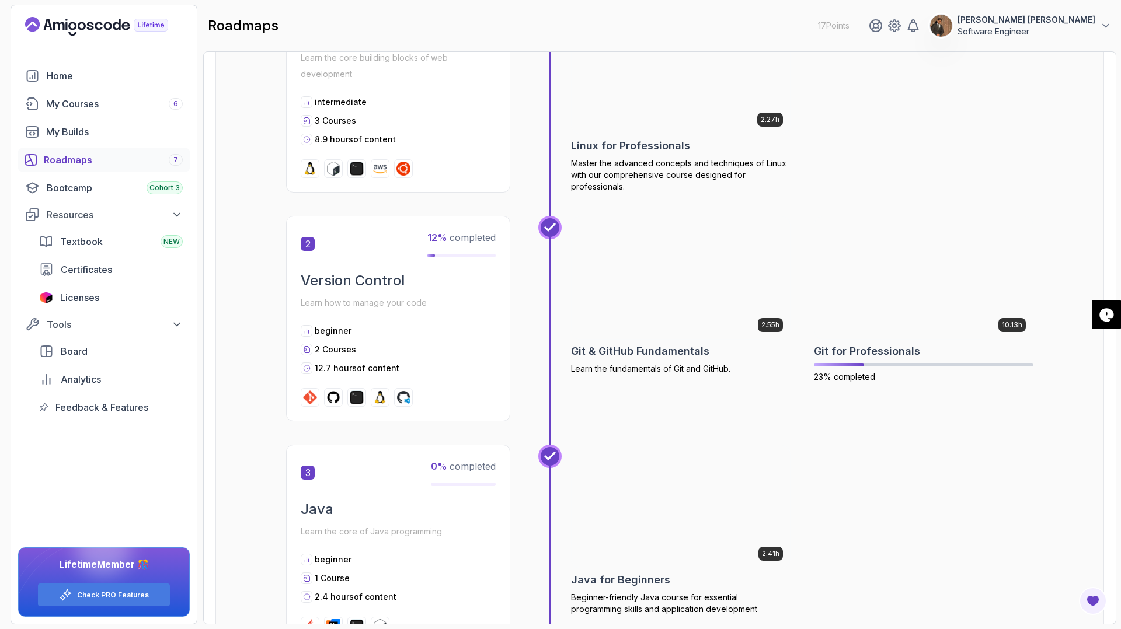
scroll to position [482, 0]
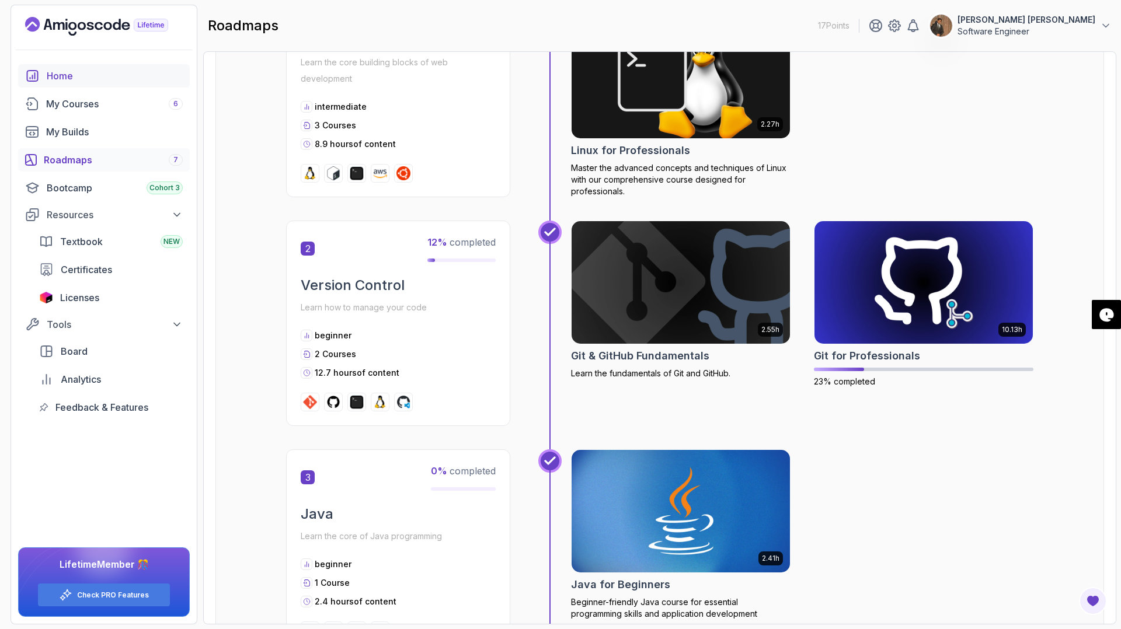
click at [61, 74] on div "Home" at bounding box center [115, 76] width 136 height 14
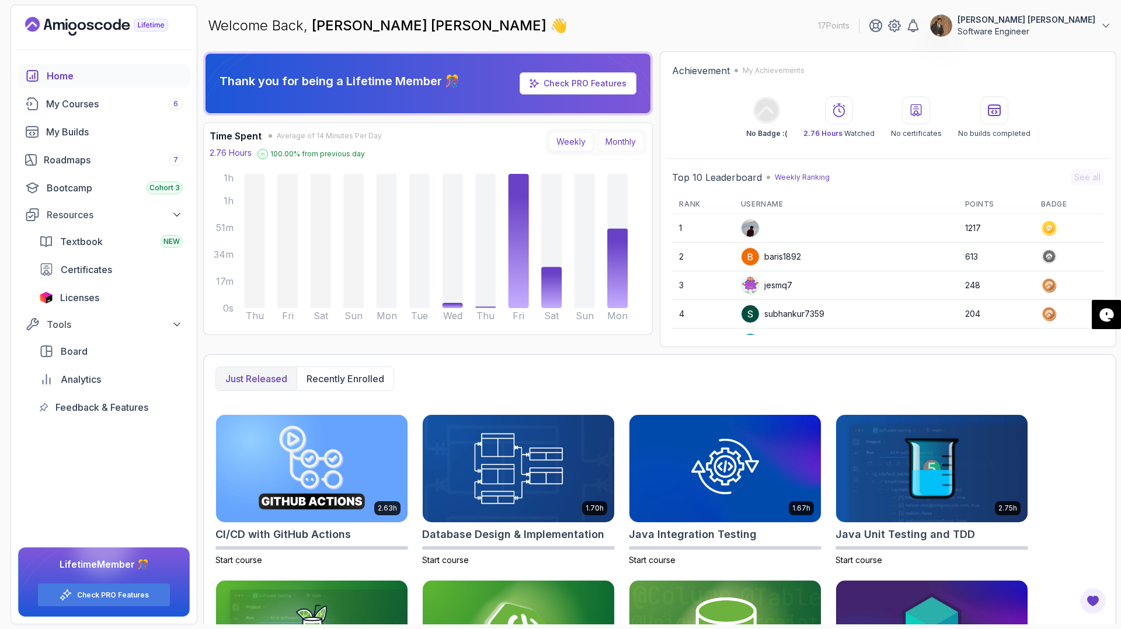
click at [623, 142] on button "Monthly" at bounding box center [621, 142] width 46 height 20
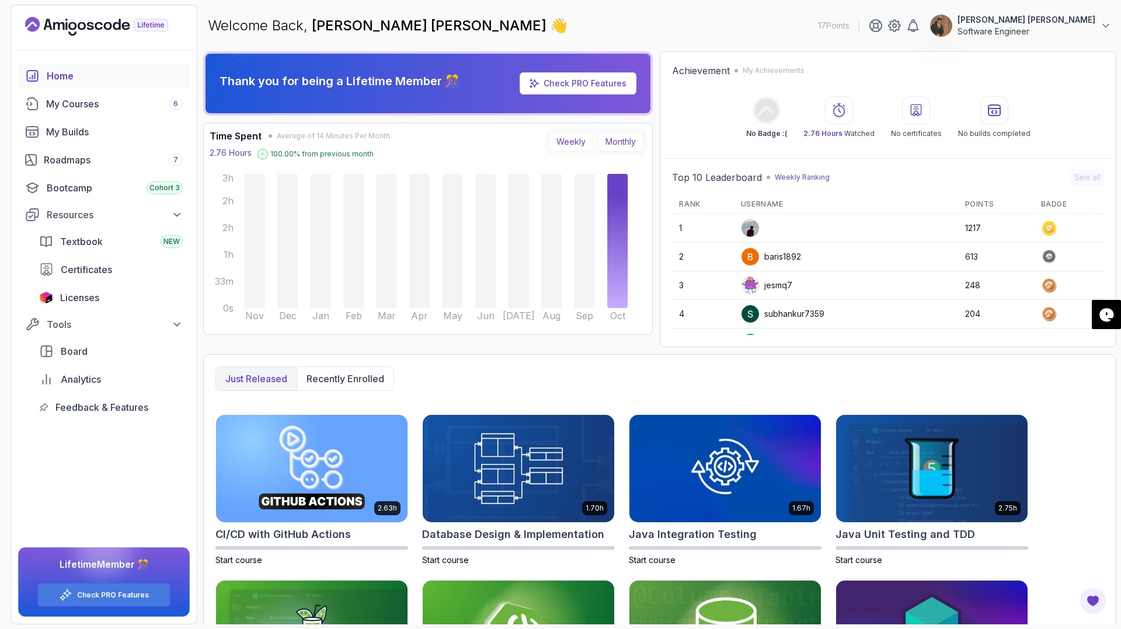
click at [577, 138] on button "Weekly" at bounding box center [571, 142] width 44 height 20
click at [573, 140] on button "Weekly" at bounding box center [571, 142] width 44 height 20
click at [555, 142] on button "Weekly" at bounding box center [571, 142] width 44 height 20
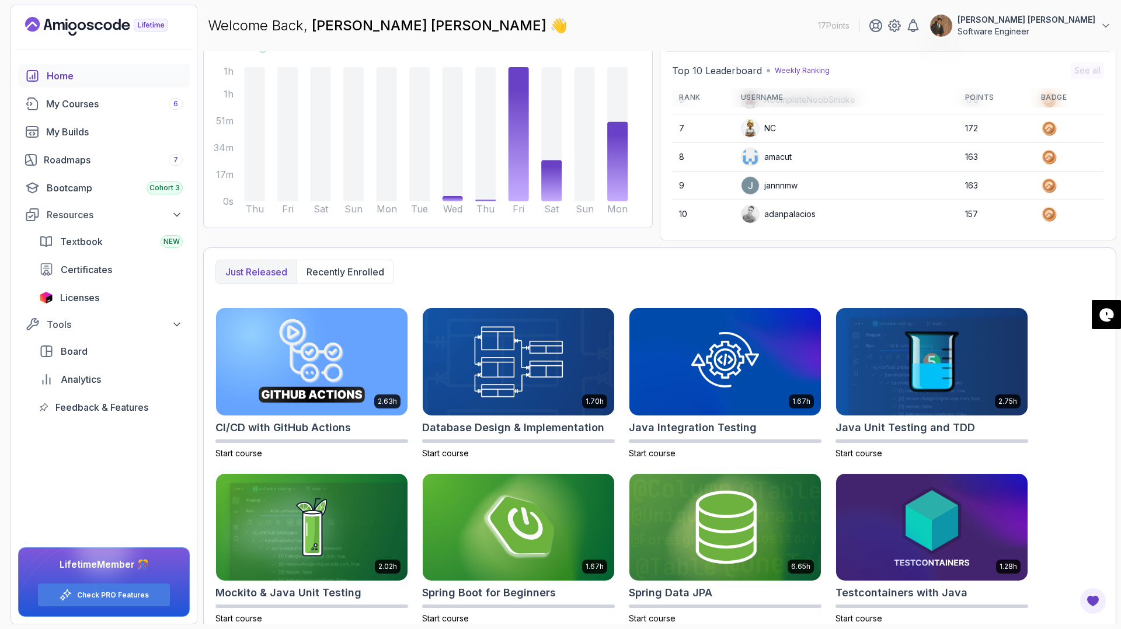
scroll to position [119, 0]
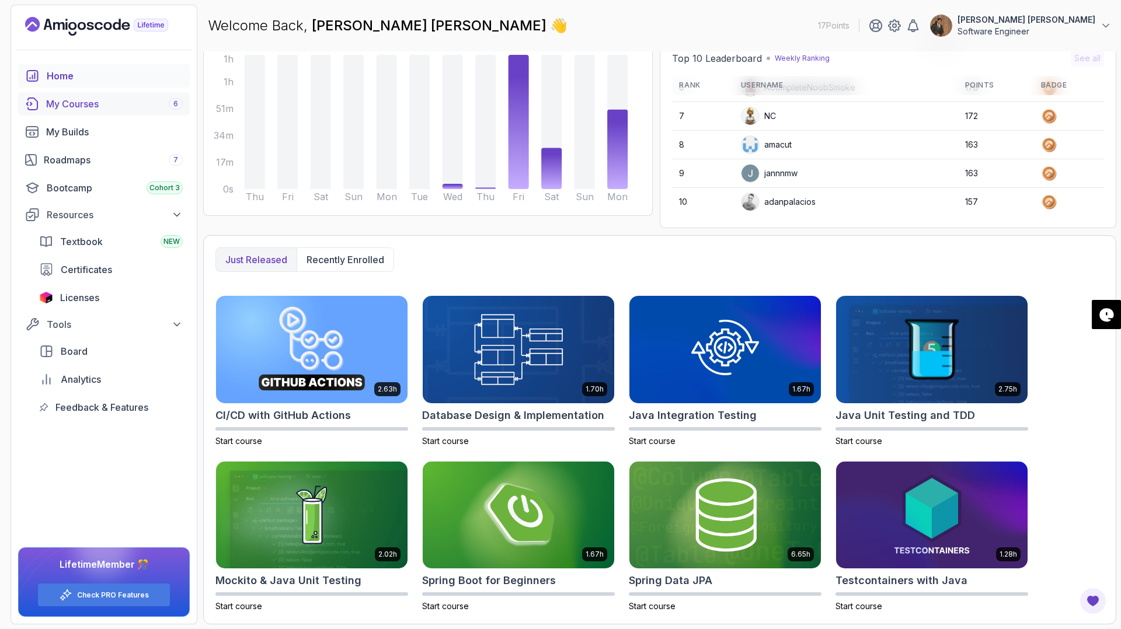
click at [83, 102] on div "My Courses 6" at bounding box center [114, 104] width 137 height 14
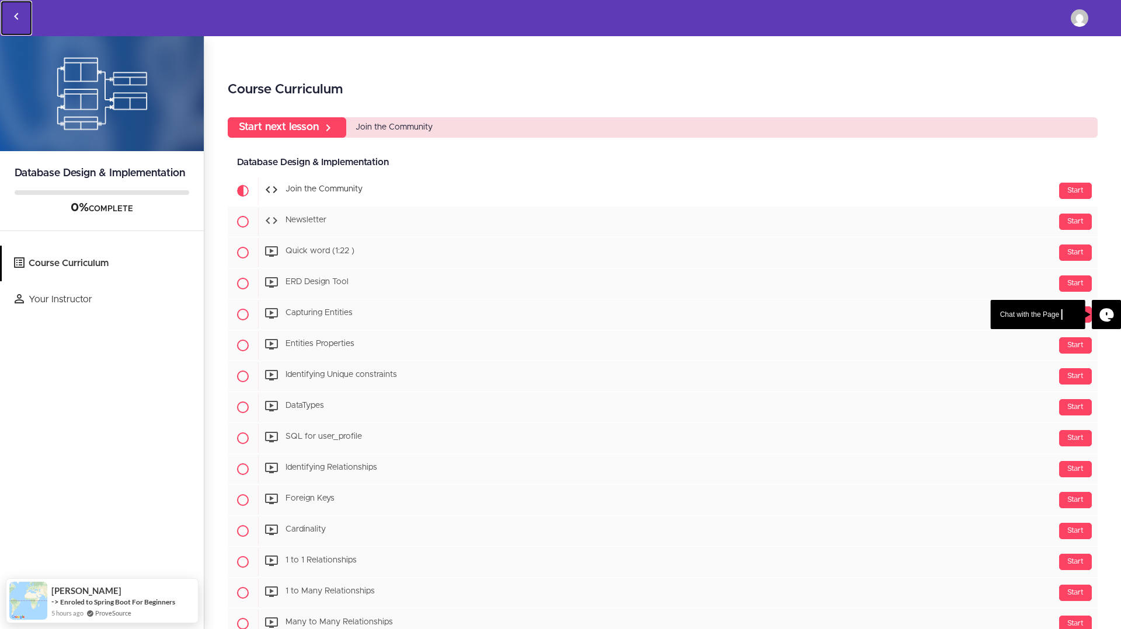
click at [16, 20] on icon "Back to courses" at bounding box center [16, 16] width 14 height 14
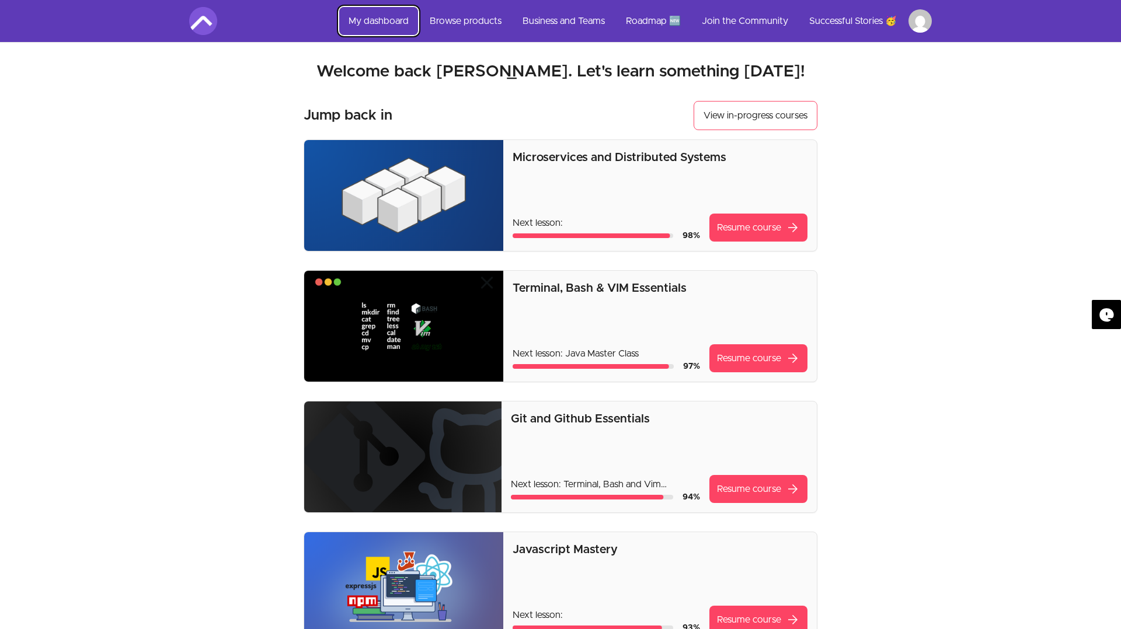
click at [388, 18] on link "My dashboard" at bounding box center [378, 21] width 79 height 28
click at [395, 23] on link "My dashboard" at bounding box center [378, 21] width 79 height 28
click at [473, 23] on link "Browse products" at bounding box center [465, 21] width 90 height 28
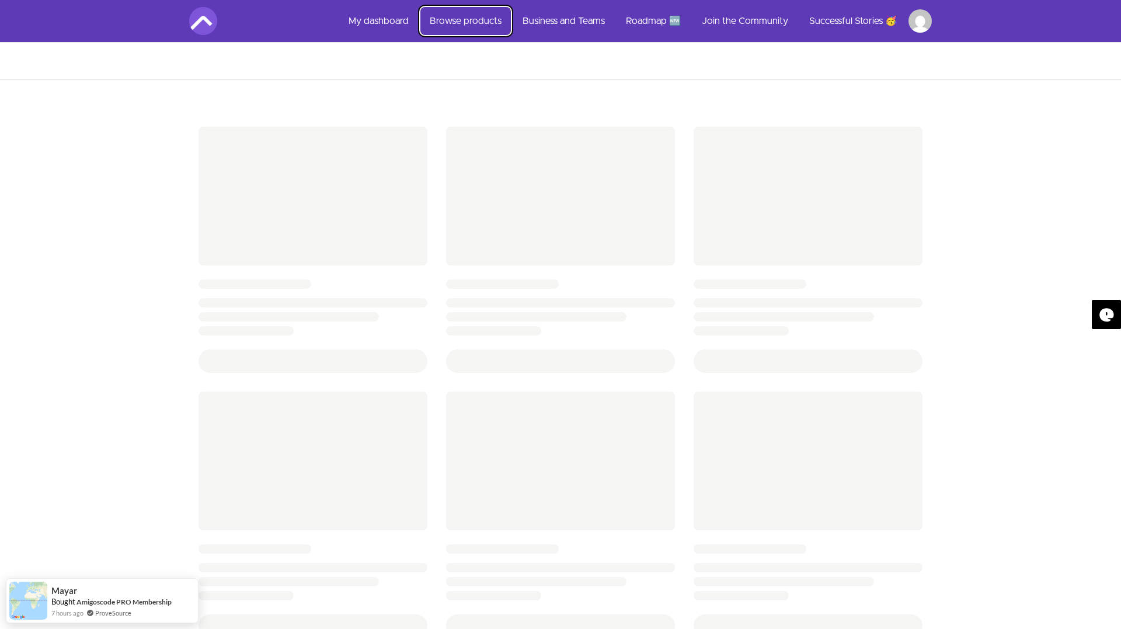
click at [477, 23] on link "Browse products" at bounding box center [465, 21] width 90 height 28
click at [386, 22] on link "My dashboard" at bounding box center [378, 21] width 79 height 28
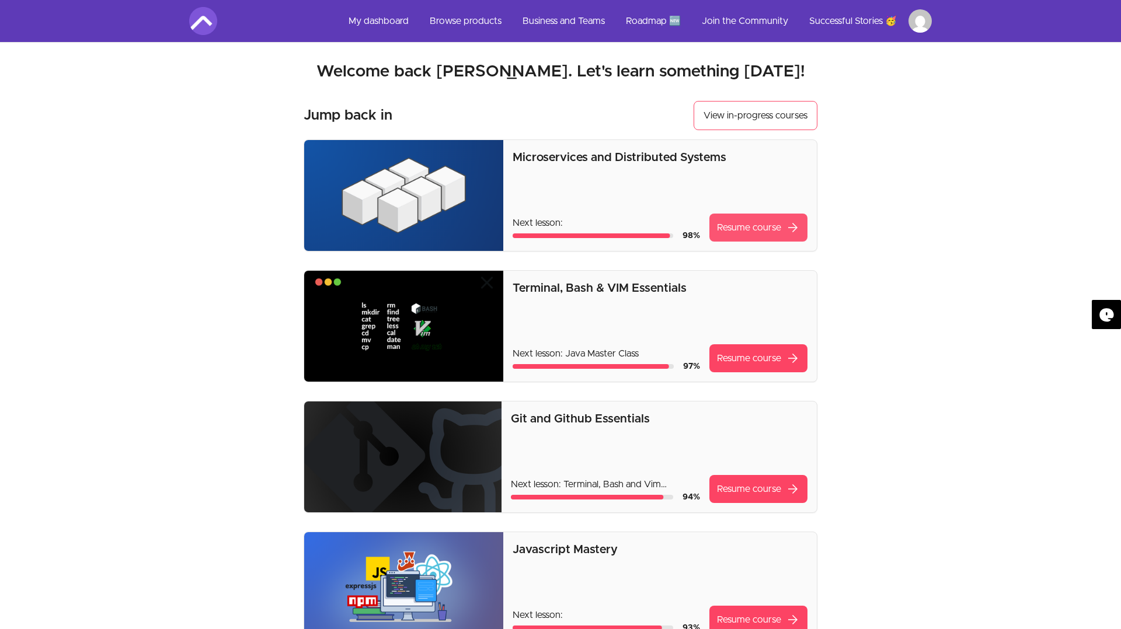
click at [759, 229] on link "Resume course arrow_forward" at bounding box center [758, 228] width 98 height 28
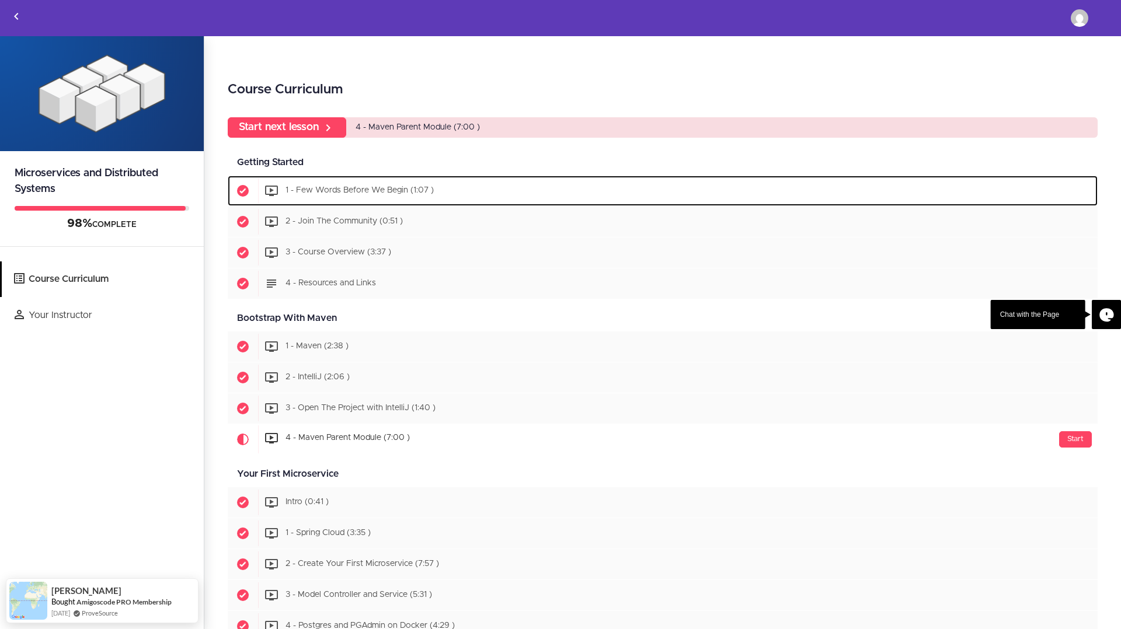
click at [381, 193] on span "1 - Few Words Before We Begin (1:07 )" at bounding box center [359, 191] width 148 height 8
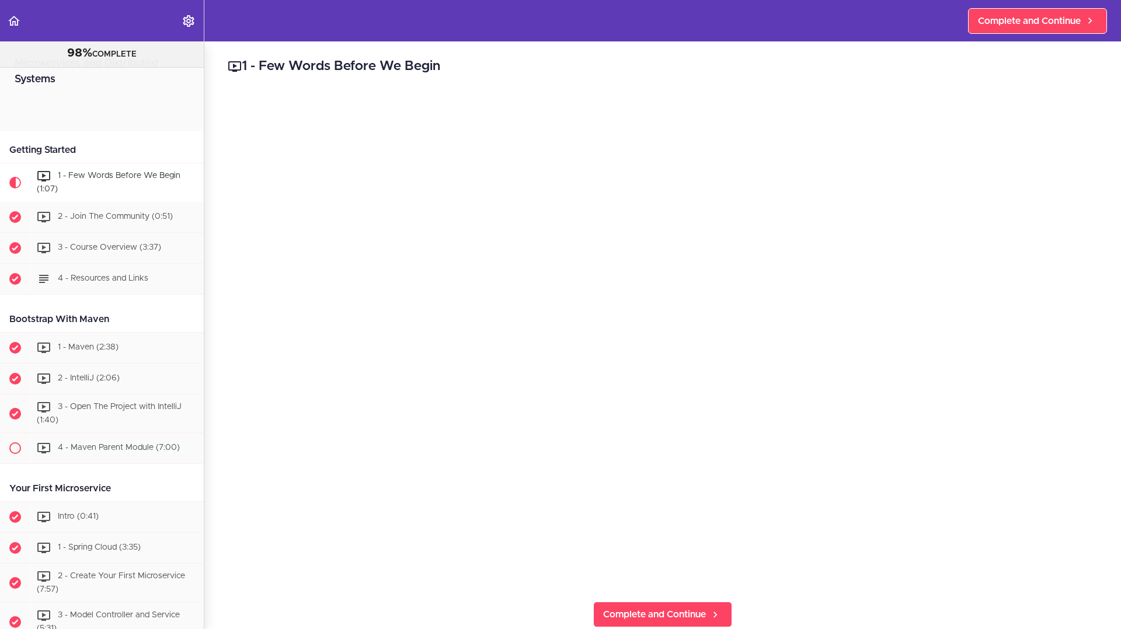
scroll to position [93, 0]
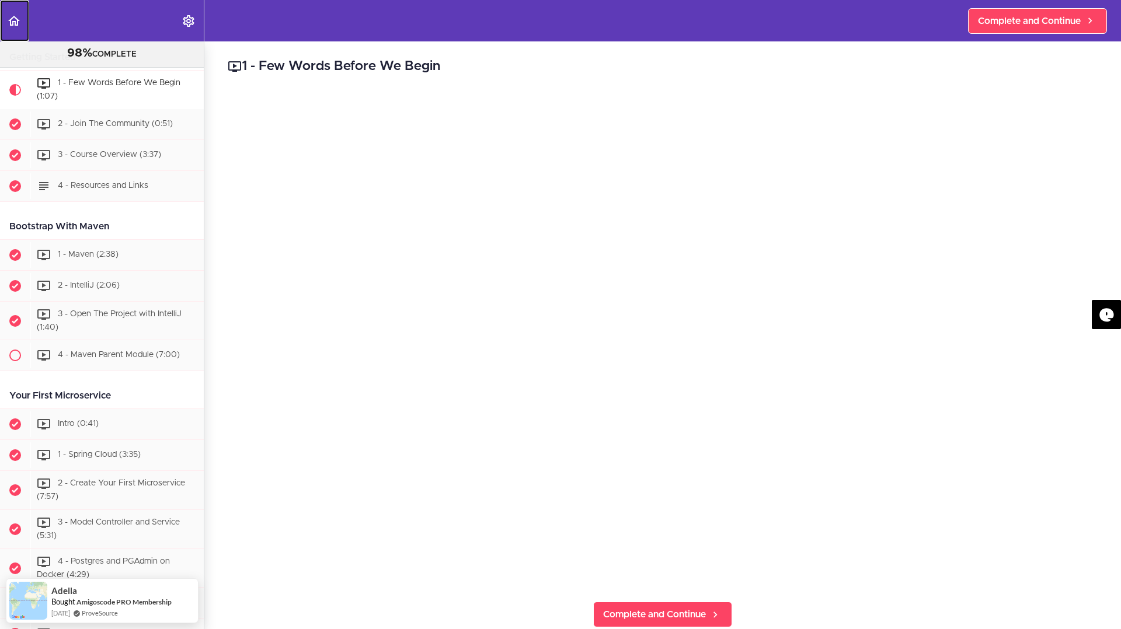
click at [10, 22] on use "Back to course curriculum" at bounding box center [14, 21] width 12 height 10
